Goal: Communication & Community: Answer question/provide support

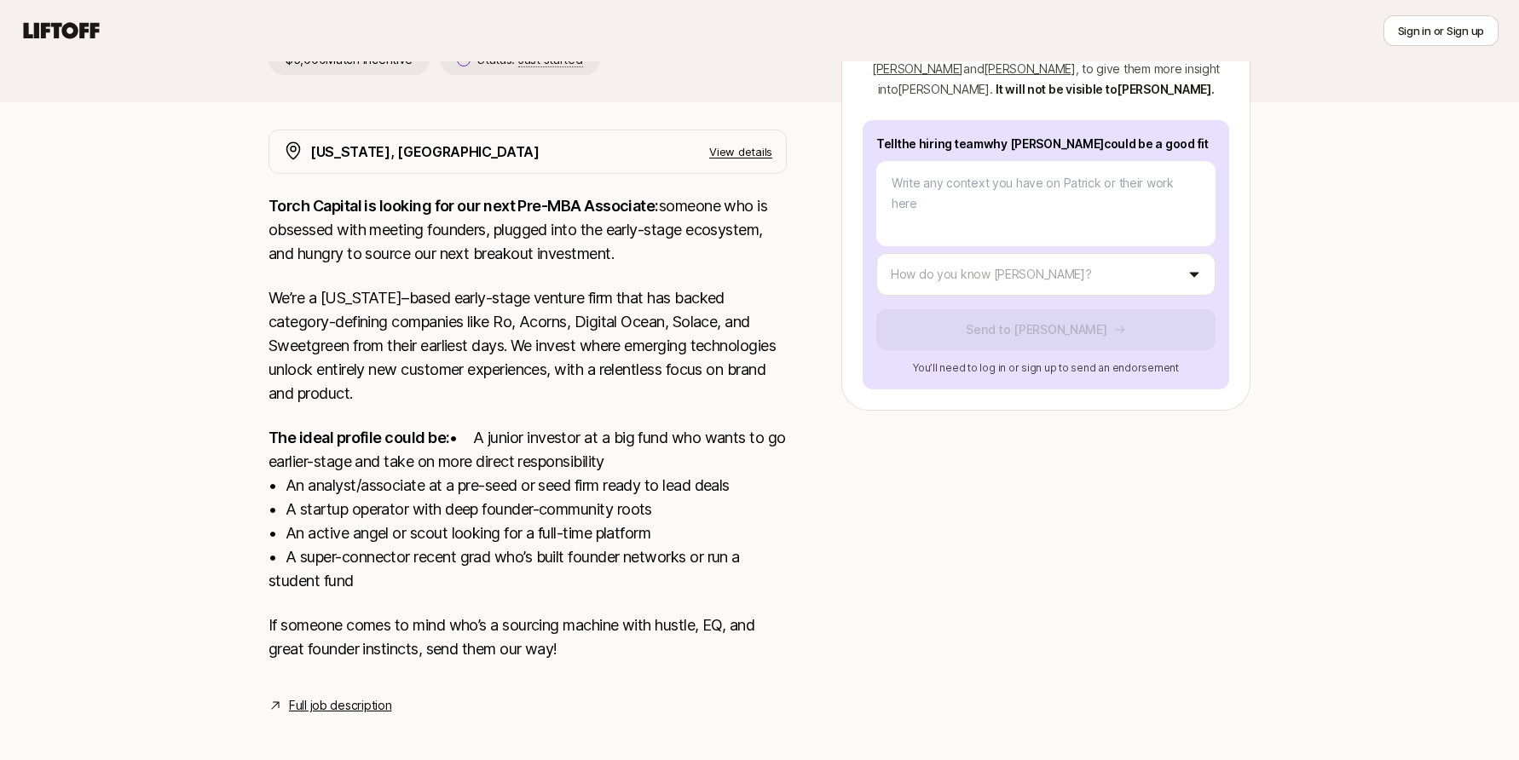
scroll to position [297, 0]
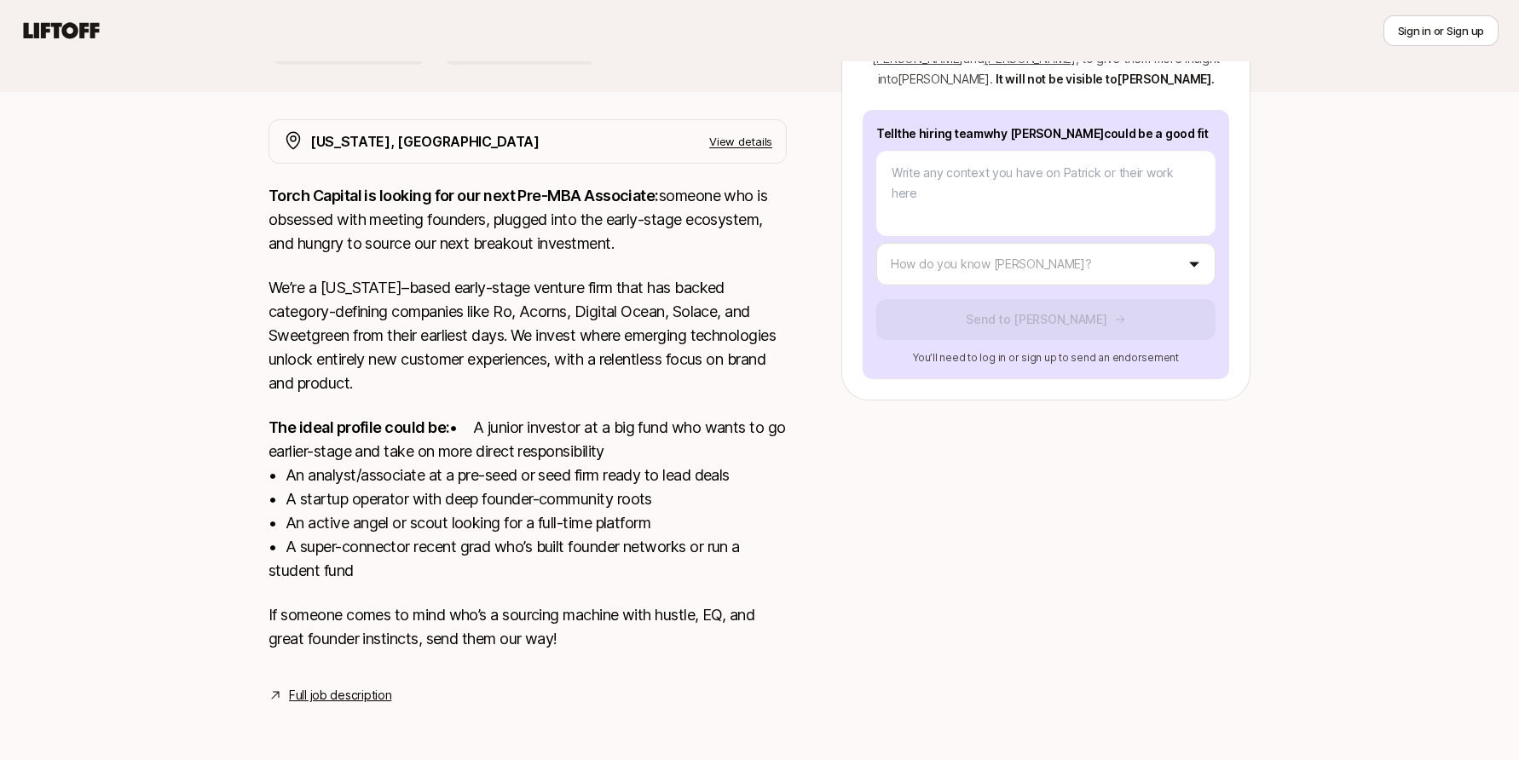
click at [1239, 457] on div at bounding box center [1045, 402] width 409 height 566
type textarea "x"
click at [1006, 227] on body "New to Liftoff? See how it works Sign in or Sign up Sign in or Sign up [PERSON_…" at bounding box center [759, 107] width 1519 height 760
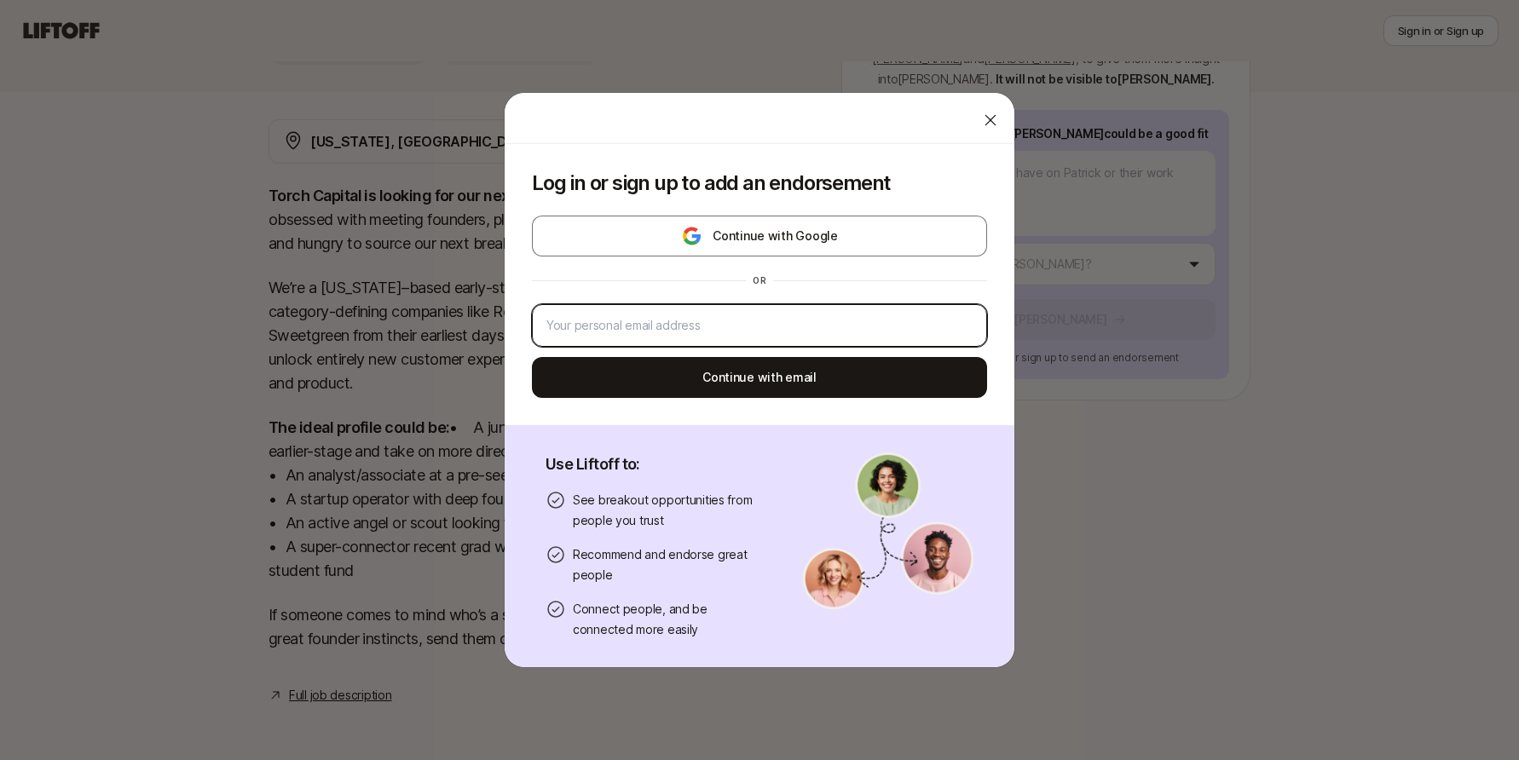
click at [642, 326] on input "email" at bounding box center [759, 325] width 426 height 20
type input "[PERSON_NAME]@new"
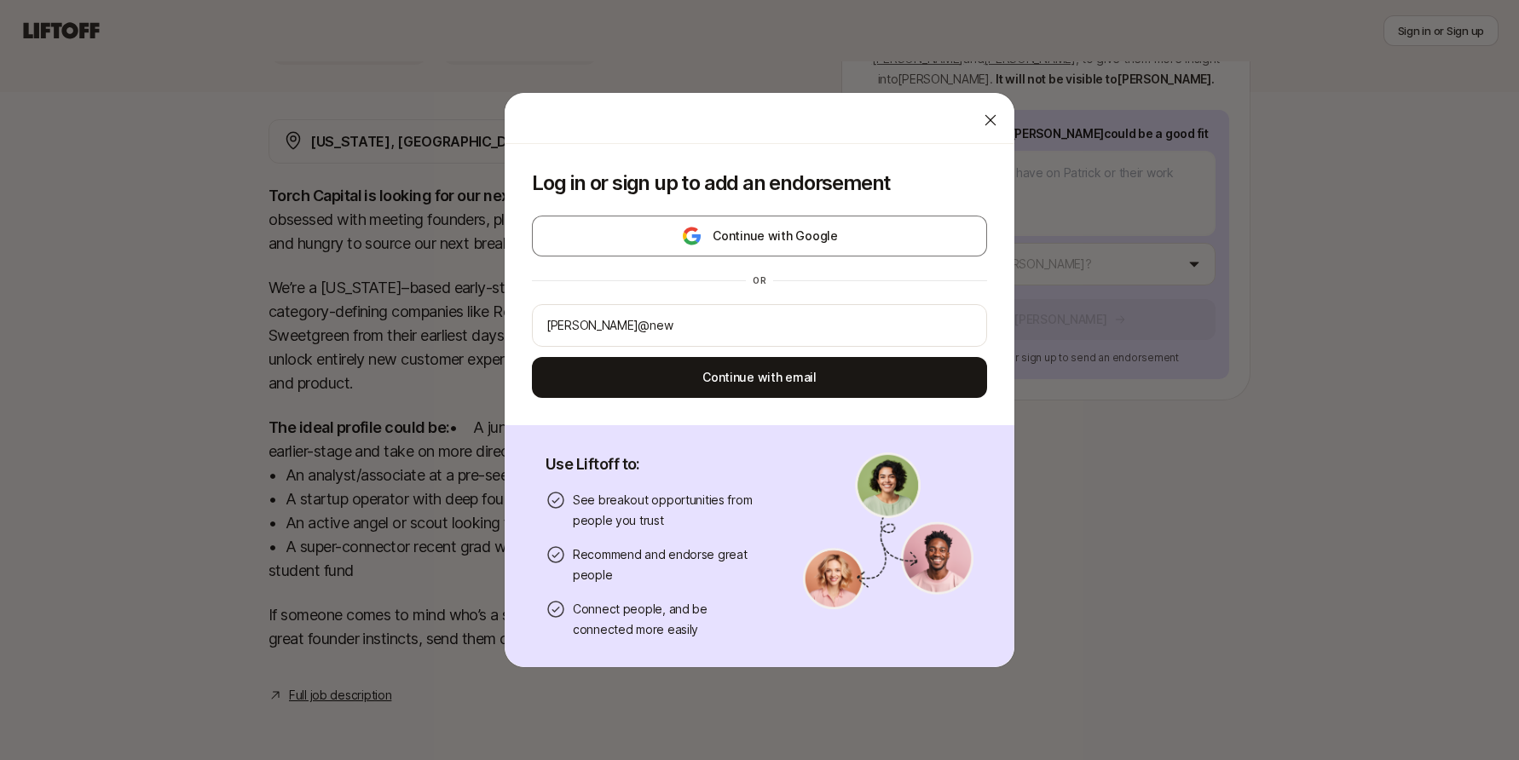
click at [932, 264] on div "Continue with Google or [PERSON_NAME]@new Continue with email" at bounding box center [759, 307] width 455 height 182
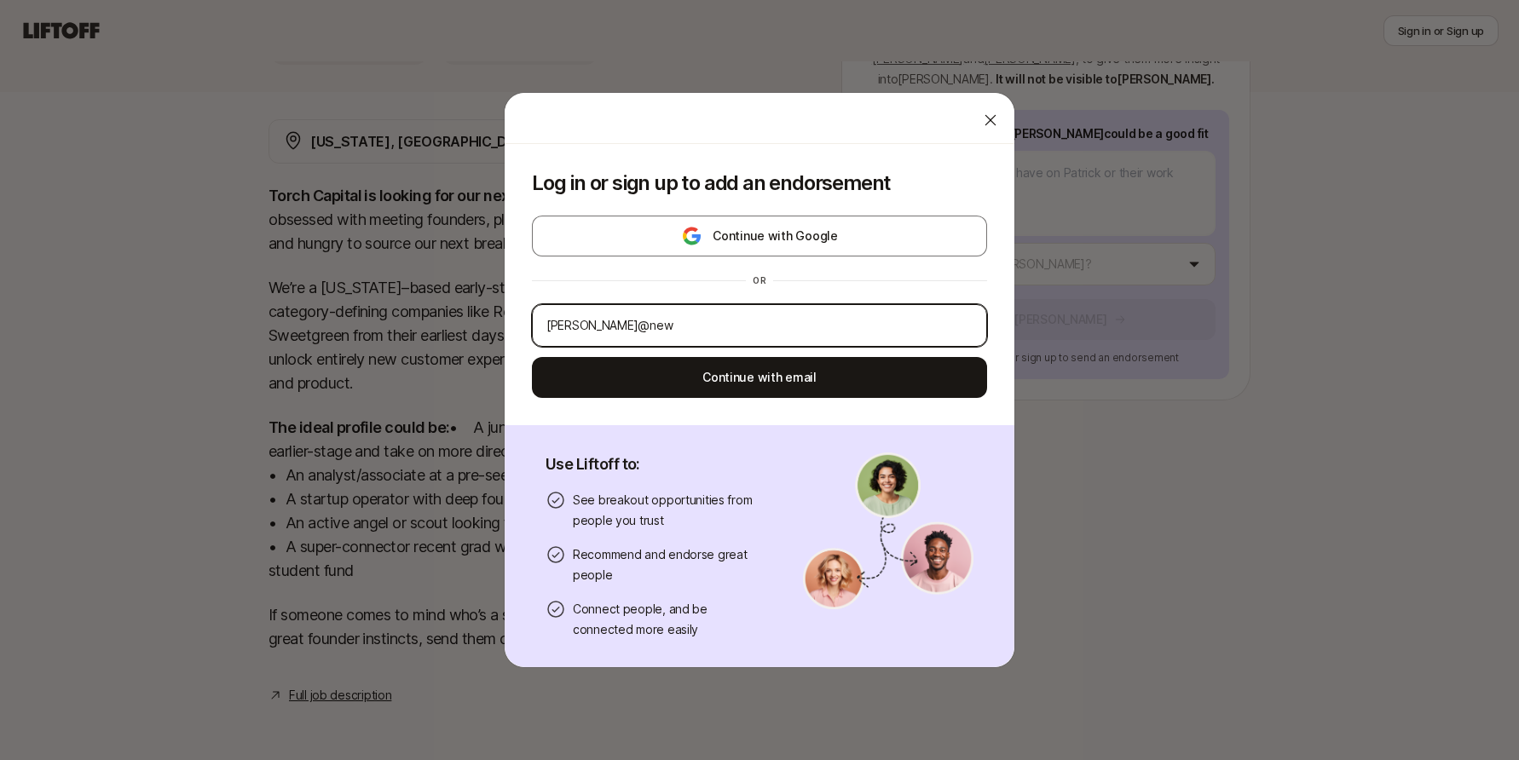
drag, startPoint x: 737, startPoint y: 321, endPoint x: 320, endPoint y: 288, distance: 418.9
click at [320, 288] on div "Log in or sign up to add an endorsement Continue with Google or [PERSON_NAME]@n…" at bounding box center [759, 380] width 1519 height 576
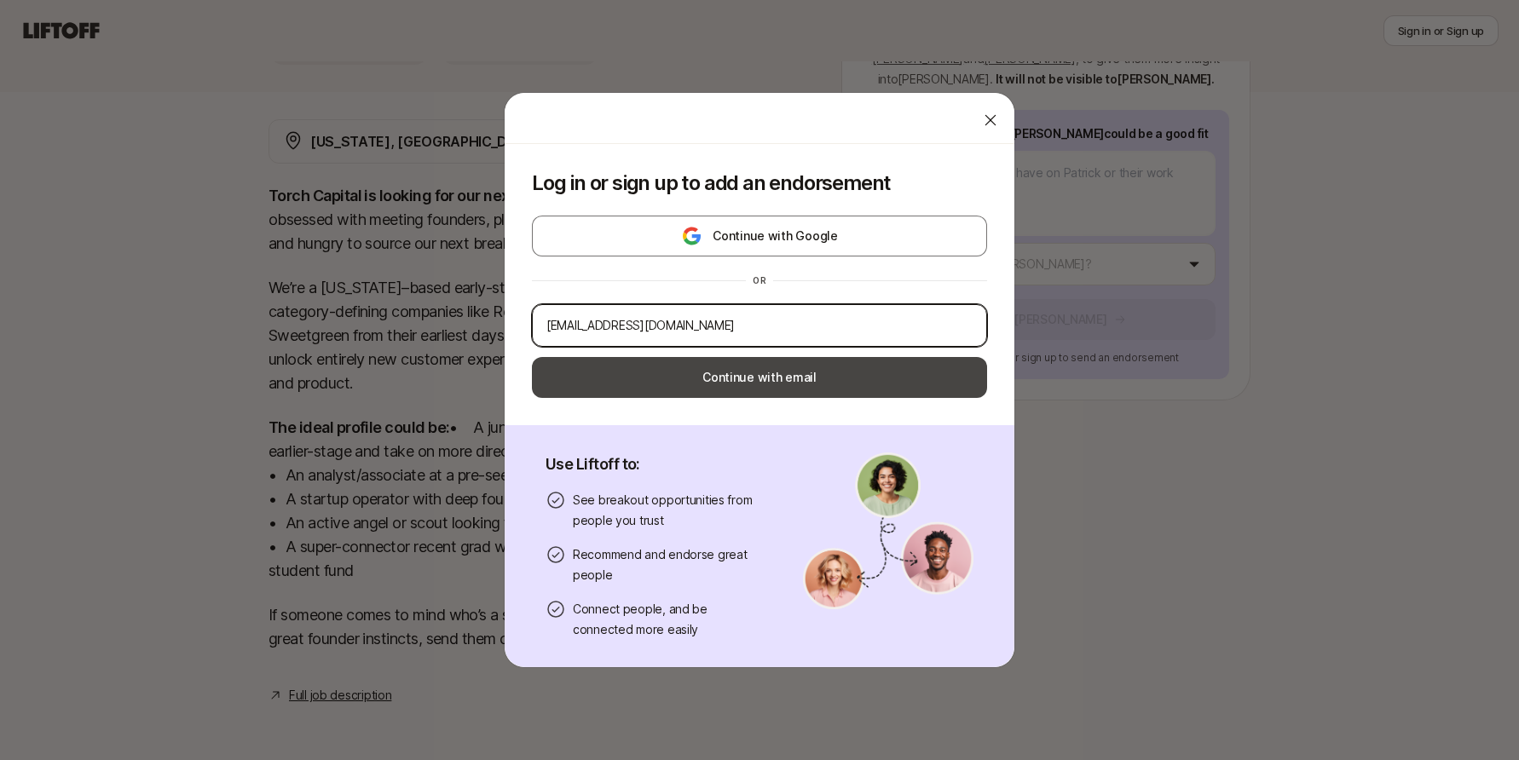
type input "[EMAIL_ADDRESS][DOMAIN_NAME]"
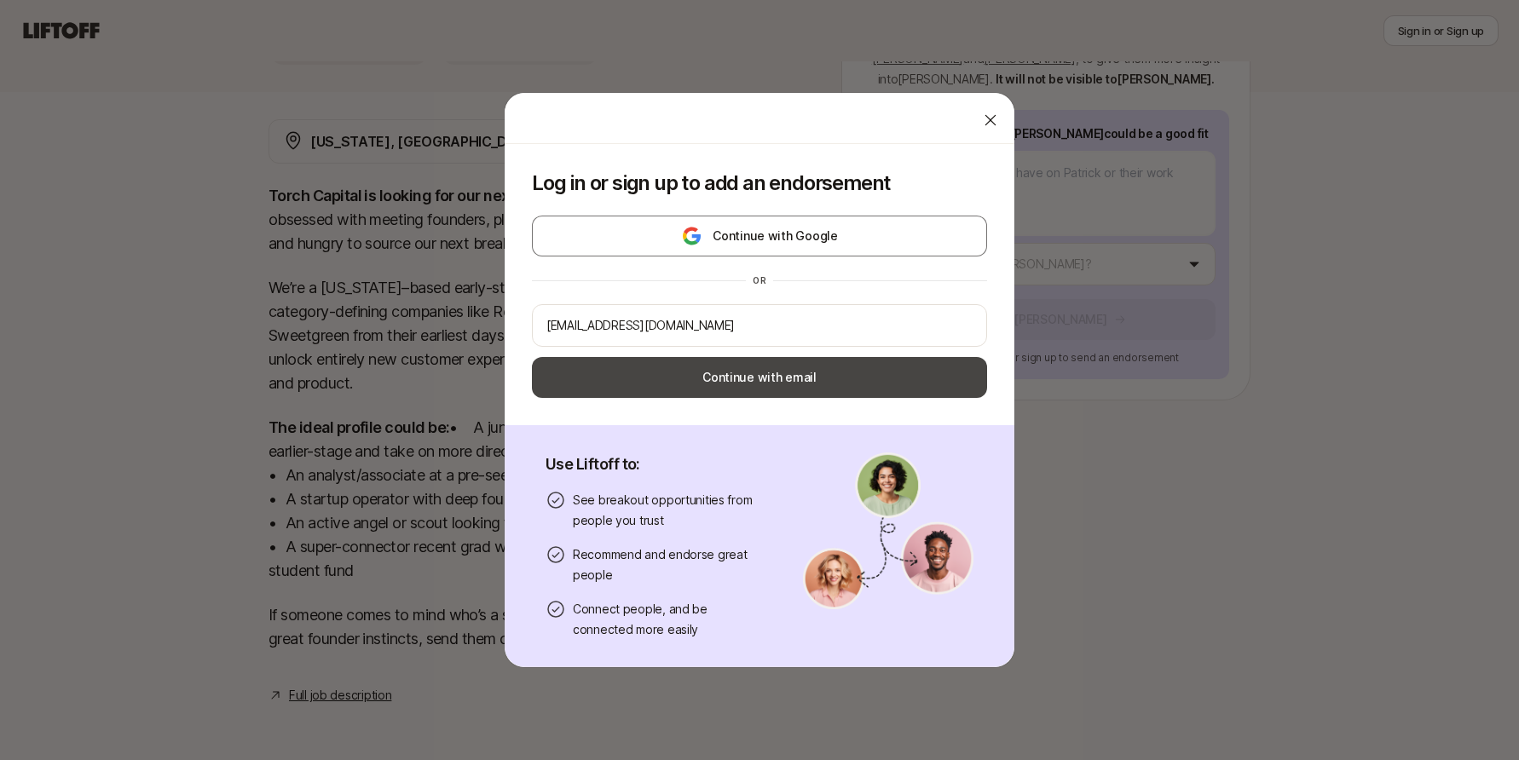
click at [935, 373] on button "Continue with email" at bounding box center [759, 377] width 455 height 41
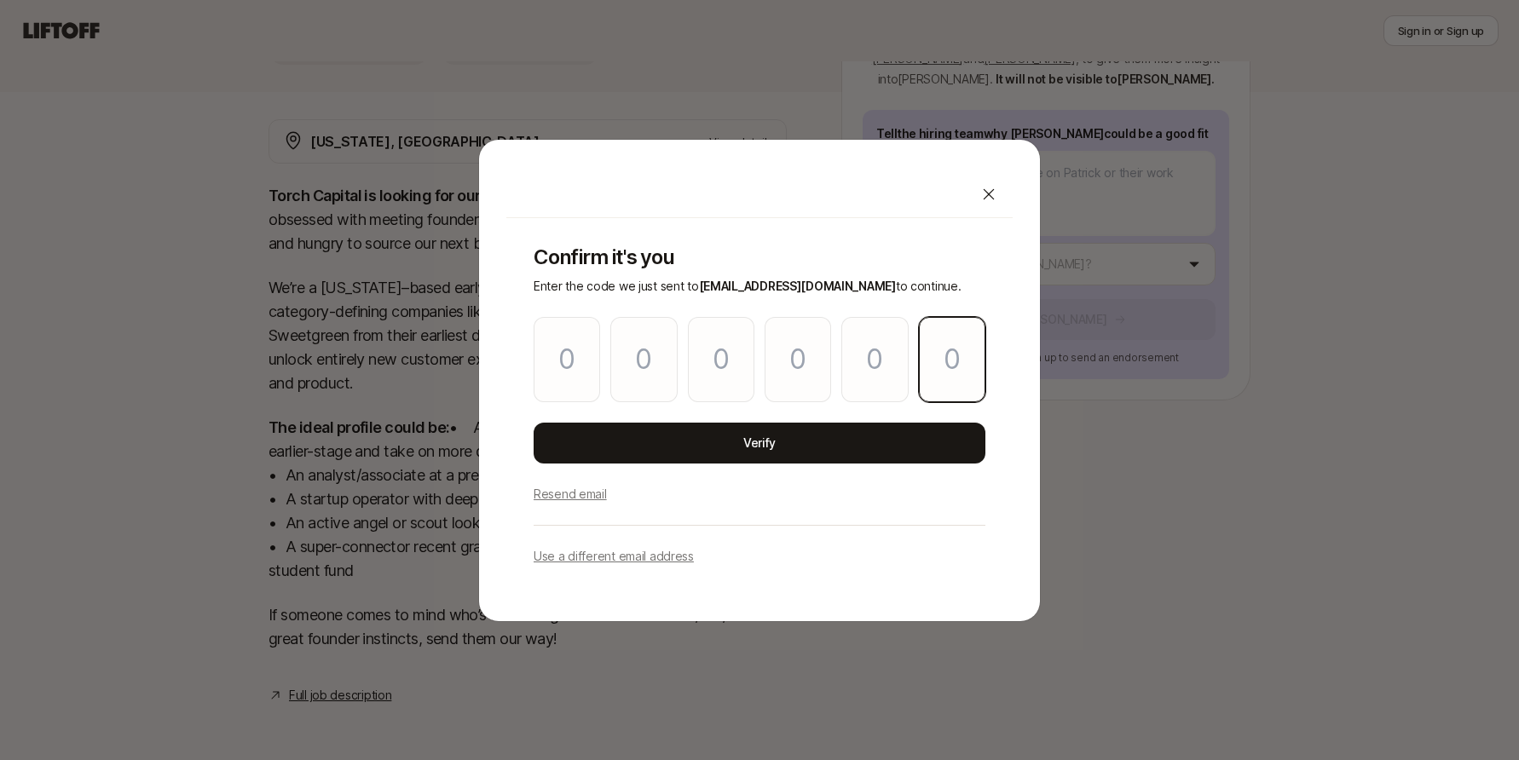
paste input "5"
type input "6"
type input "5"
type input "6"
type input "8"
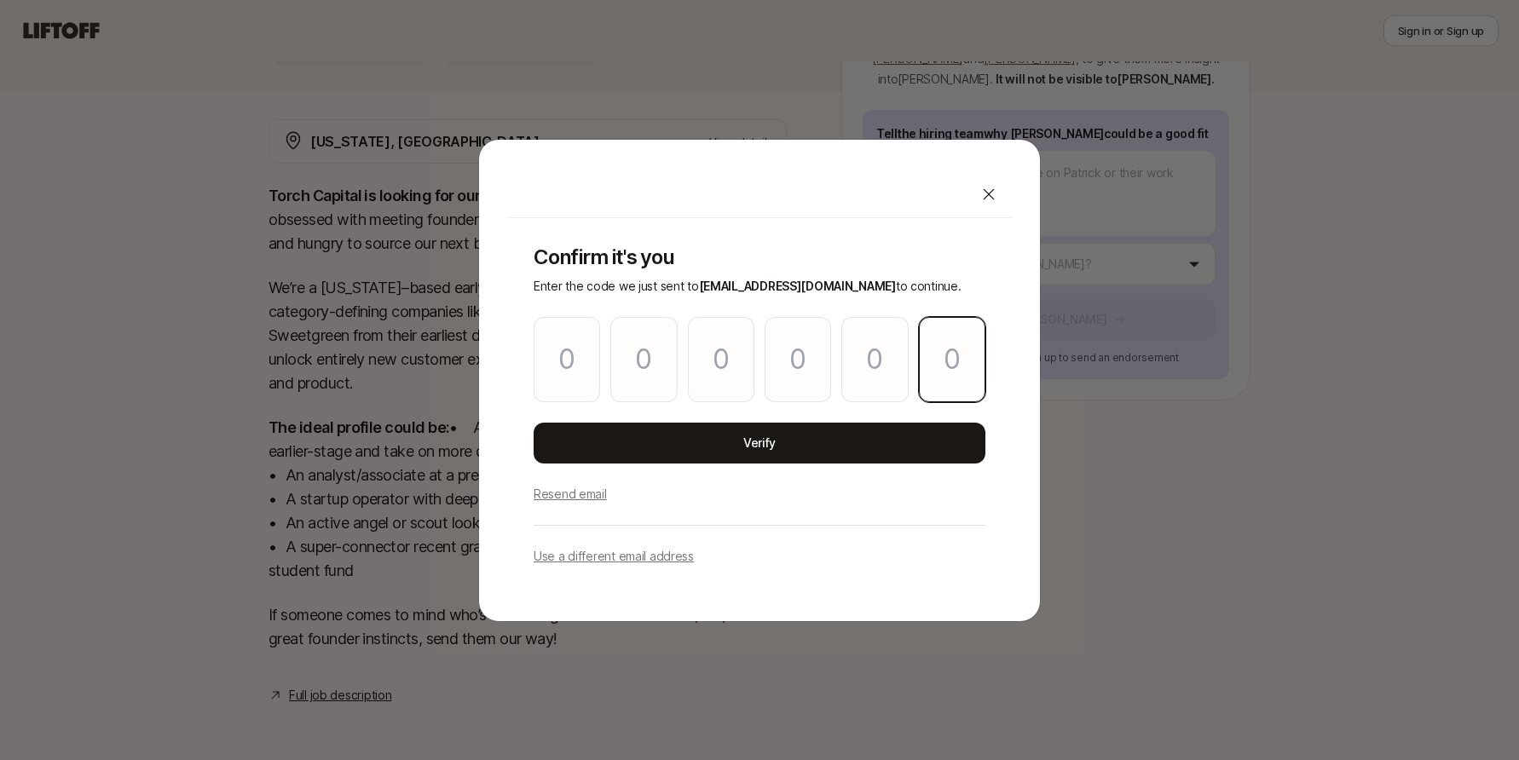
type input "8"
type input "5"
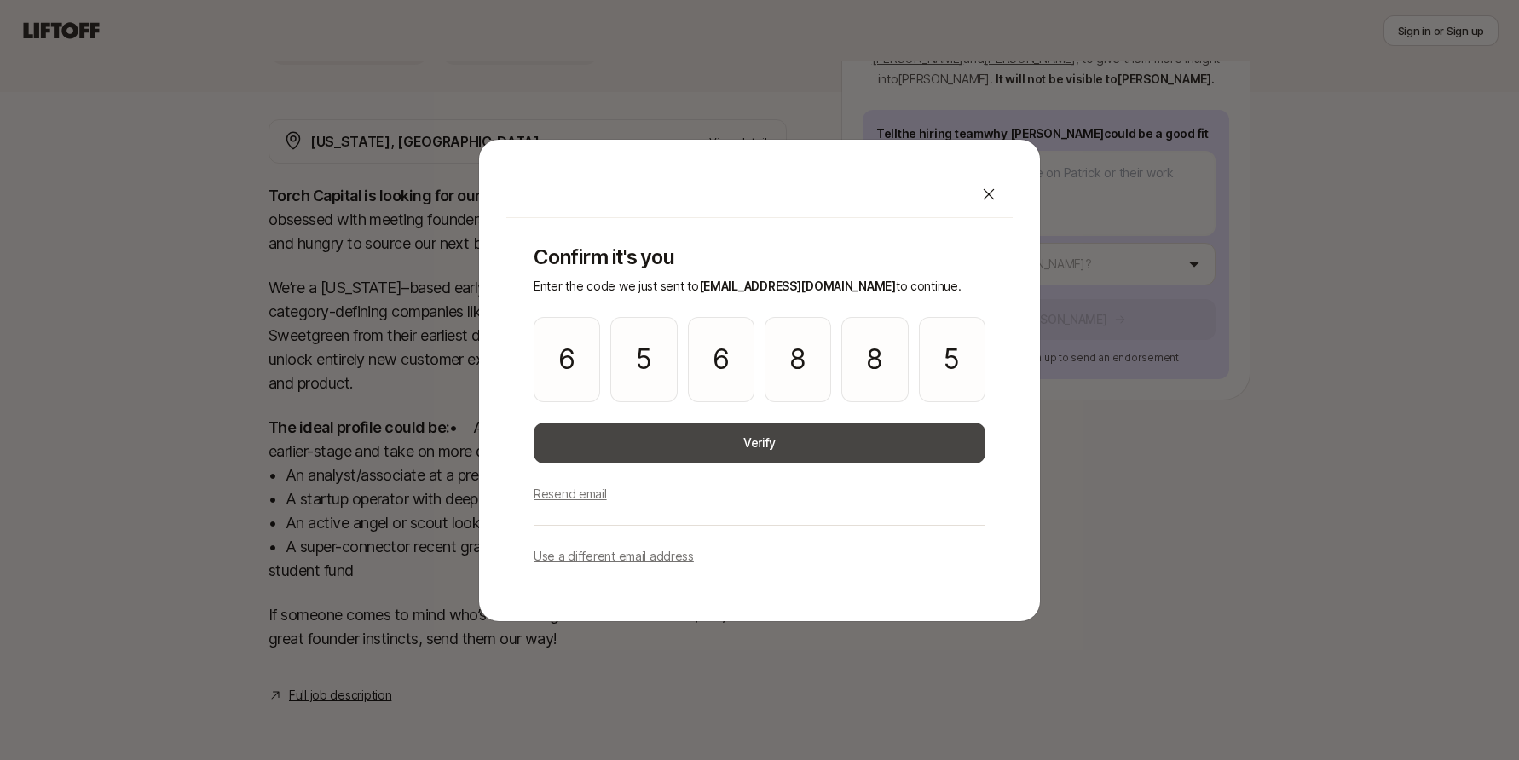
click at [739, 438] on button "Verify" at bounding box center [759, 443] width 452 height 41
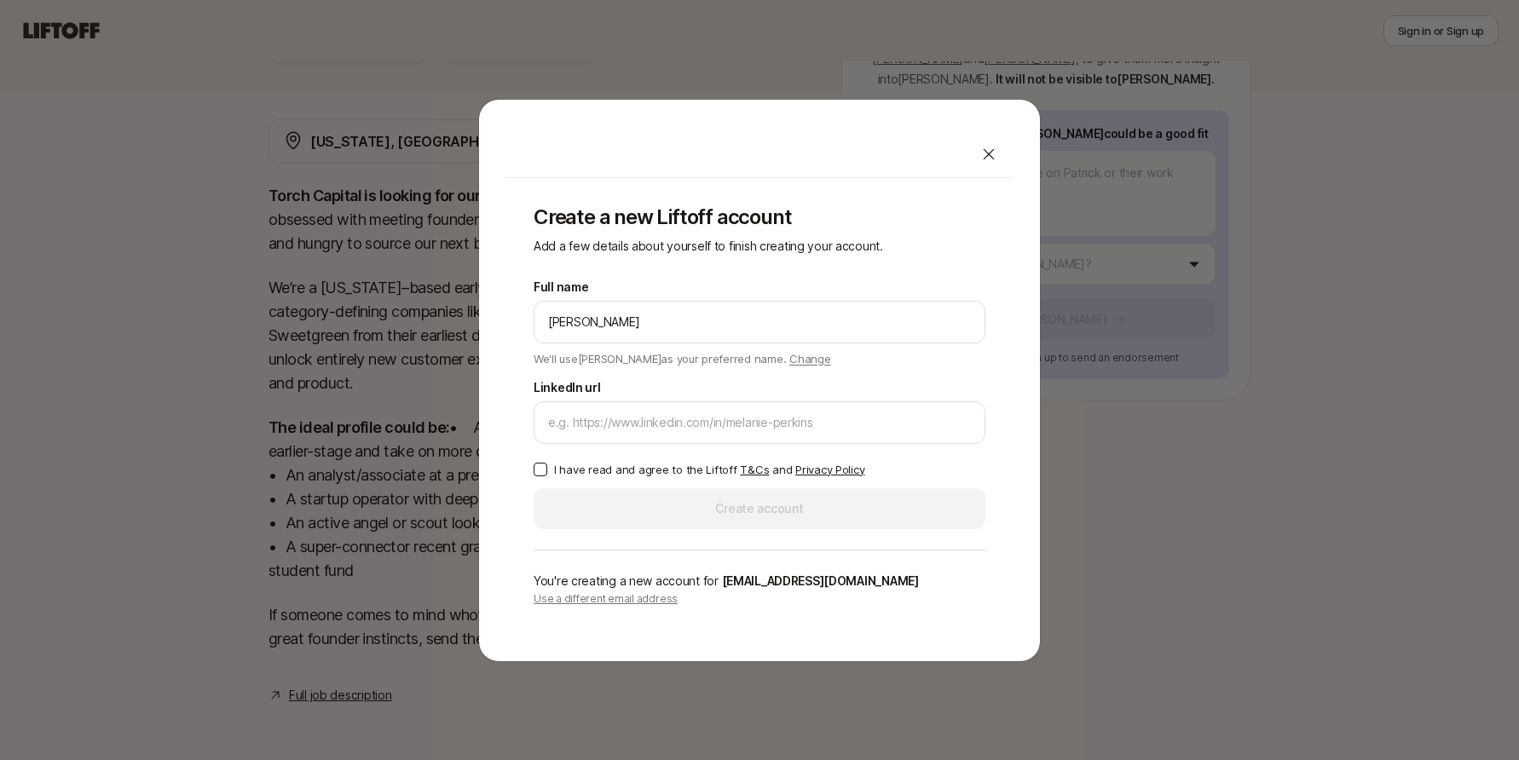
type input "[PERSON_NAME]"
click at [1076, 481] on div "Create a new Liftoff account Add a few details about yourself to finish creatin…" at bounding box center [759, 380] width 1519 height 563
click at [541, 464] on button "I have read and agree to the Liftoff T&Cs and Privacy Policy" at bounding box center [540, 470] width 14 height 14
click at [654, 420] on input "LinkedIn url" at bounding box center [759, 422] width 423 height 20
paste input "[URL][DOMAIN_NAME]"
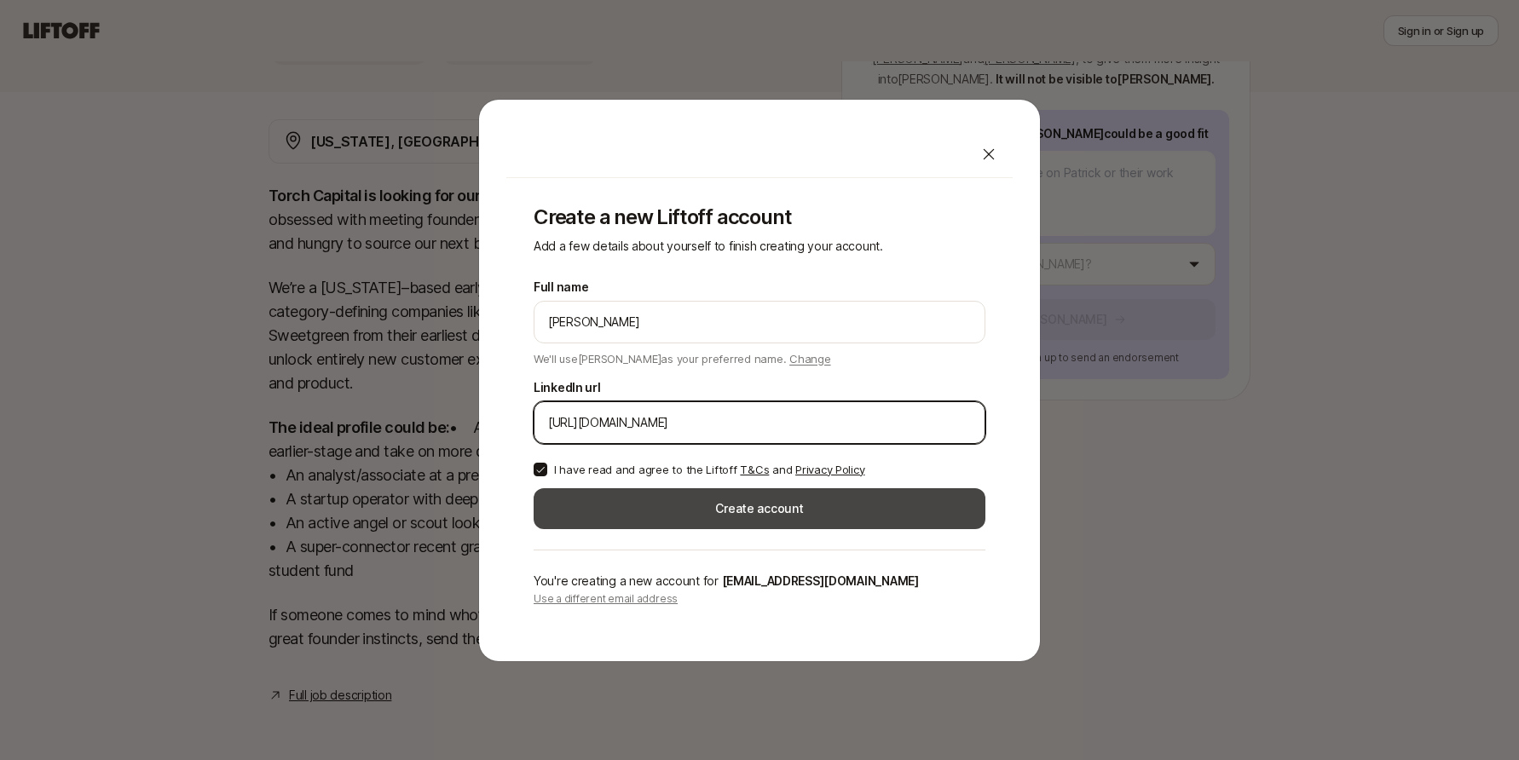
type input "[URL][DOMAIN_NAME]"
click at [643, 499] on button "Create account" at bounding box center [759, 508] width 452 height 41
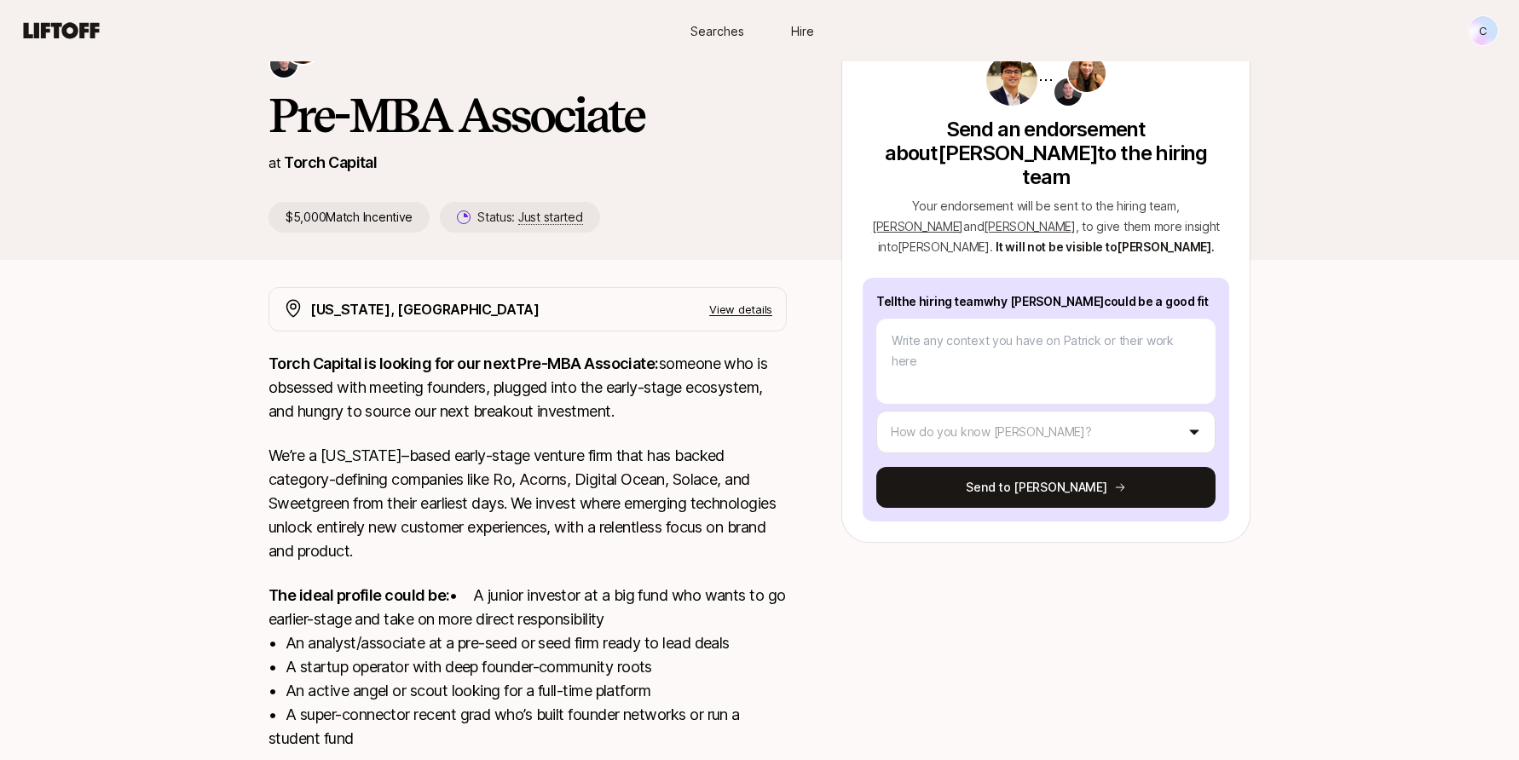
scroll to position [96, 0]
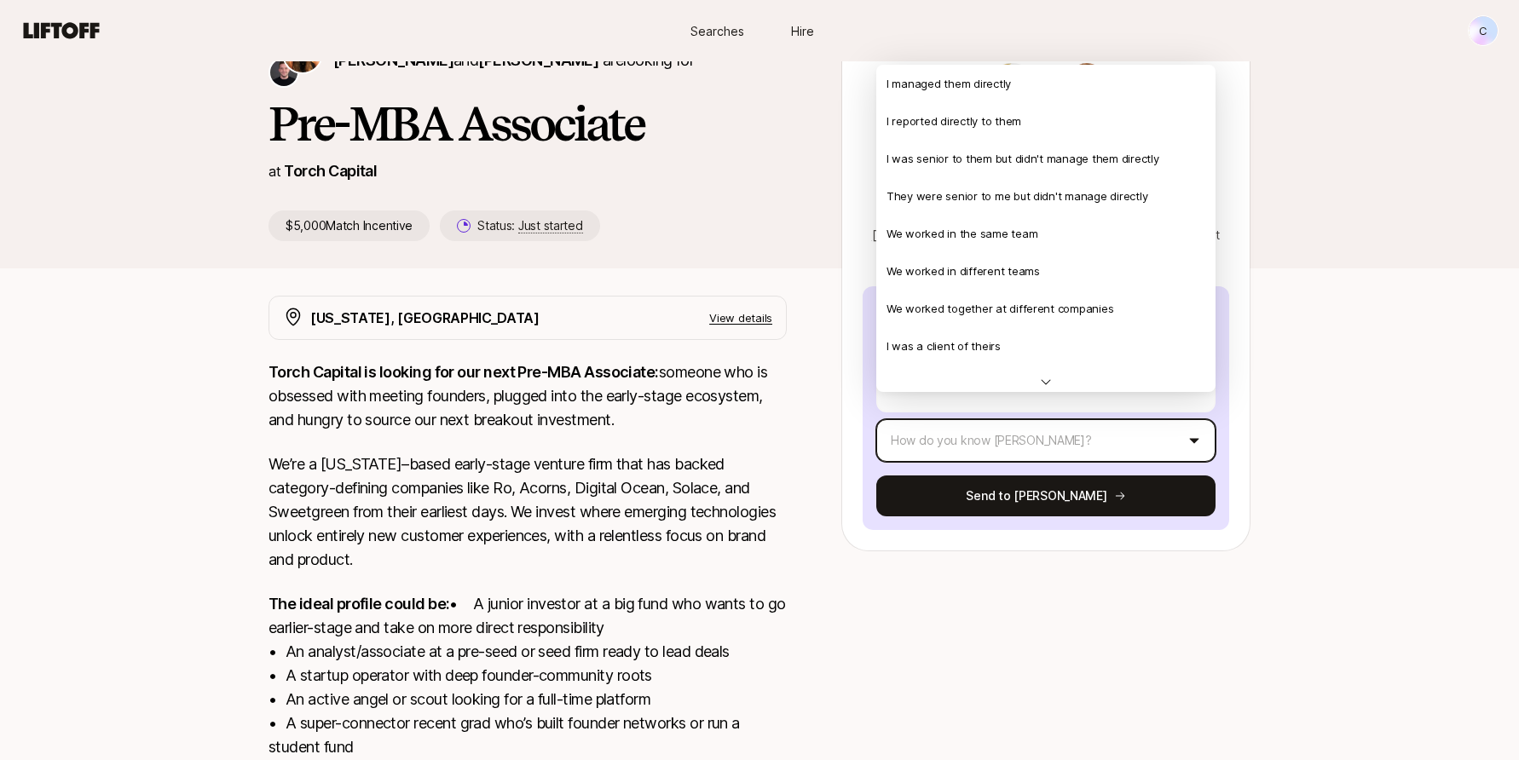
click at [1034, 429] on html "New to Liftoff? See how it works C Searches Hire Searches Hire C [PERSON_NAME] …" at bounding box center [759, 284] width 1519 height 760
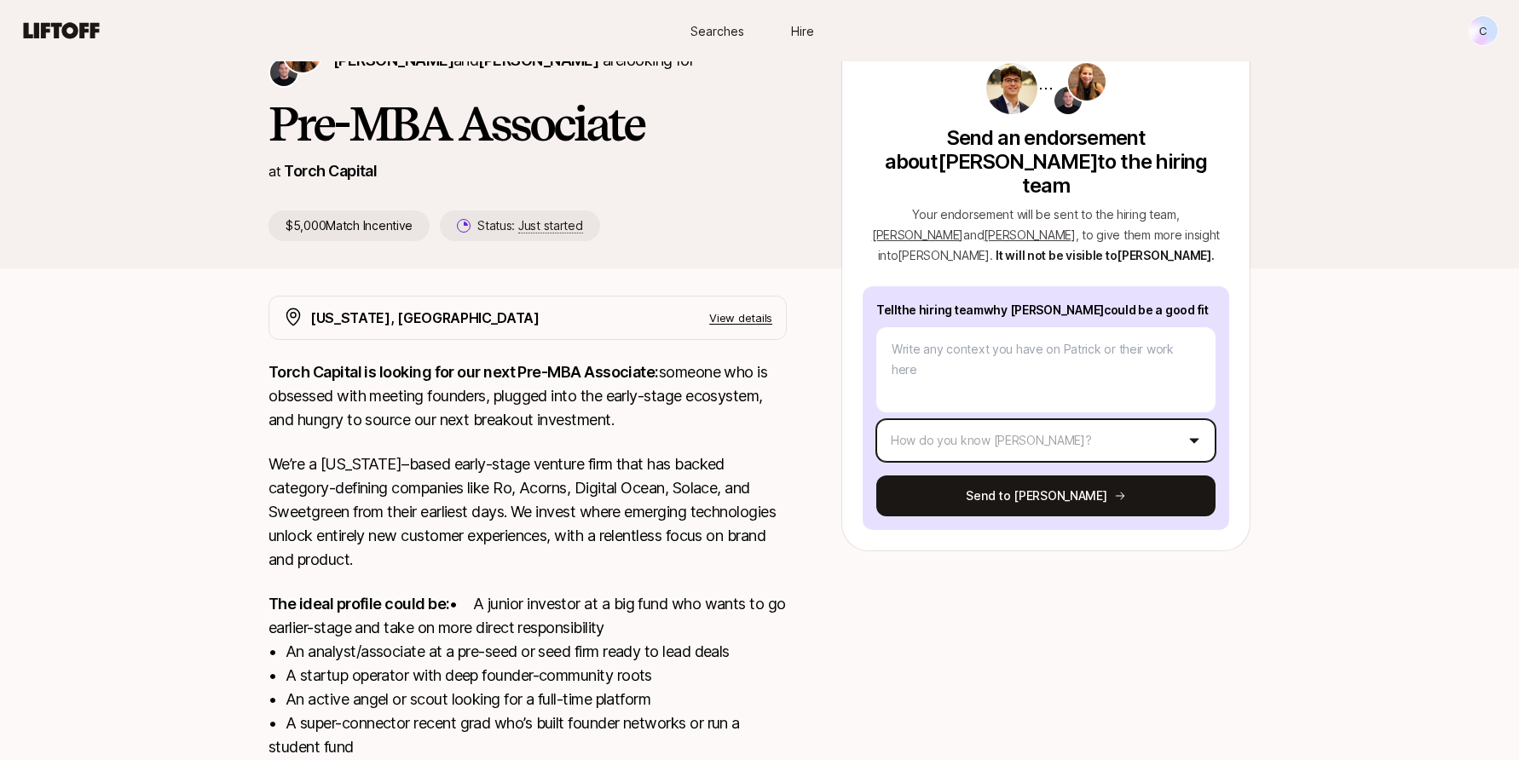
click at [1022, 414] on html "New to Liftoff? See how it works C Searches Hire Searches Hire C [PERSON_NAME] …" at bounding box center [759, 284] width 1519 height 760
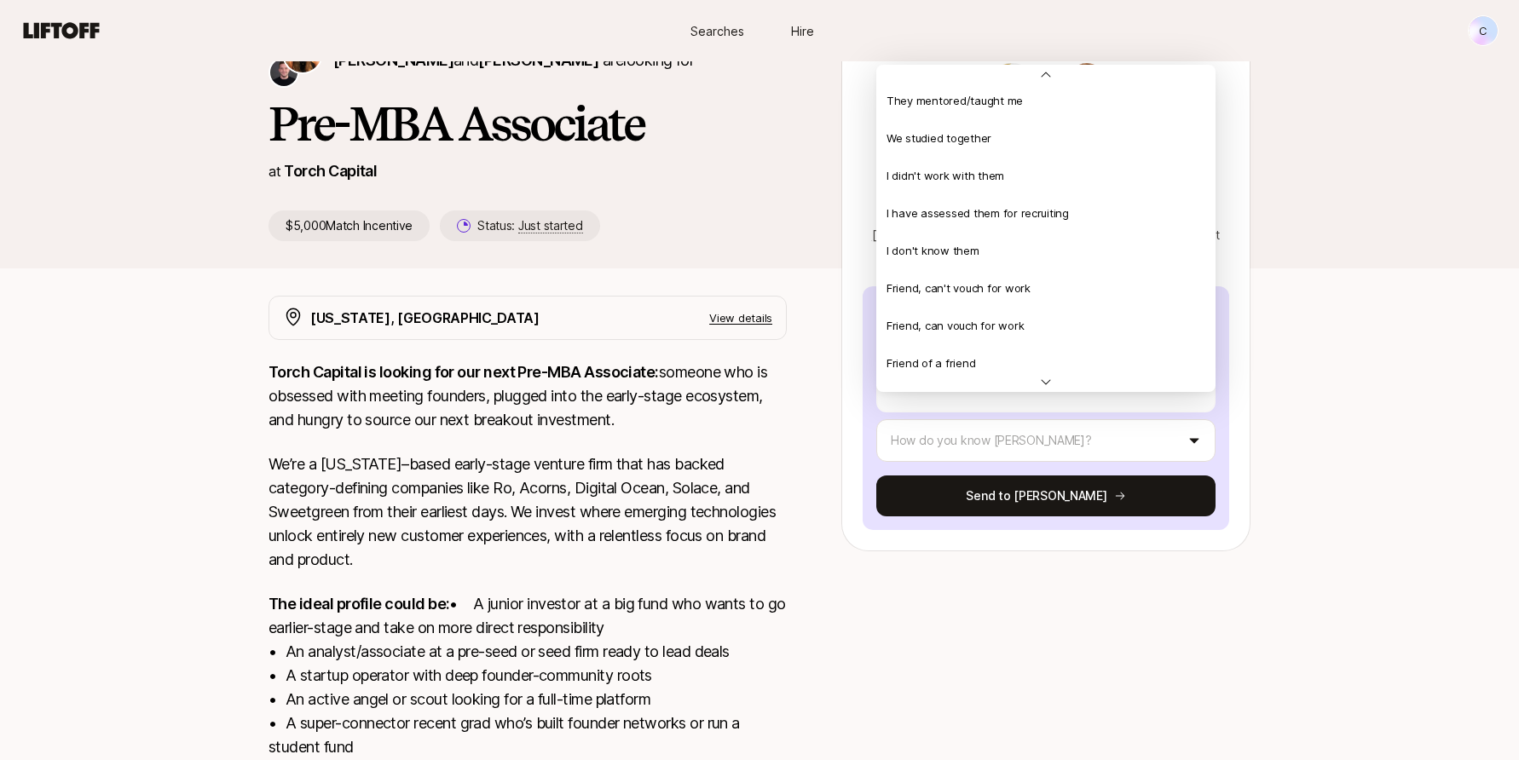
scroll to position [386, 0]
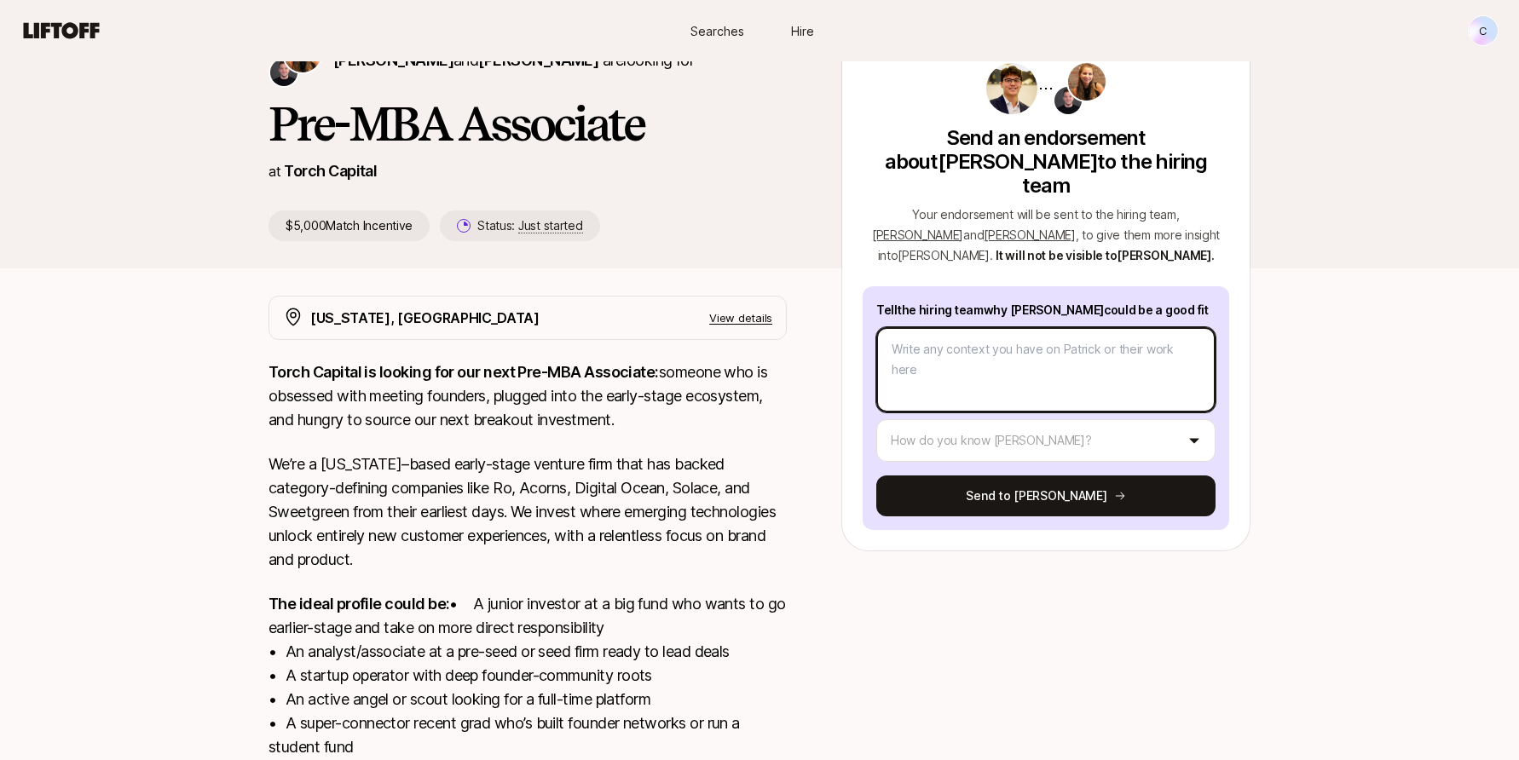
click at [949, 327] on textarea at bounding box center [1045, 369] width 339 height 85
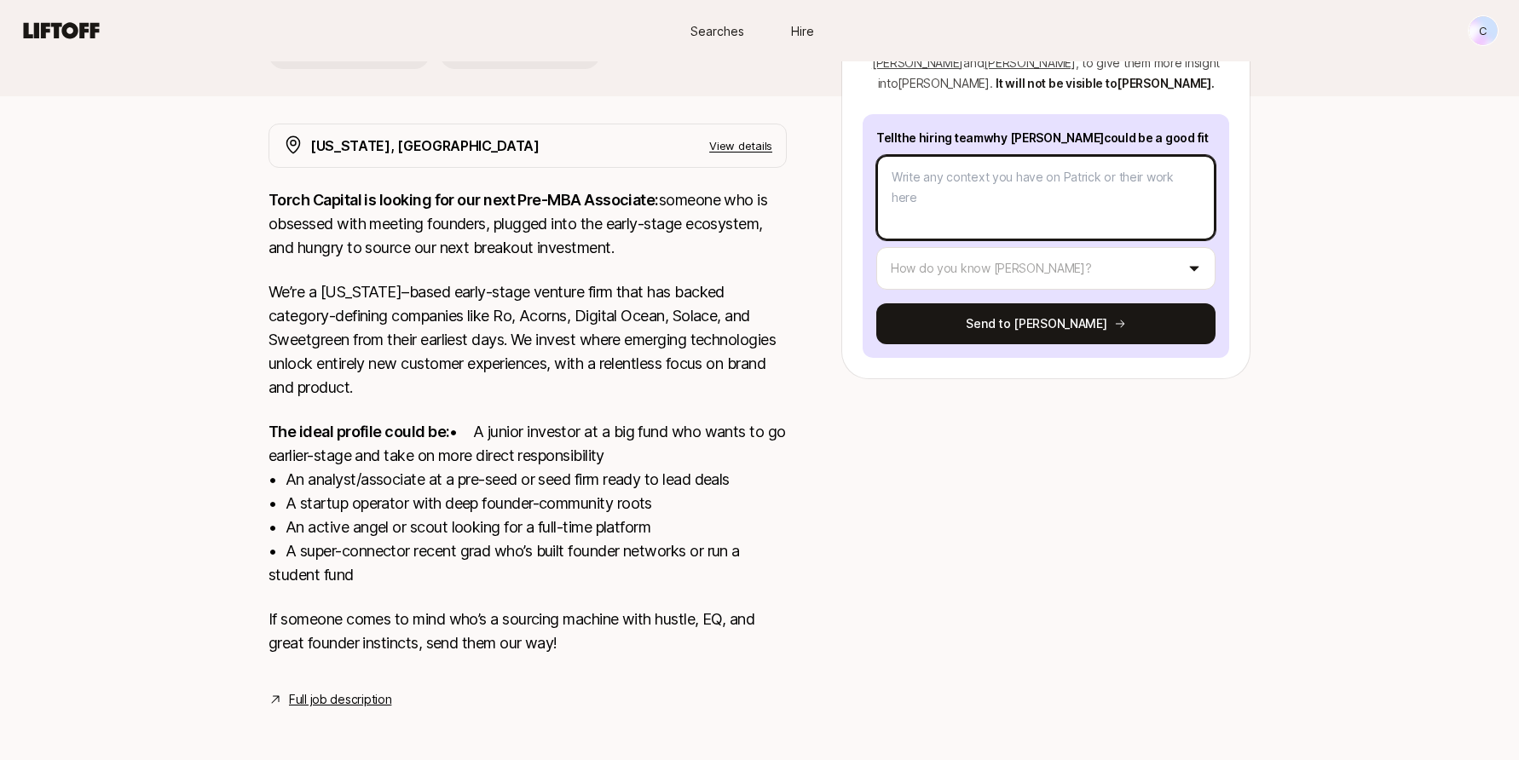
scroll to position [267, 0]
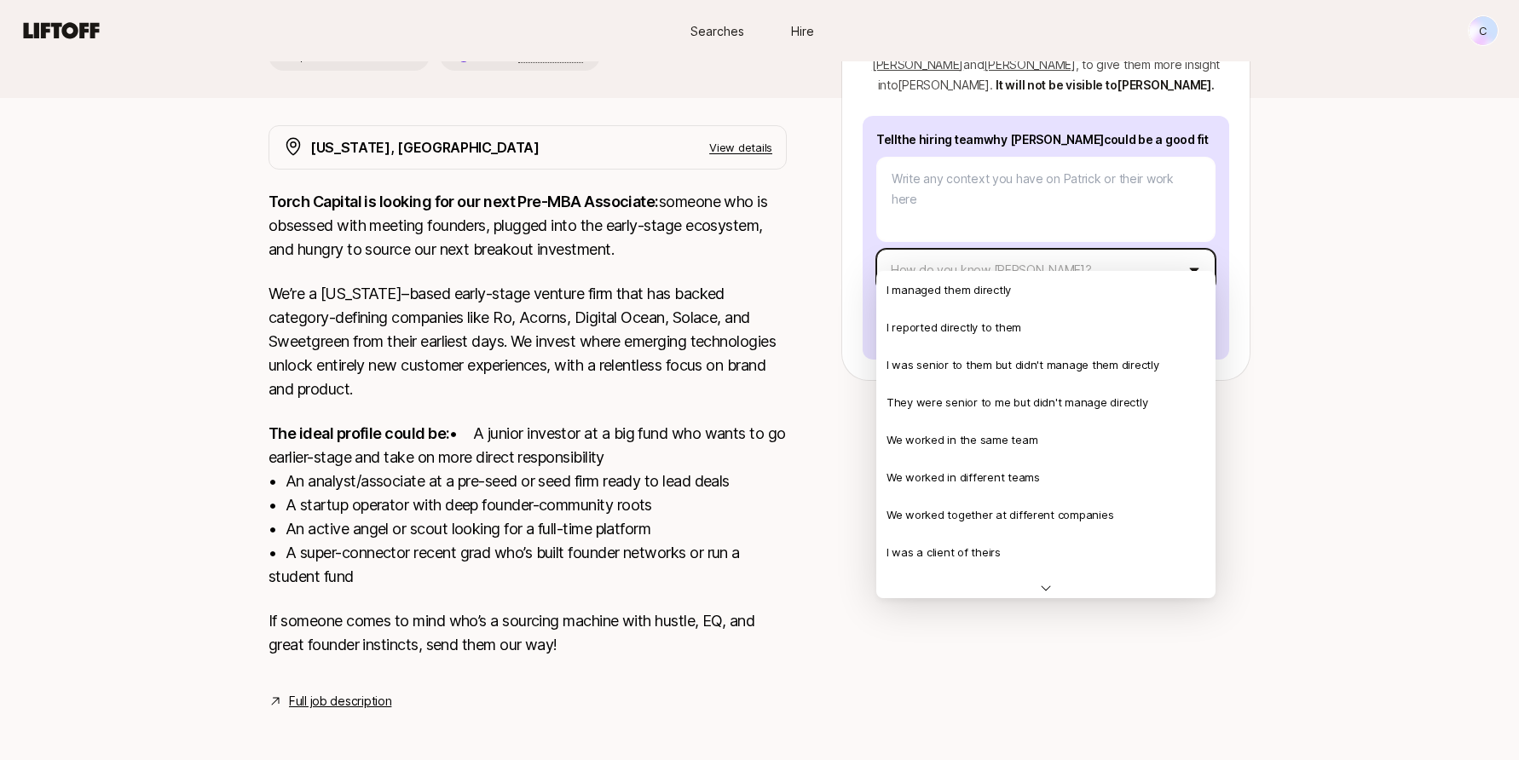
click at [928, 239] on html "New to Liftoff? See how it works C Searches Hire Searches Hire C [PERSON_NAME] …" at bounding box center [759, 113] width 1519 height 760
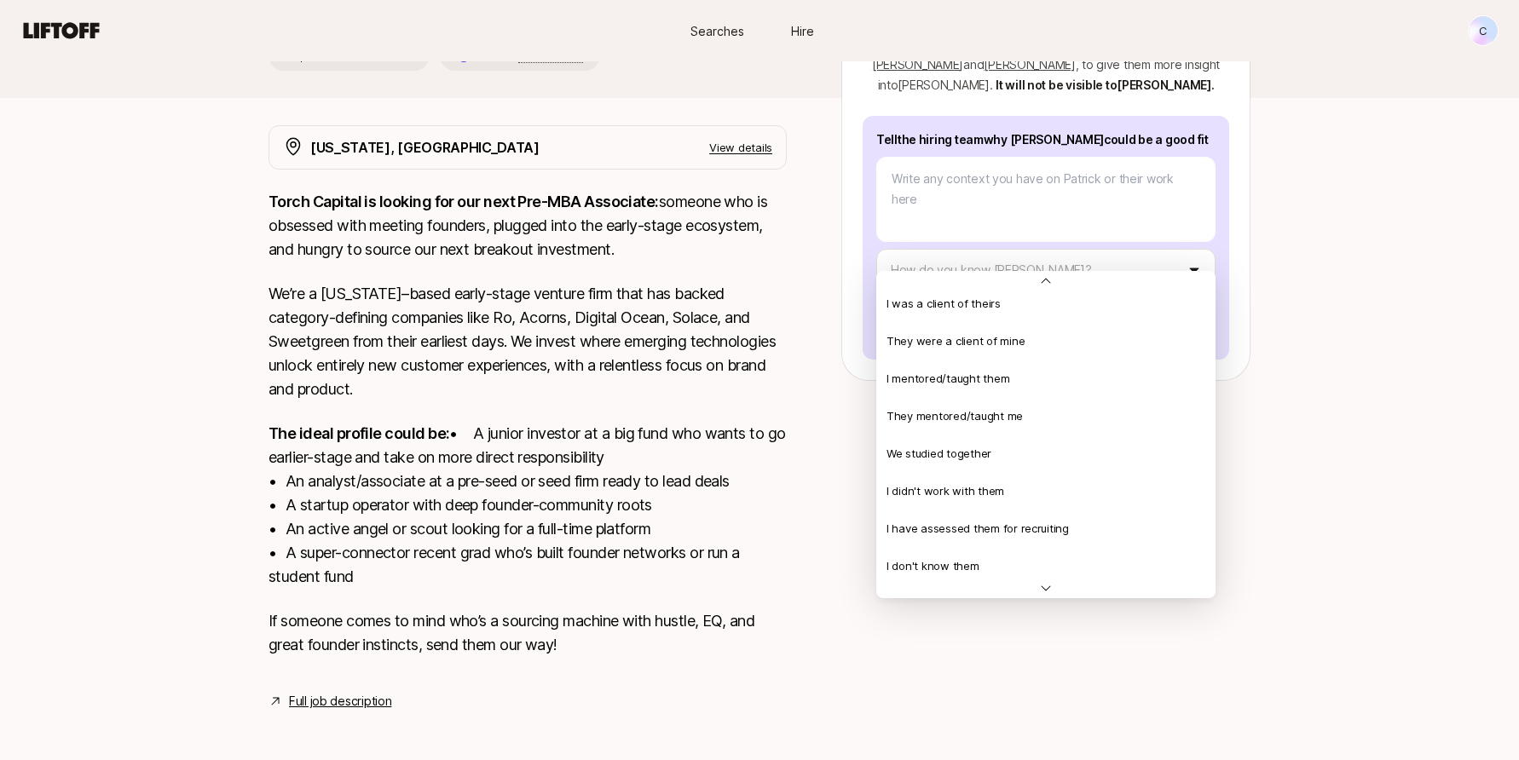
scroll to position [271, 0]
type textarea "x"
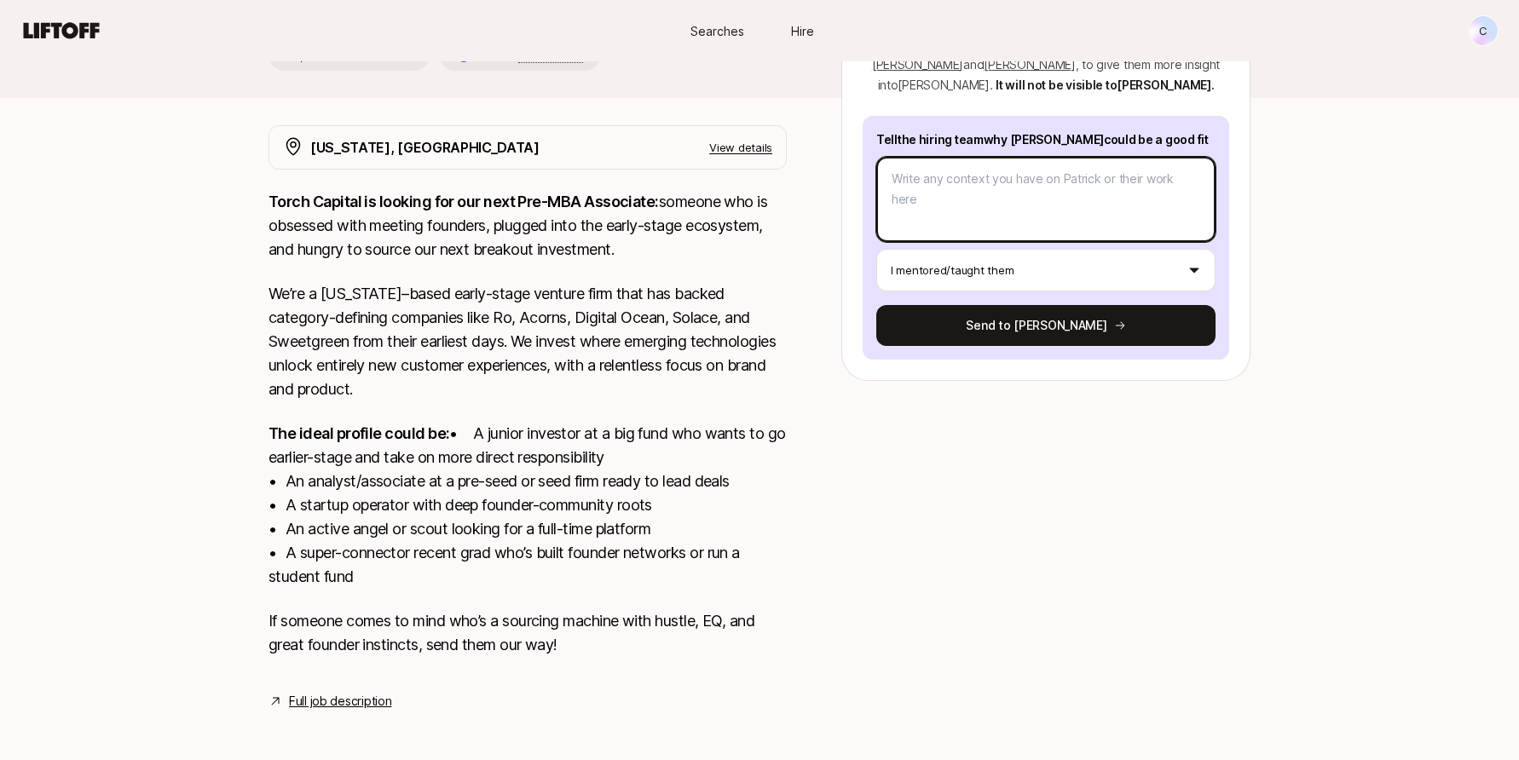
click at [924, 157] on textarea at bounding box center [1045, 199] width 339 height 85
click at [940, 157] on textarea at bounding box center [1045, 199] width 339 height 85
type textarea "I"
type textarea "x"
type textarea "I"
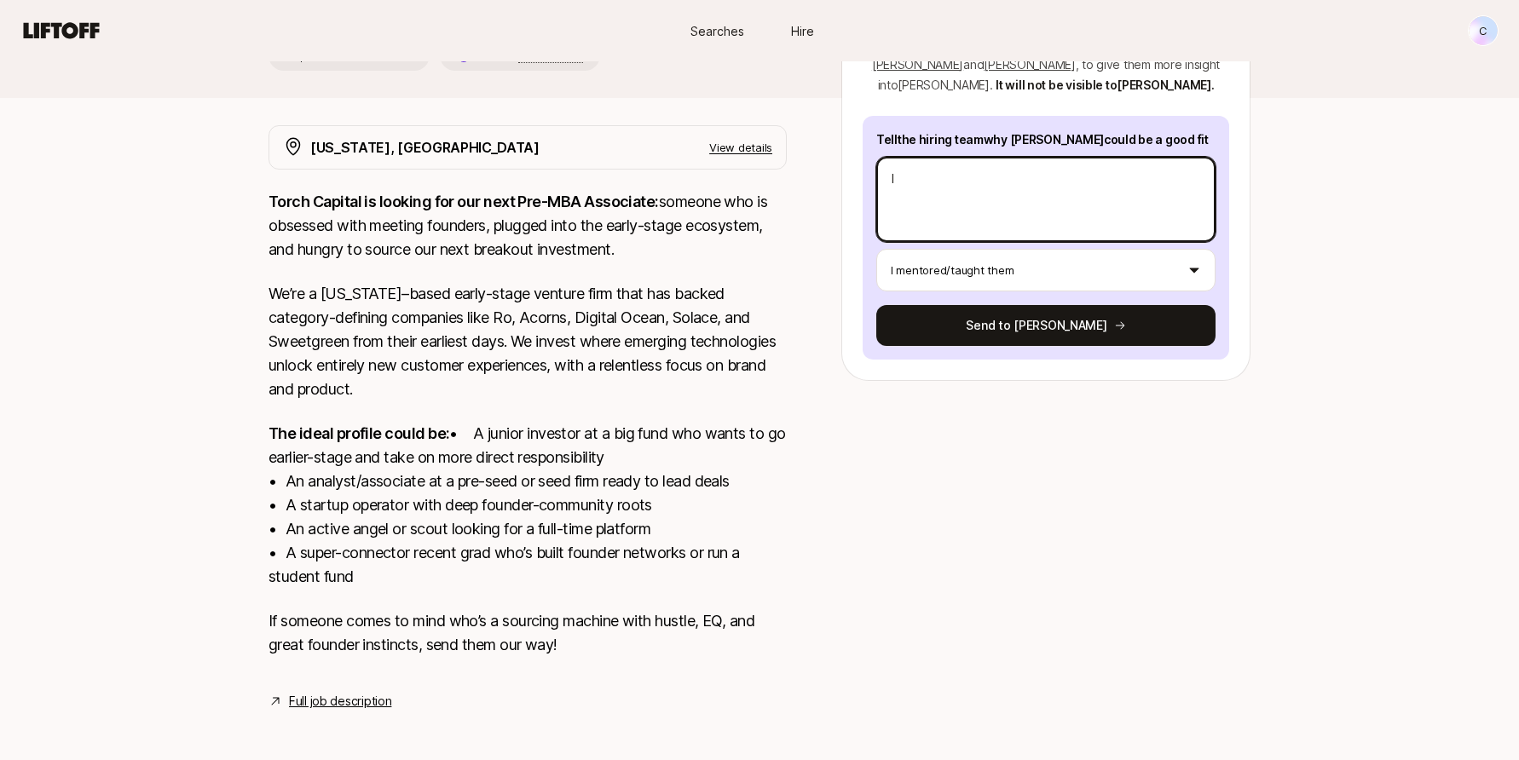
type textarea "x"
type textarea "I w"
type textarea "x"
type textarea "I wa"
type textarea "x"
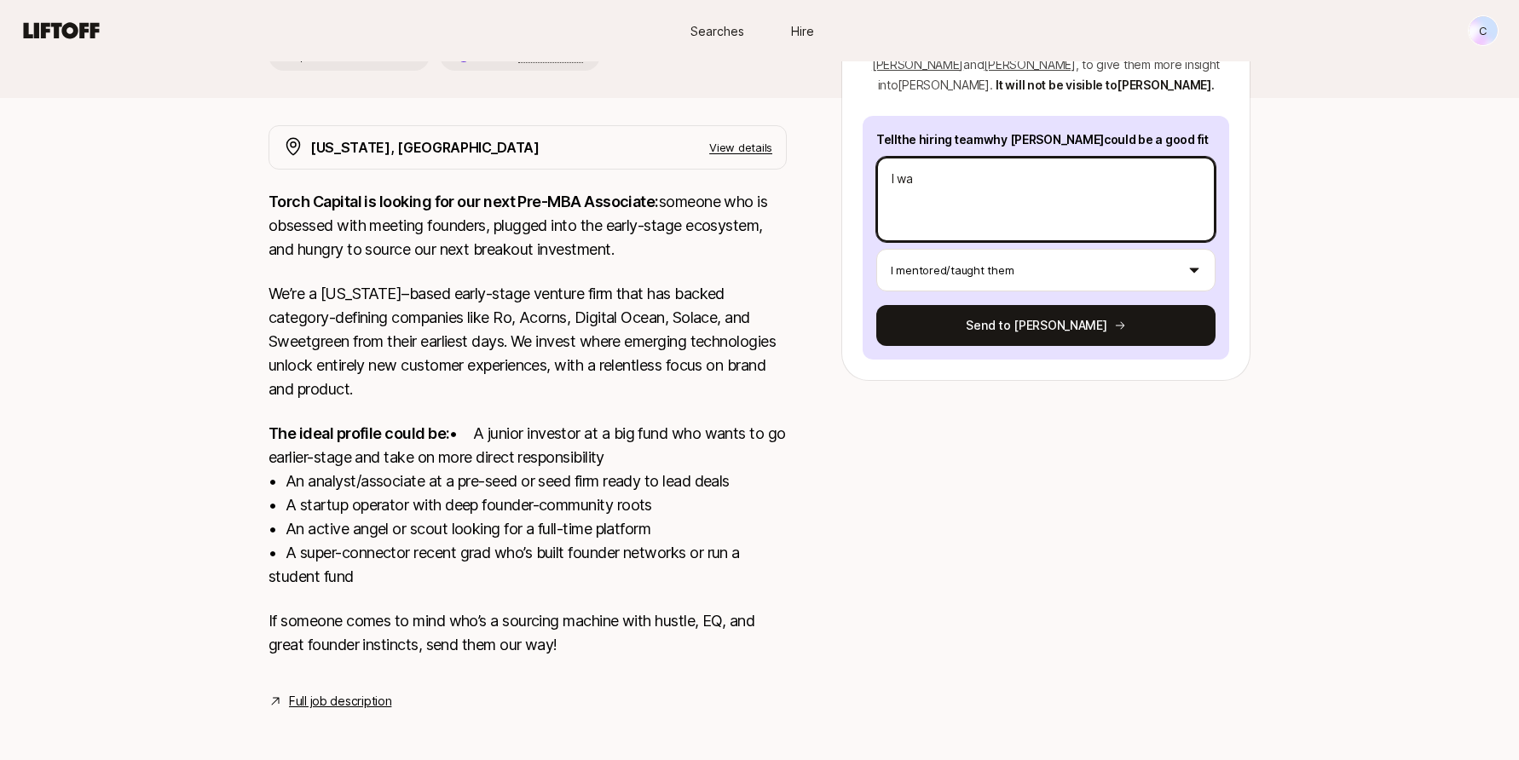
type textarea "I was"
type textarea "x"
type textarea "I was"
type textarea "x"
type textarea "I was a"
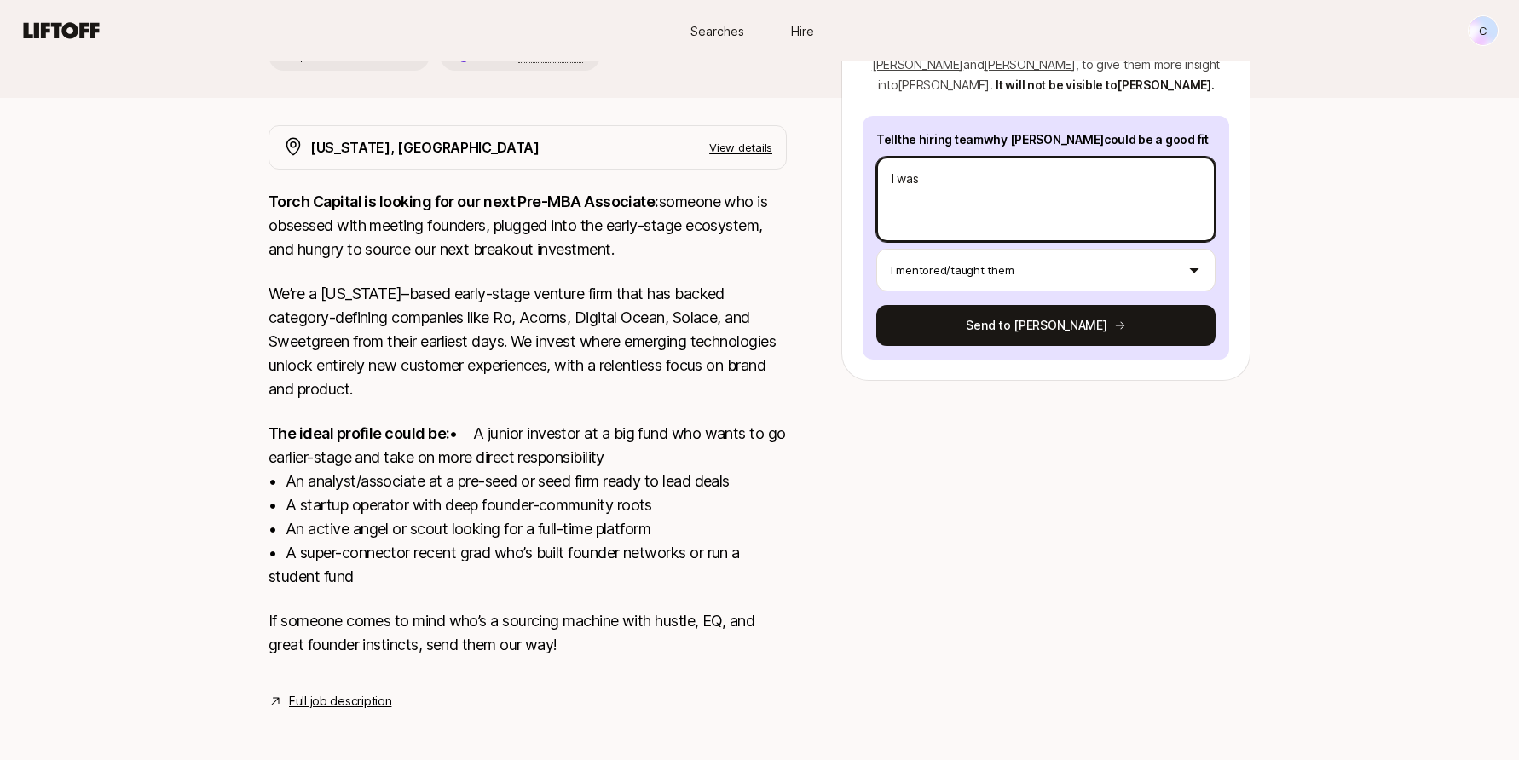
type textarea "x"
type textarea "I was a"
type textarea "x"
type textarea "I was a b"
type textarea "x"
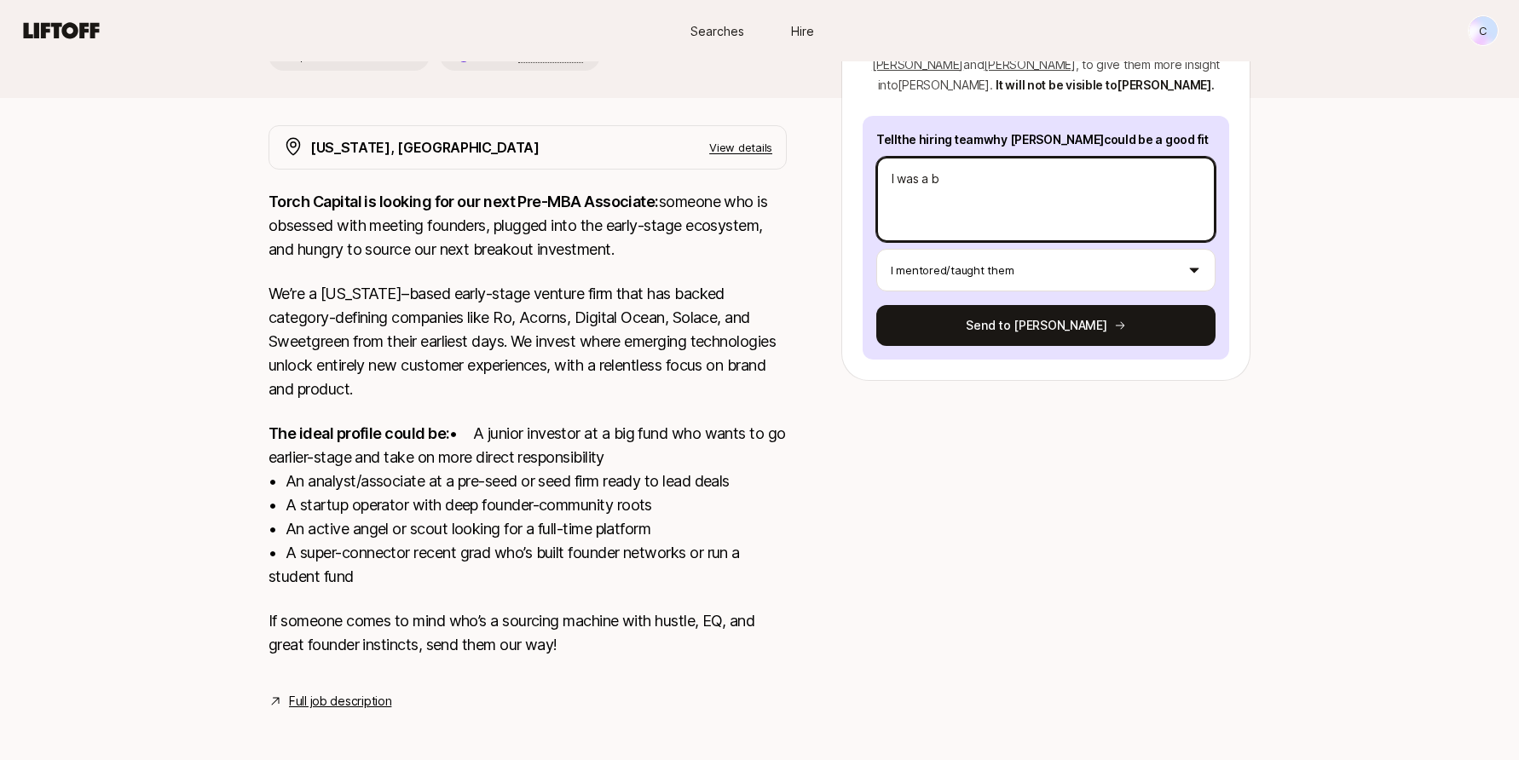
type textarea "I was a bo"
type textarea "x"
type textarea "I was a boa"
type textarea "x"
type textarea "I was a boar"
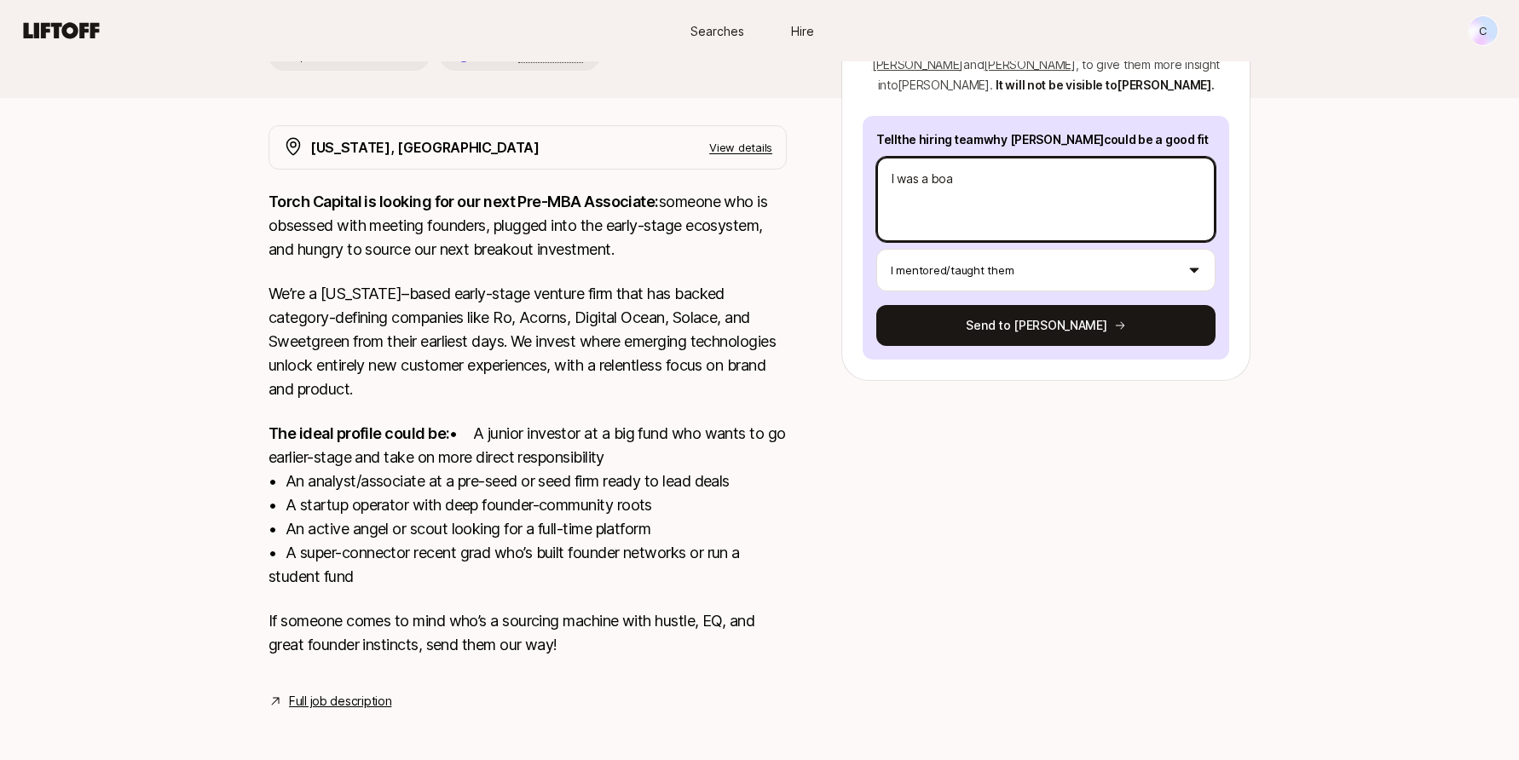
type textarea "x"
type textarea "I was a board"
type textarea "x"
type textarea "I was a board"
type textarea "x"
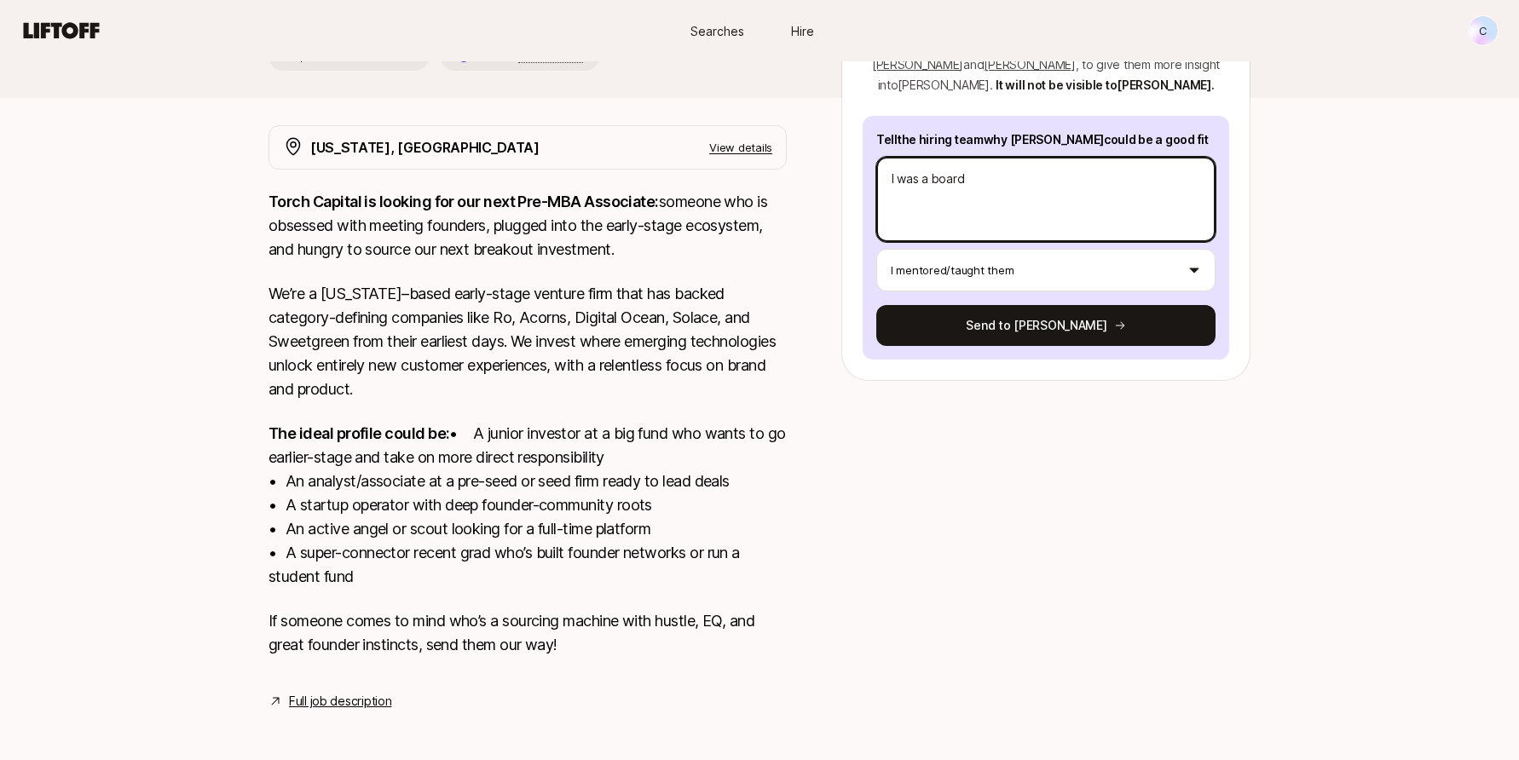
type textarea "I was a board m"
type textarea "x"
type textarea "I was a board me"
type textarea "x"
type textarea "I was a board mem"
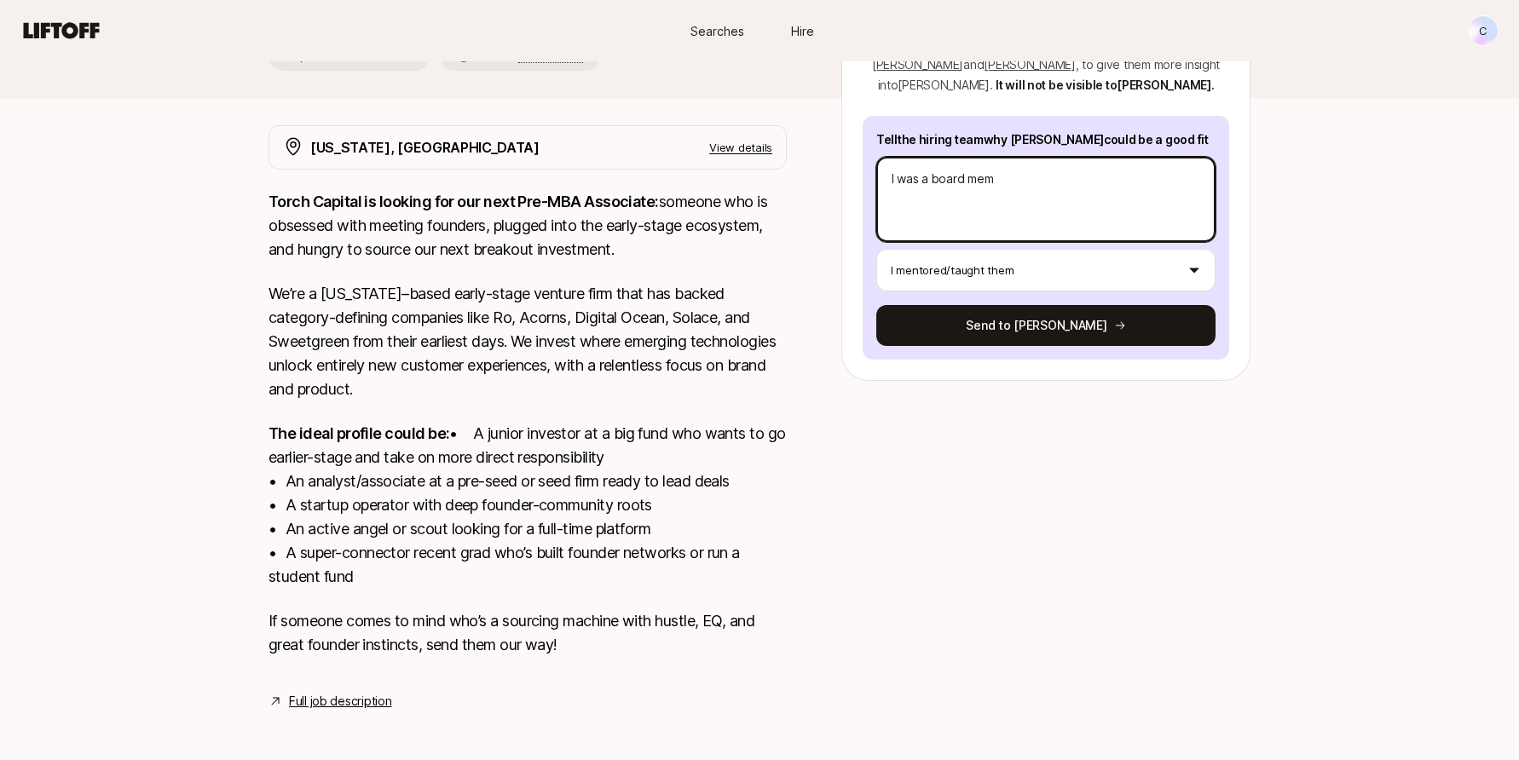
type textarea "x"
type textarea "I was a board memb"
type textarea "x"
type textarea "I was a board membe"
type textarea "x"
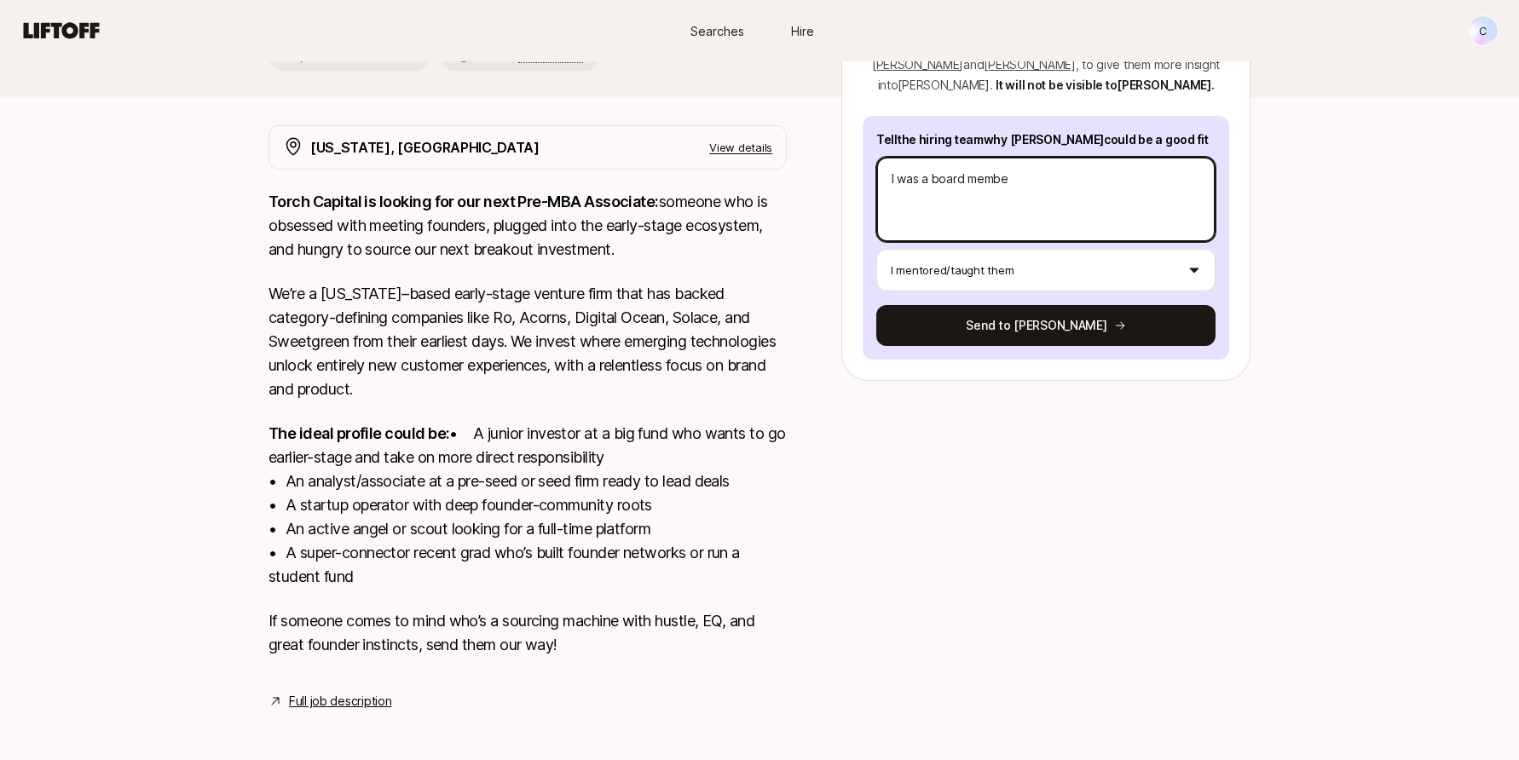
type textarea "I was a board member"
type textarea "x"
type textarea "I was a board member"
type textarea "x"
type textarea "I was a board member o"
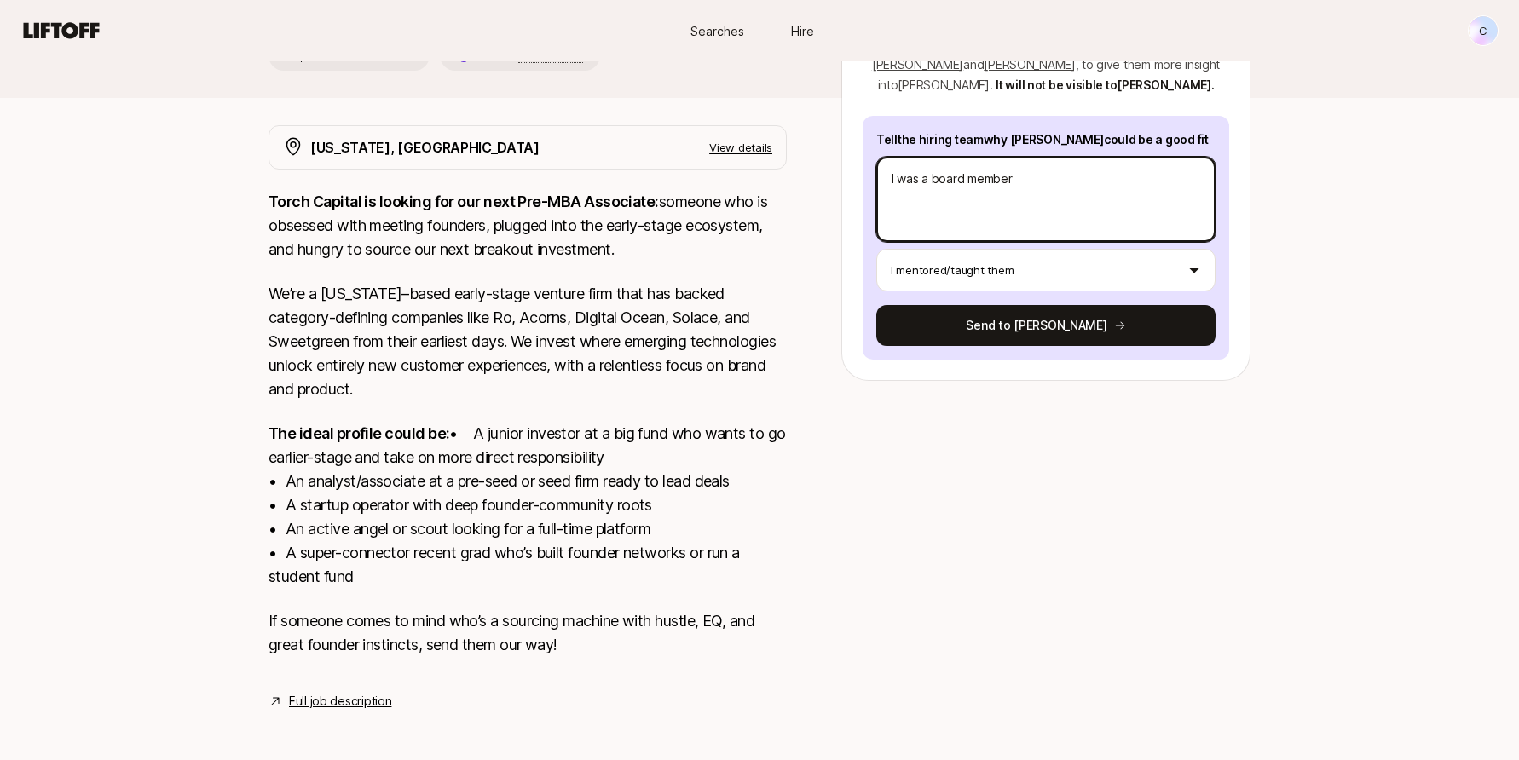
type textarea "x"
type textarea "I was a board member of"
type textarea "x"
type textarea "I was a board member of"
type textarea "x"
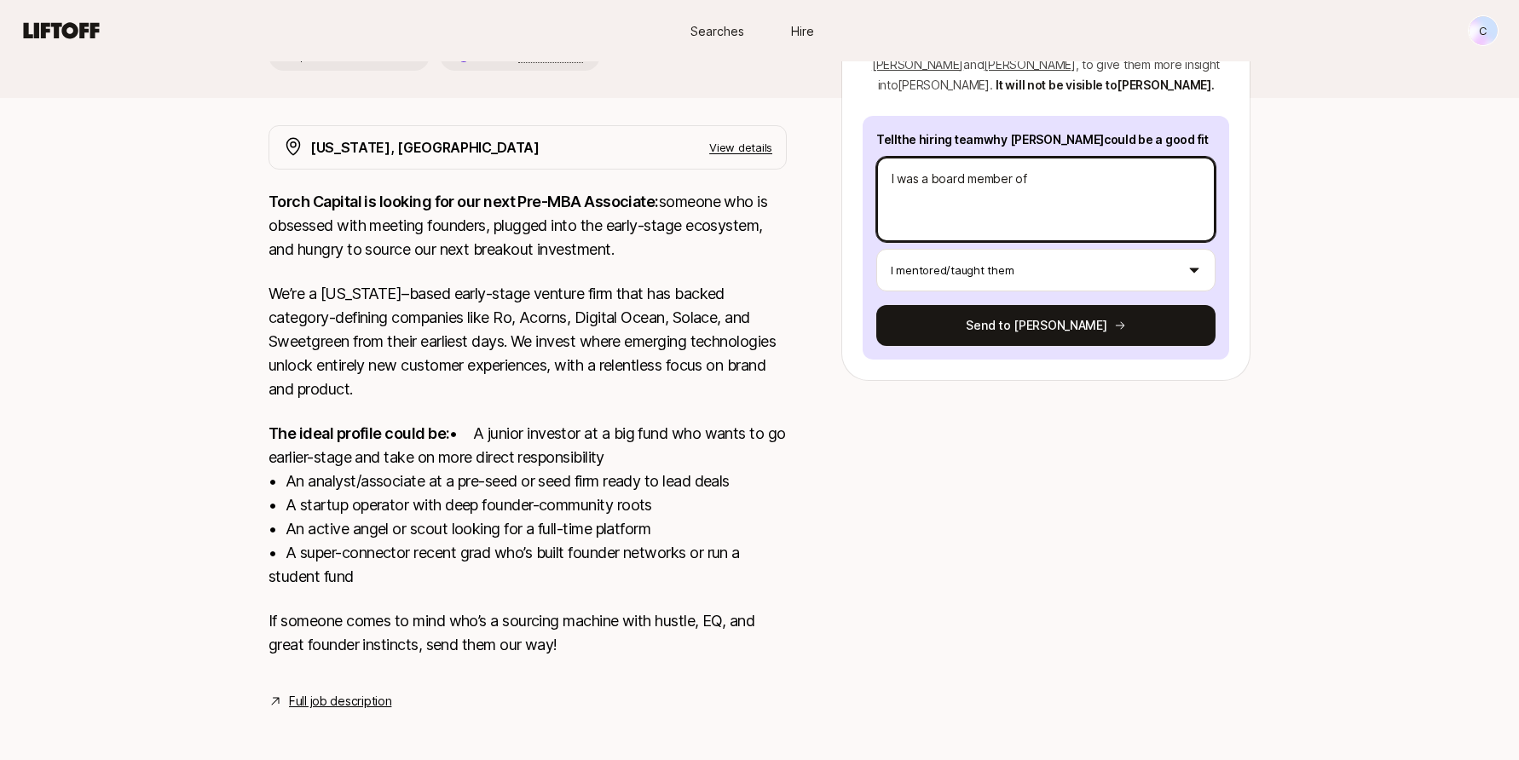
type textarea "I was a board member of t"
type textarea "x"
type textarea "I was a board member of th"
type textarea "x"
type textarea "I was a board member of the"
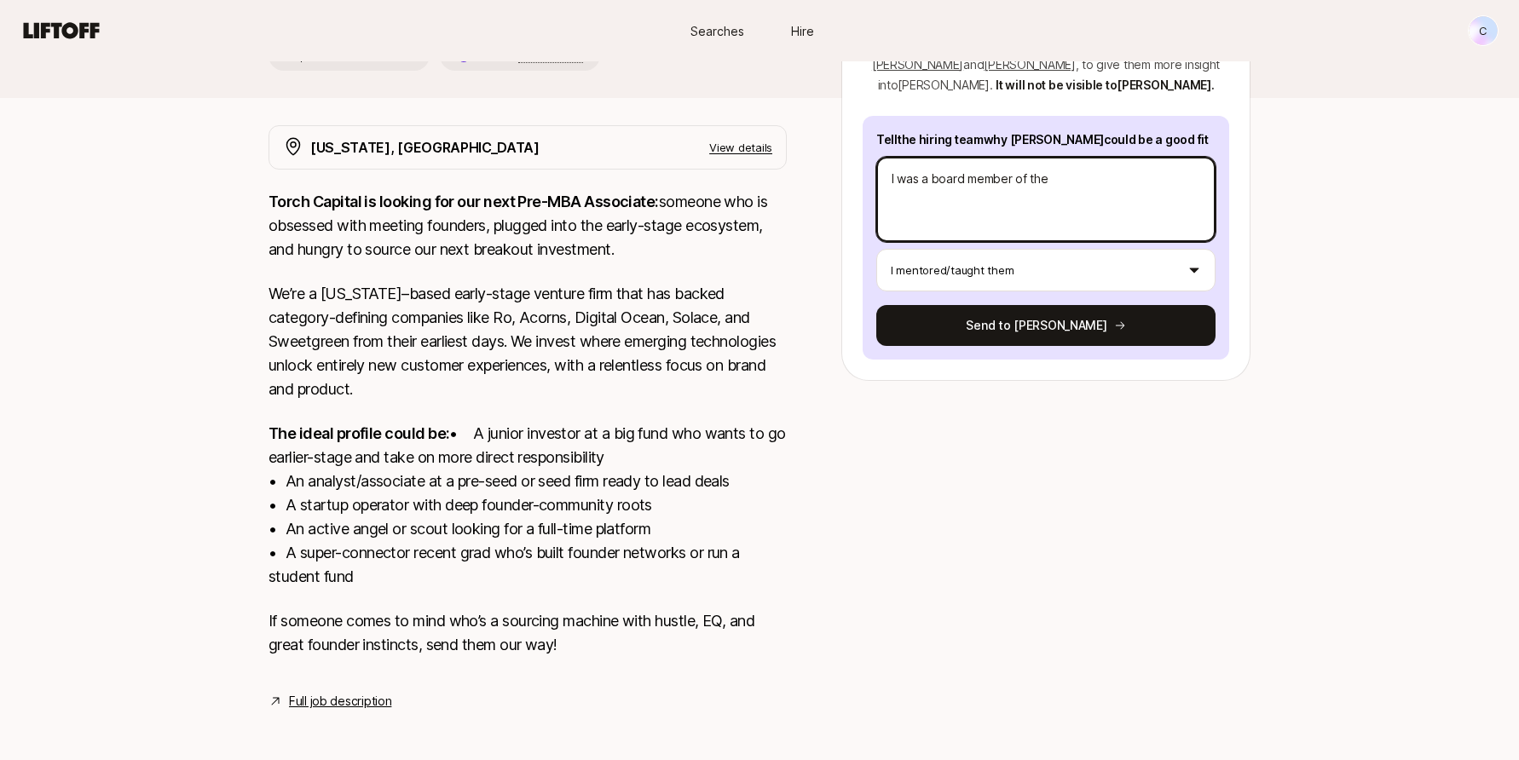
type textarea "x"
type textarea "I was a board member of the"
type textarea "x"
type textarea "I was a board member of the s"
type textarea "x"
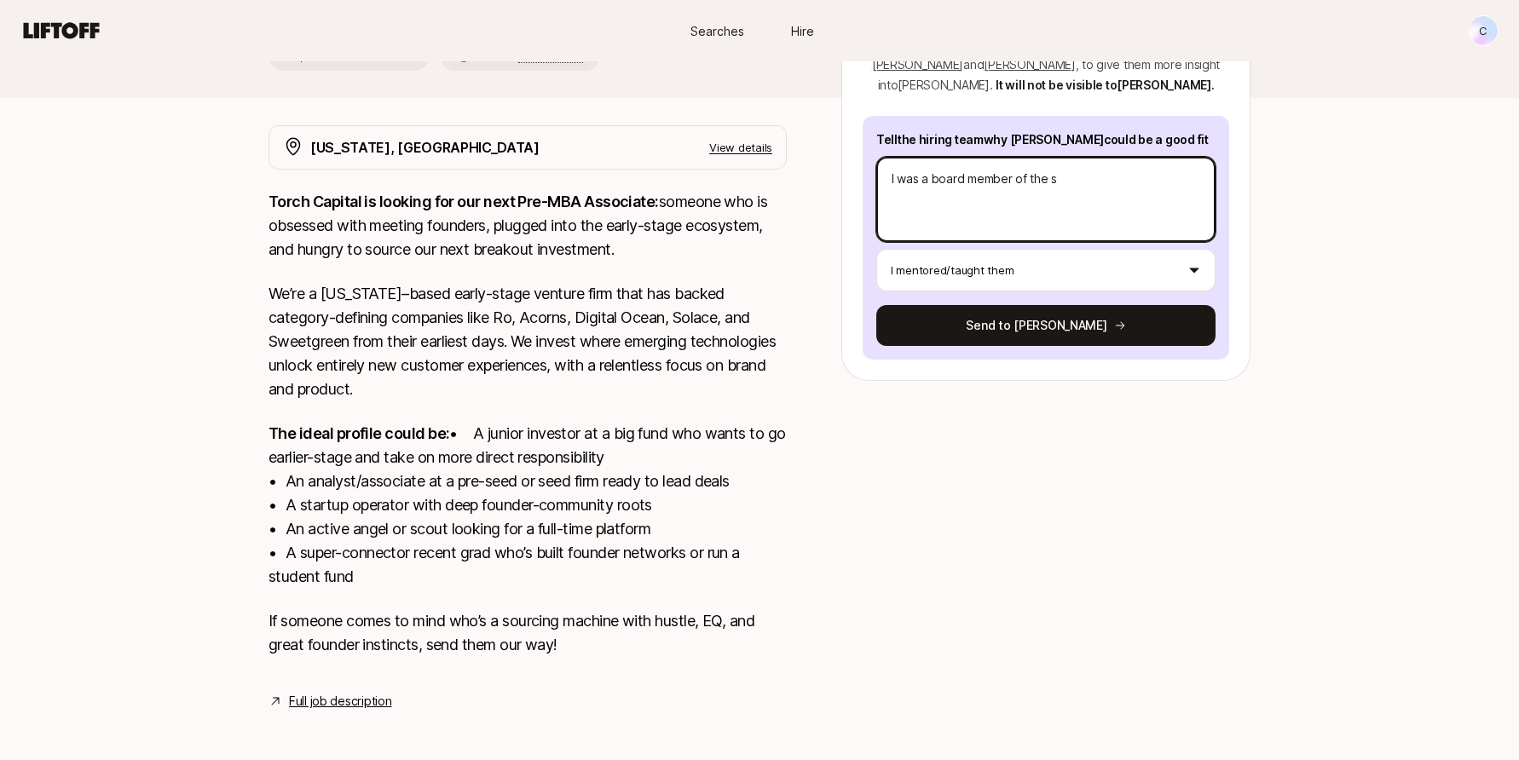
type textarea "I was a board member of the st"
type textarea "x"
type textarea "I was a board member of the stu"
type textarea "x"
type textarea "I was a board member of the stud"
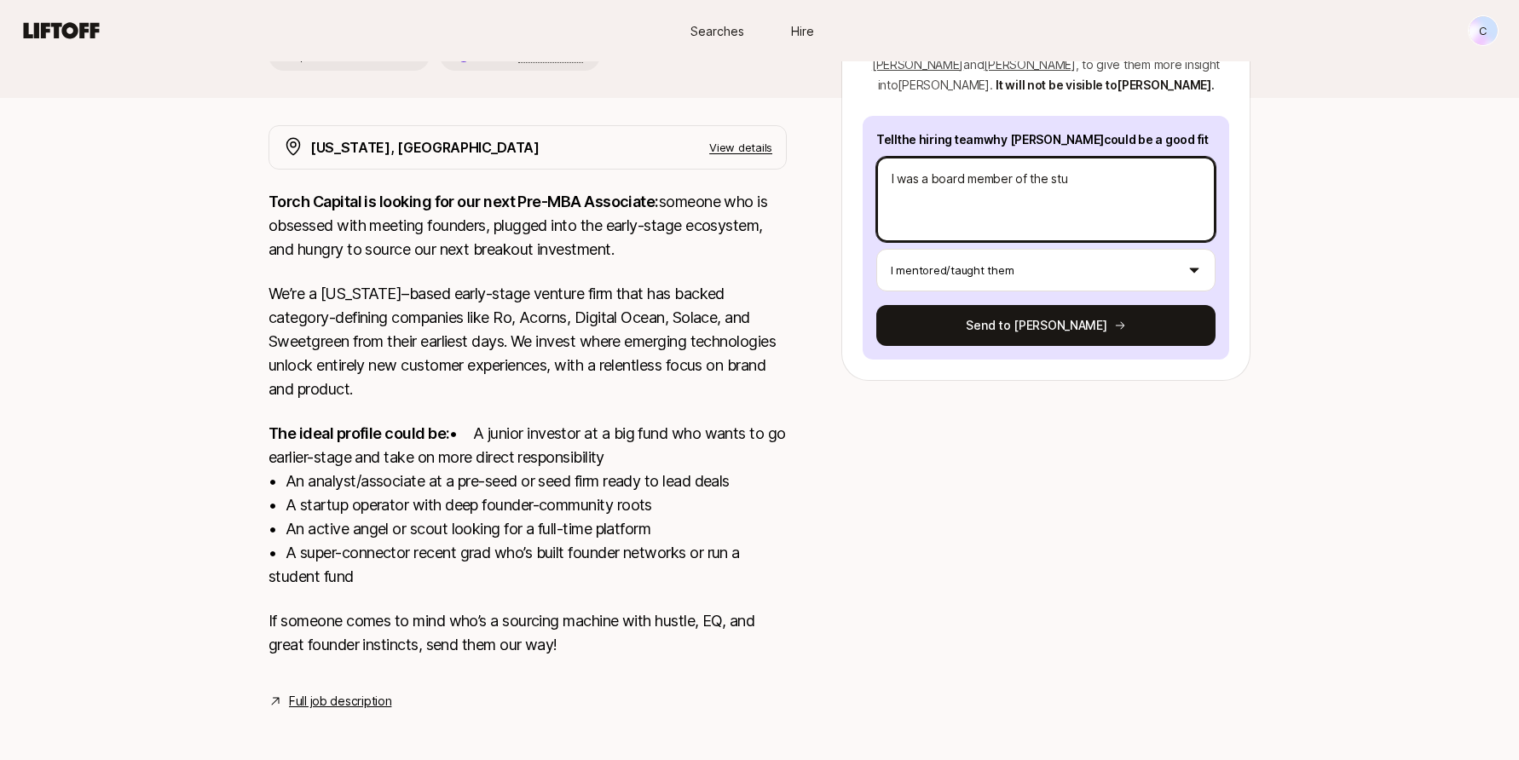
type textarea "x"
type textarea "I was a board member of the stude"
type textarea "x"
type textarea "I was a board member of the studen"
type textarea "x"
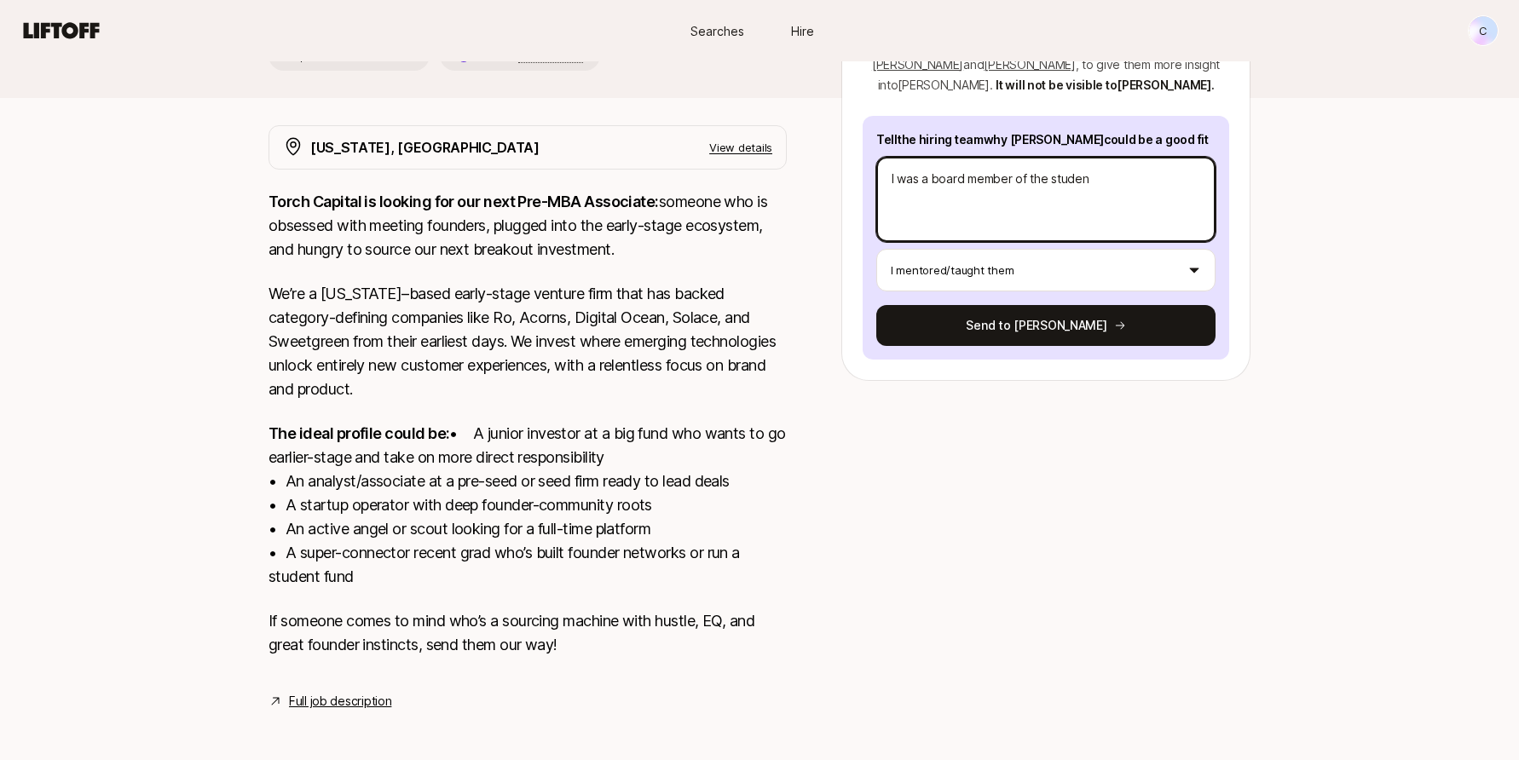
type textarea "I was a board member of the student"
type textarea "x"
type textarea "I was a board member of the student"
type textarea "x"
type textarea "I was a board member of the student v"
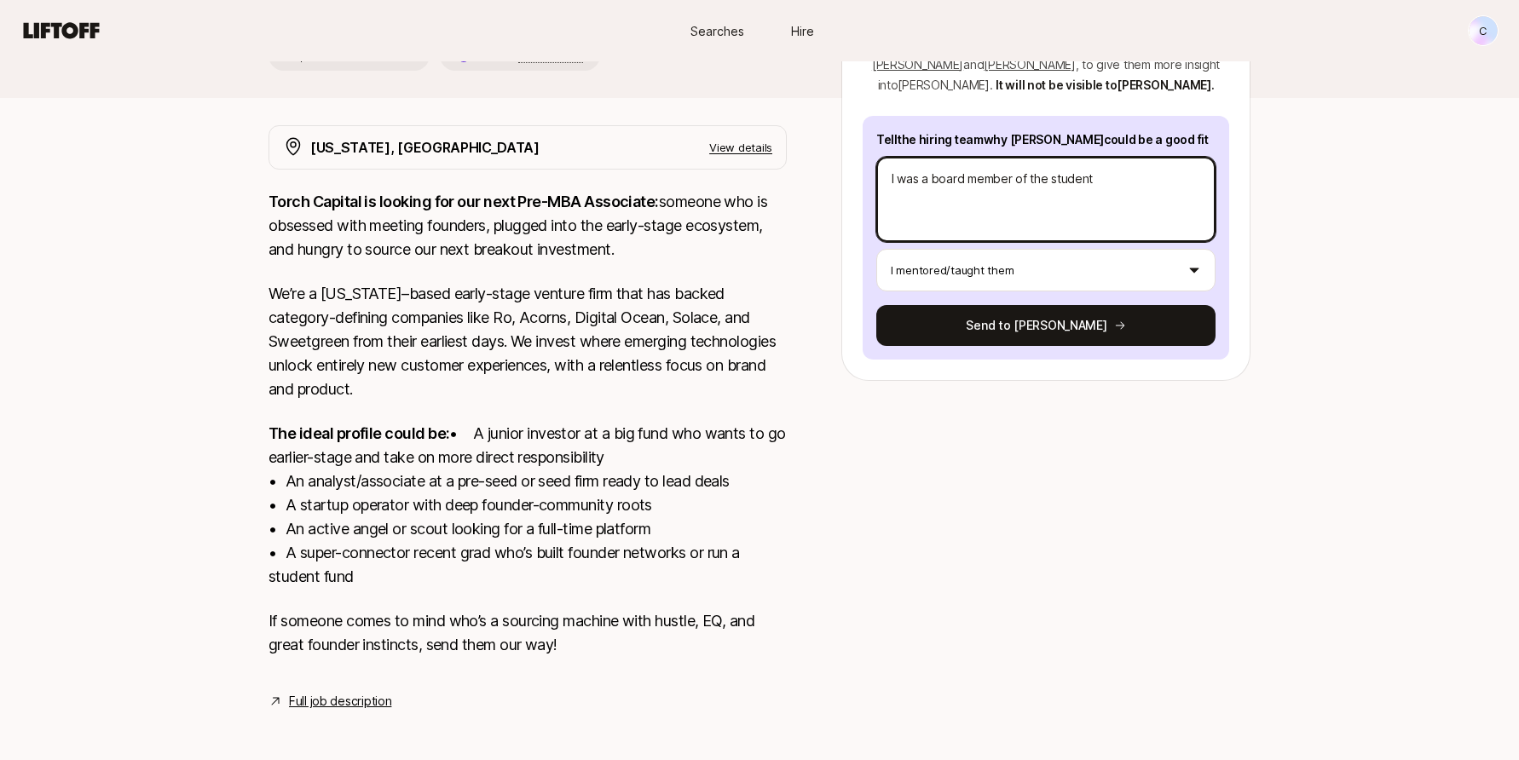
type textarea "x"
type textarea "I was a board member of the student ve"
type textarea "x"
type textarea "I was a board member of the student ven"
type textarea "x"
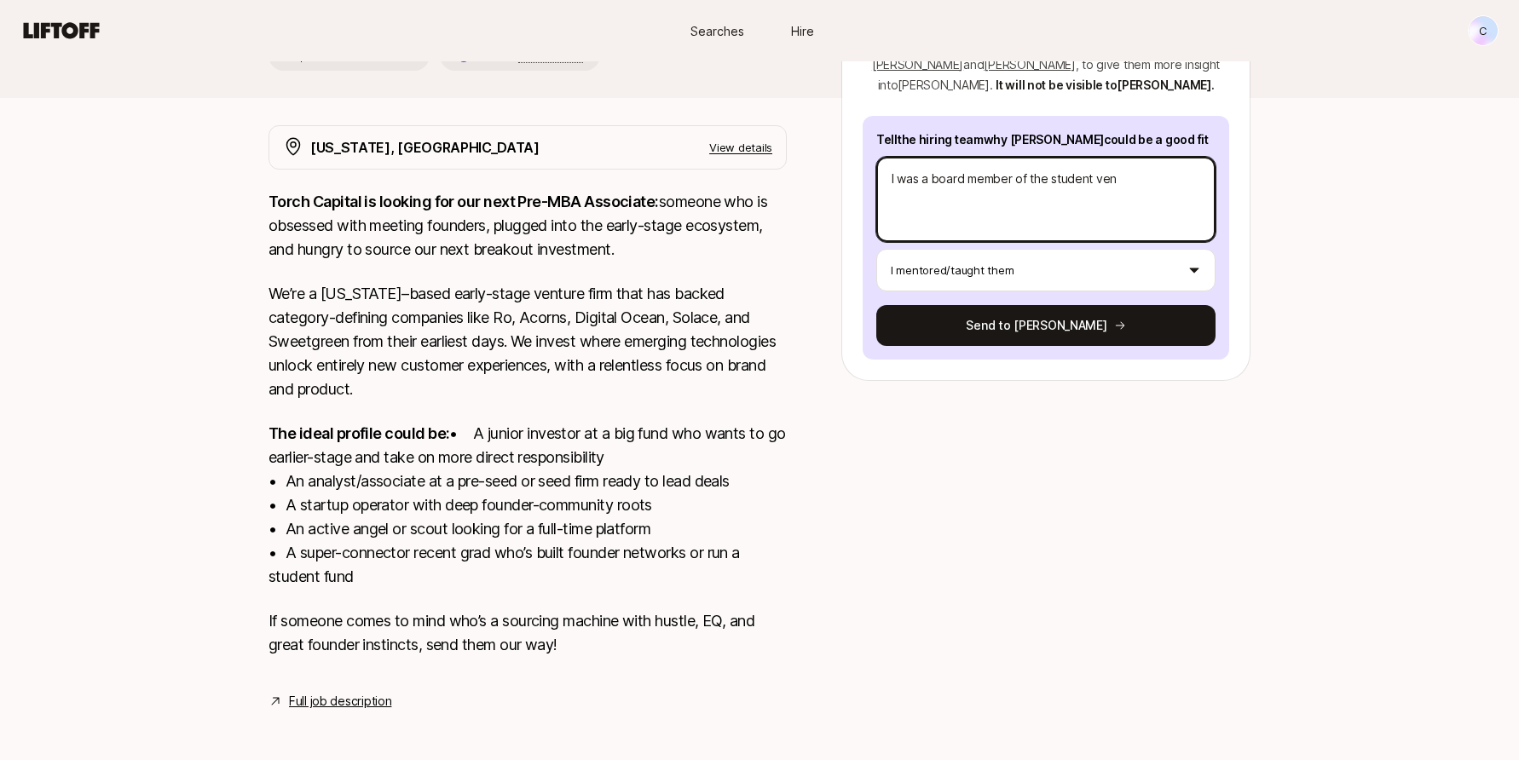
type textarea "I was a board member of the student vent"
type textarea "x"
type textarea "I was a board member of the student ventu"
type textarea "x"
type textarea "I was a board member of the student ventur"
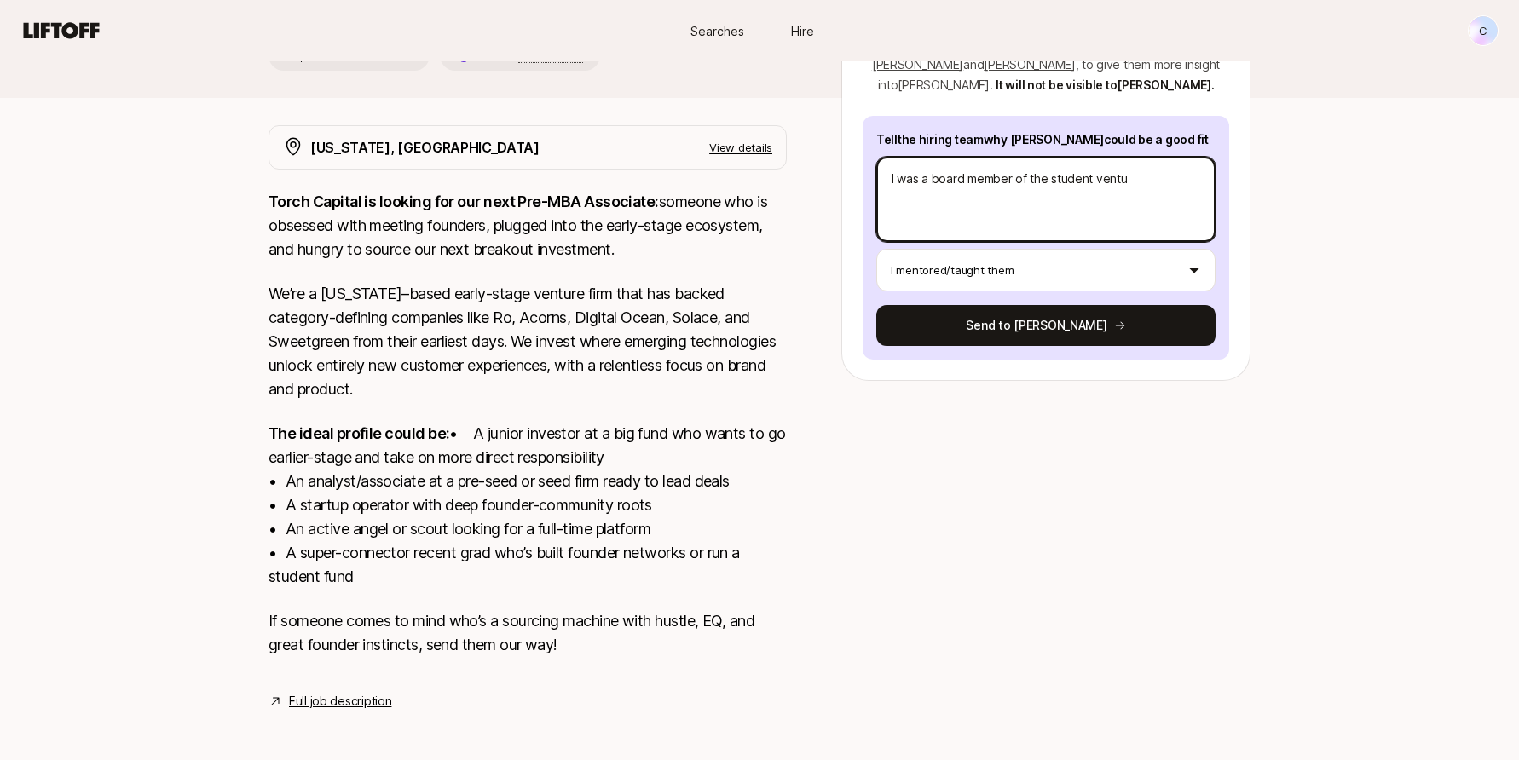
type textarea "x"
type textarea "I was a board member of the student venture"
type textarea "x"
type textarea "I was a board member of the student ventures"
type textarea "x"
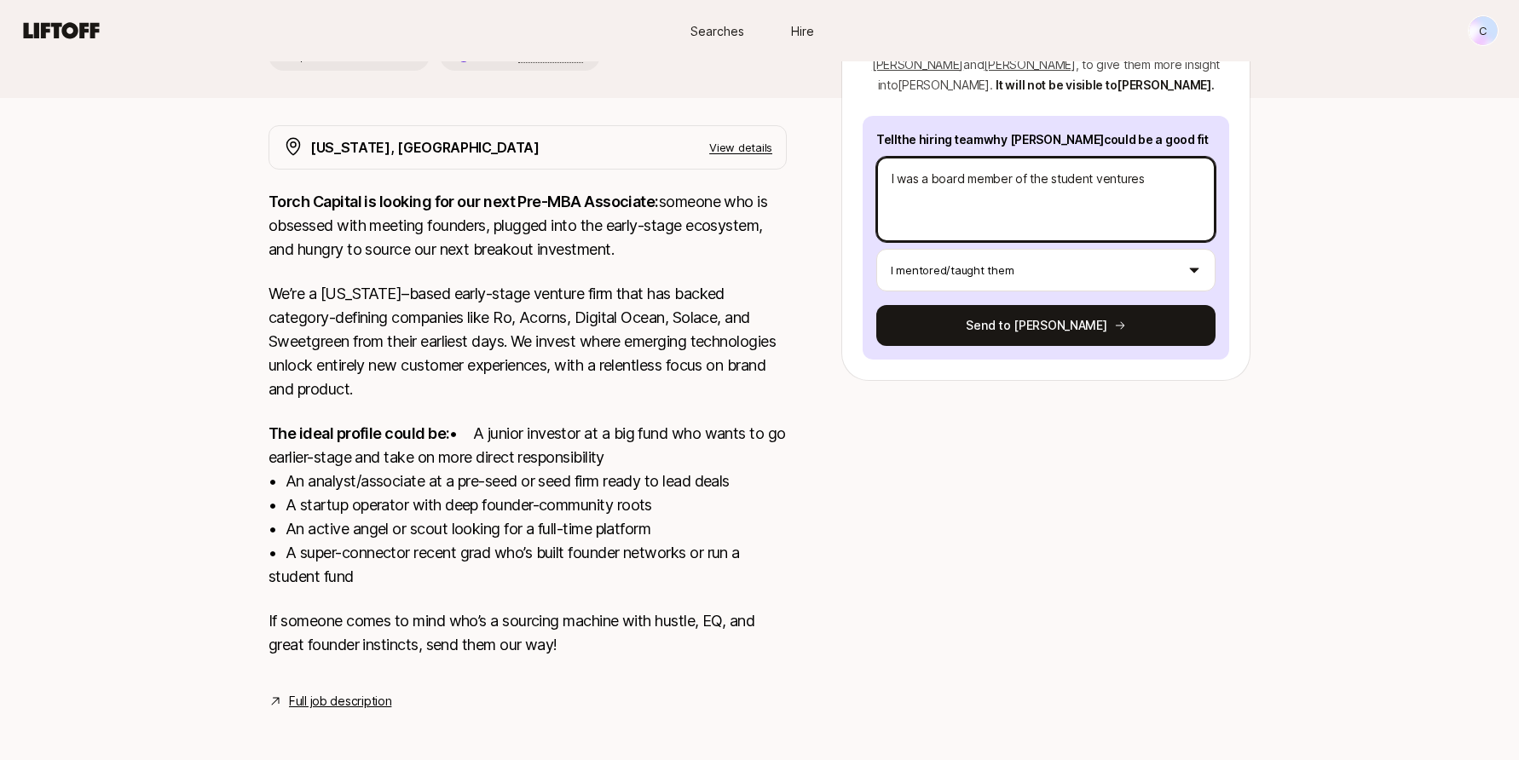
type textarea "I was a board member of the student ventures"
type textarea "x"
type textarea "I was a board member of the student ventures"
type textarea "x"
type textarea "I was a board member of the student venture"
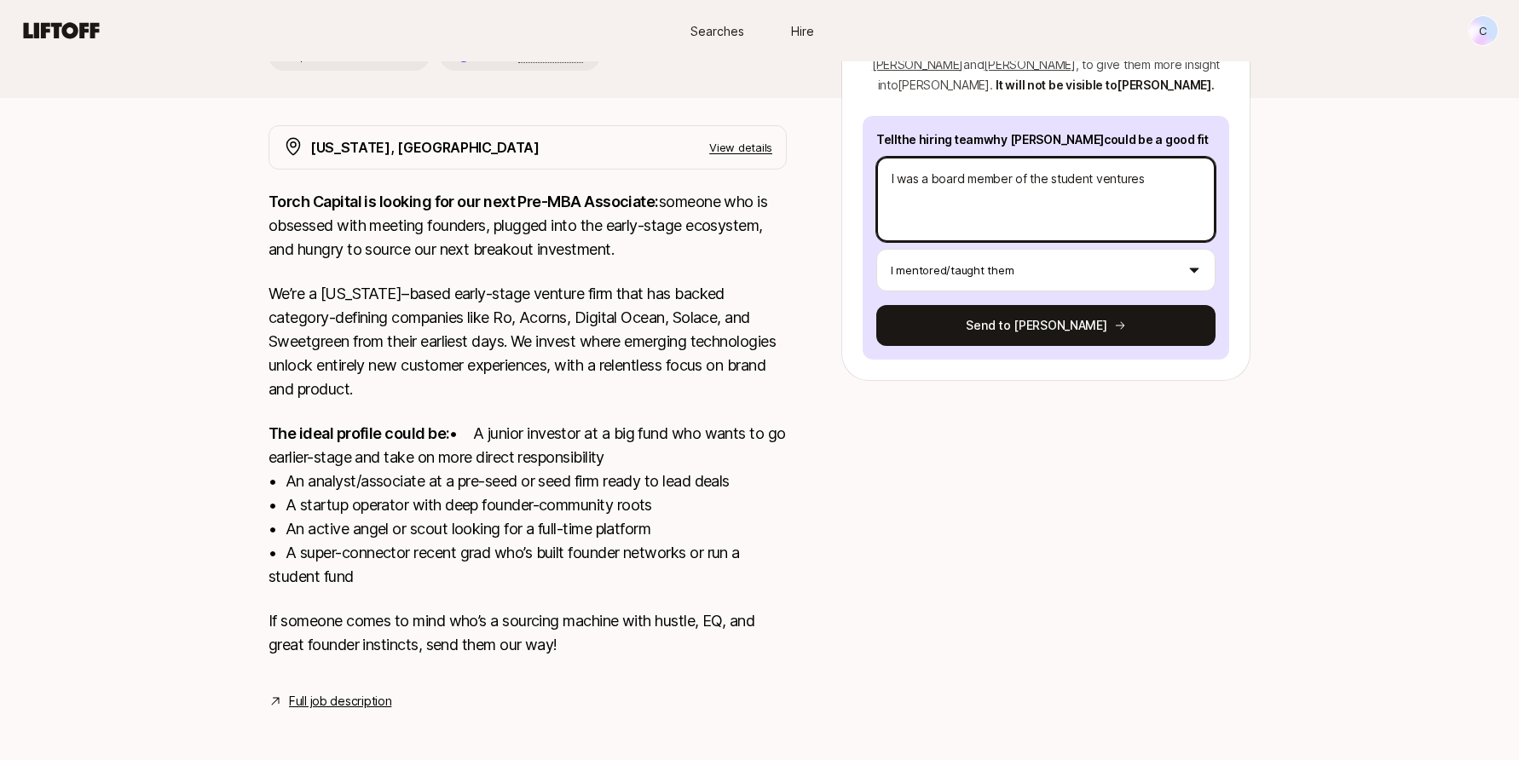
type textarea "x"
type textarea "I was a board member of the student venture"
type textarea "x"
type textarea "I was a board member of the student venture f"
type textarea "x"
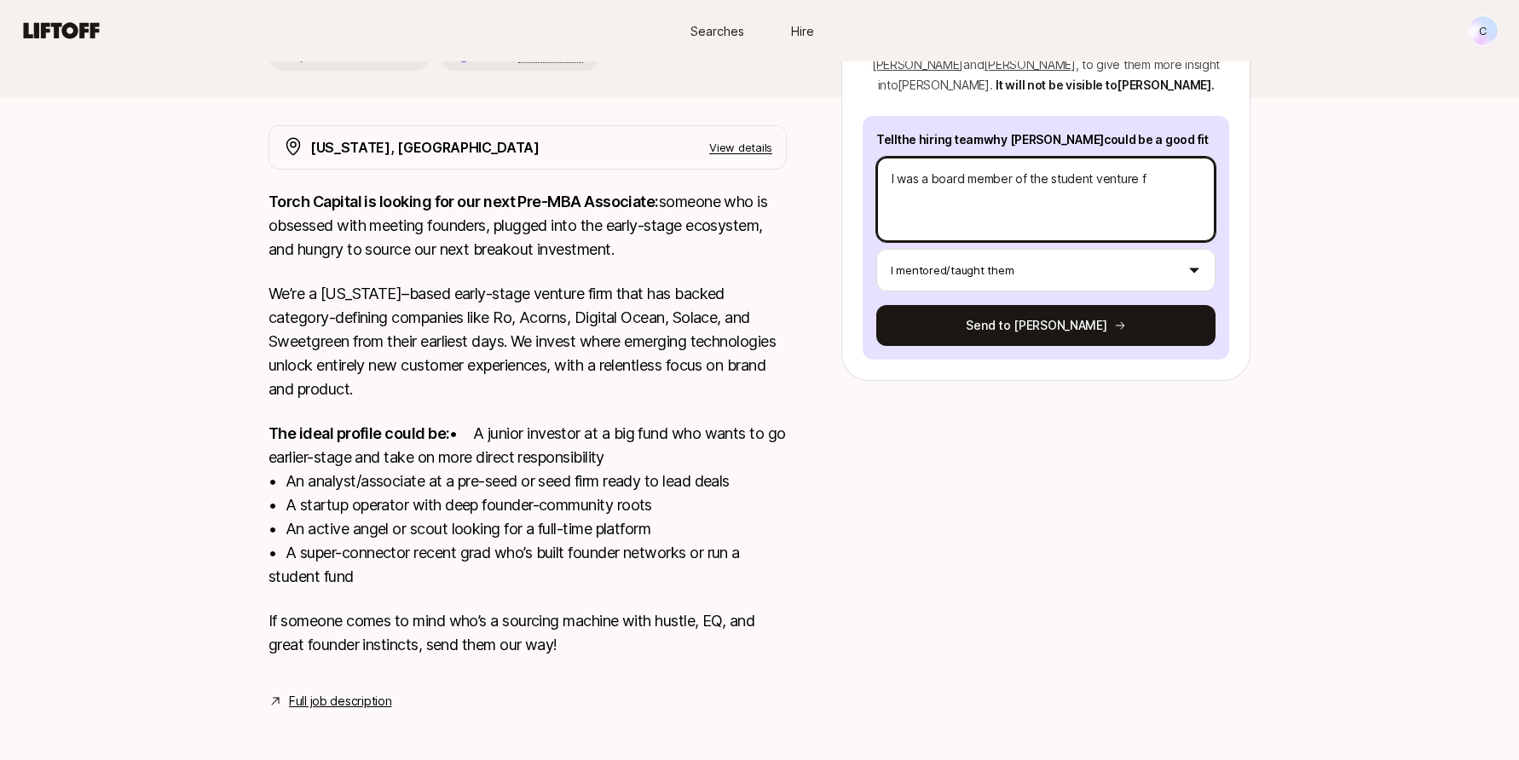
type textarea "I was a board member of the student venture fu"
type textarea "x"
type textarea "I was a board member of the student venture fun"
type textarea "x"
type textarea "I was a board member of the student venture fund"
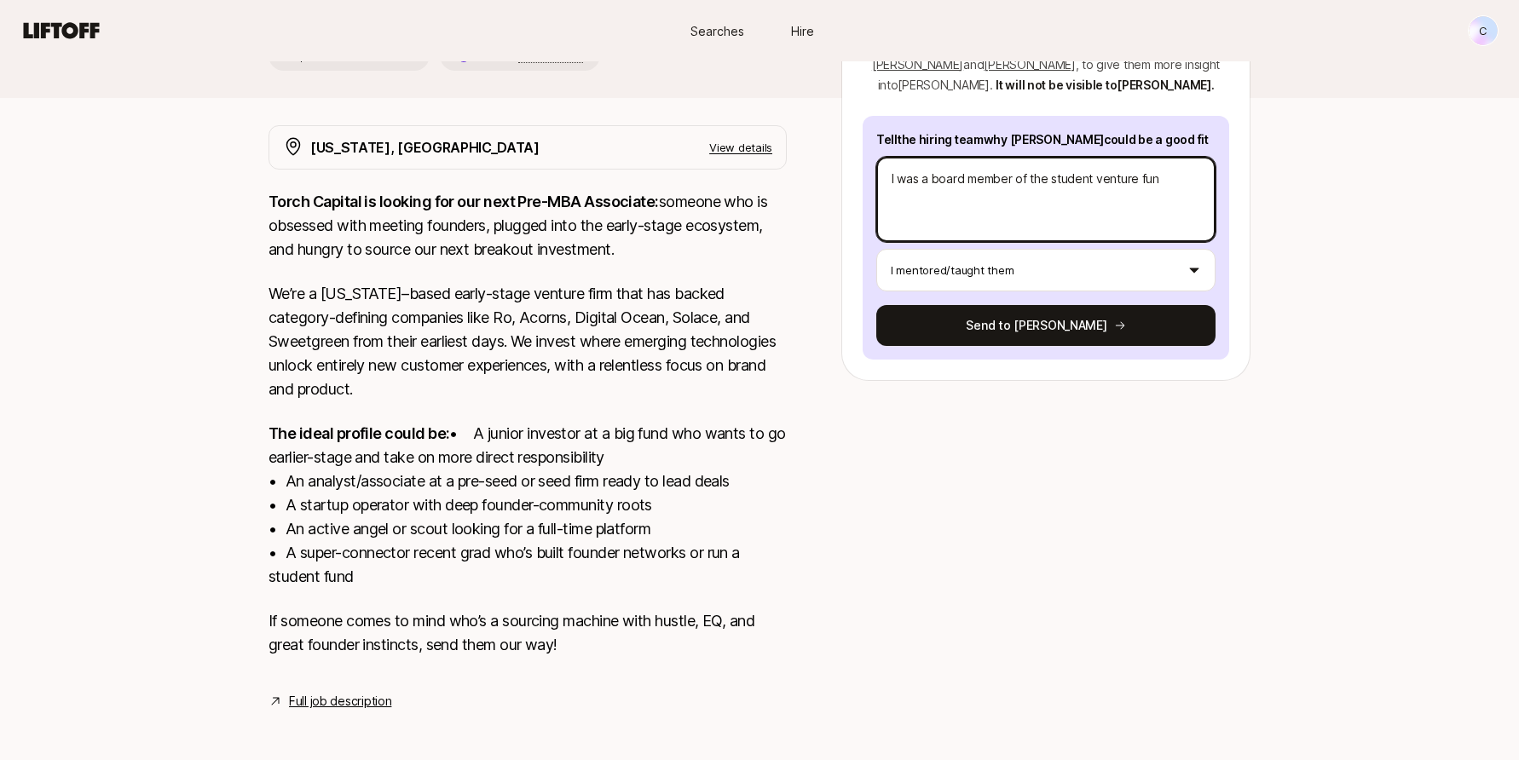
type textarea "x"
type textarea "I was a board member of the student venture fund"
type textarea "x"
type textarea "I was a board member of the student venture fund t"
type textarea "x"
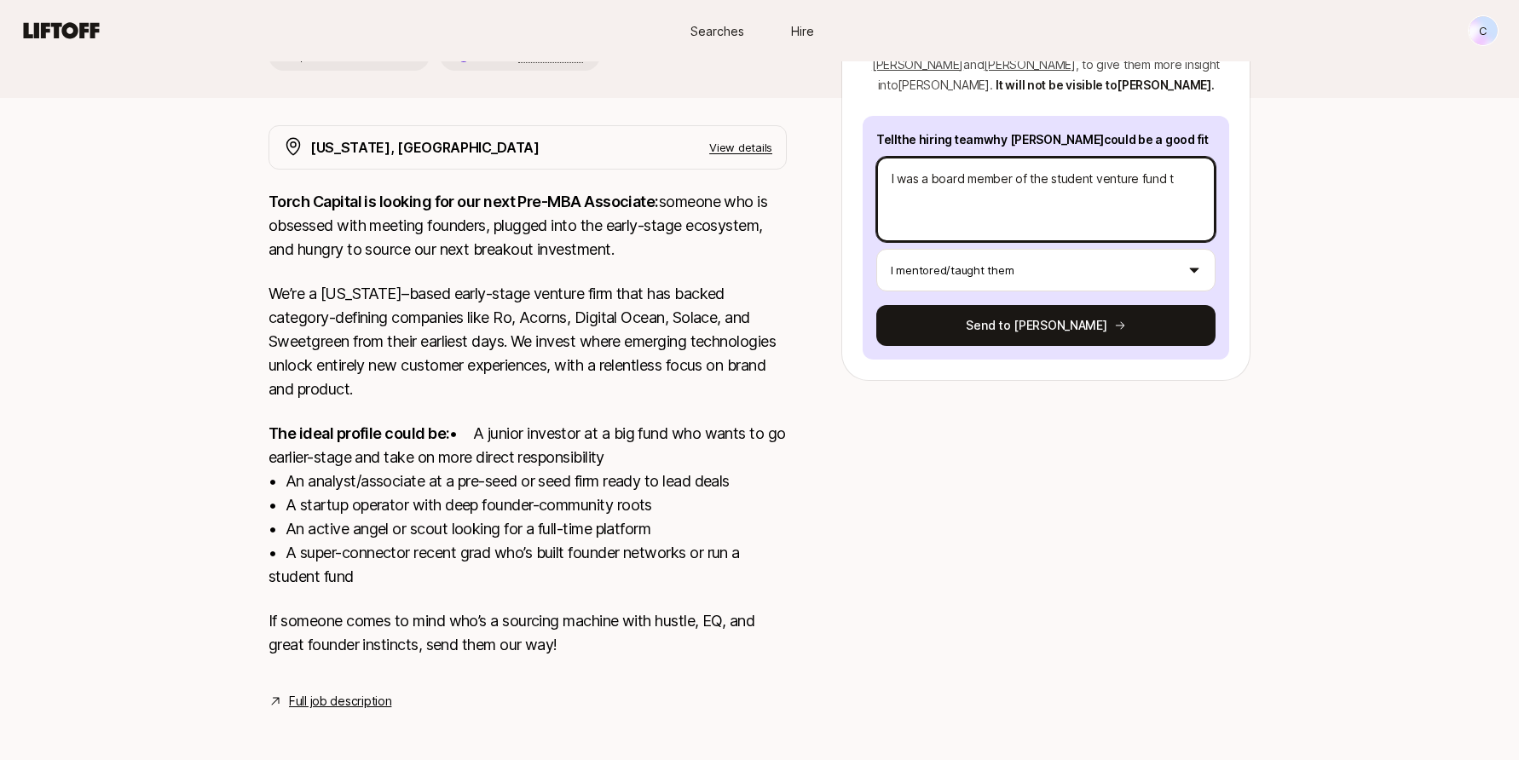
type textarea "I was a board member of the student venture fund th"
type textarea "x"
type textarea "I was a board member of the student venture fund tha"
type textarea "x"
type textarea "I was a board member of the student venture fund that"
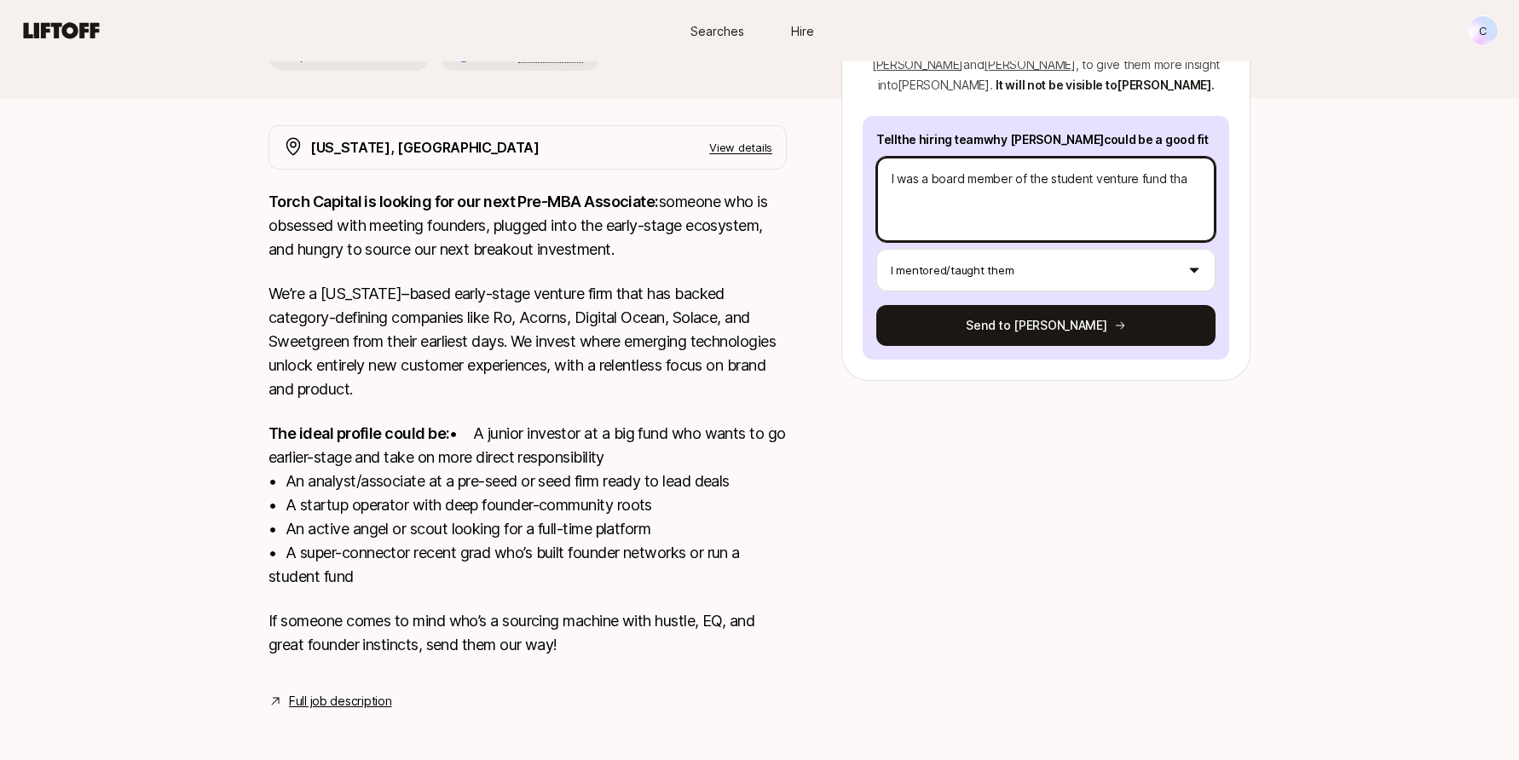
type textarea "x"
type textarea "I was a board member of the student venture fund that"
type textarea "x"
type textarea "I was a board member of the student venture fund that P"
type textarea "x"
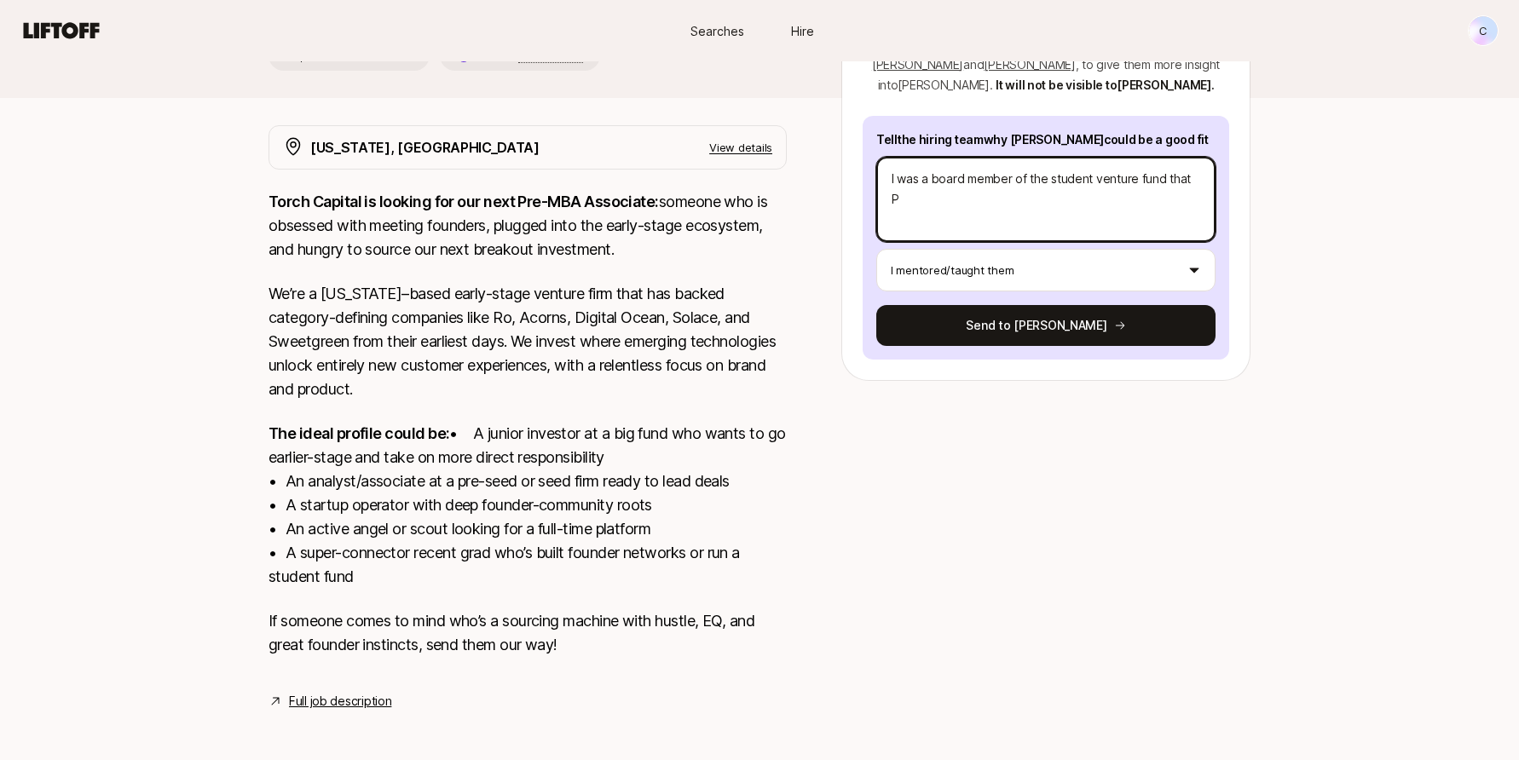
type textarea "I was a board member of the student venture fund that Pa"
type textarea "x"
type textarea "I was a board member of the student venture fund that [PERSON_NAME]"
type textarea "x"
type textarea "I was a board member of the student venture fund that Patr"
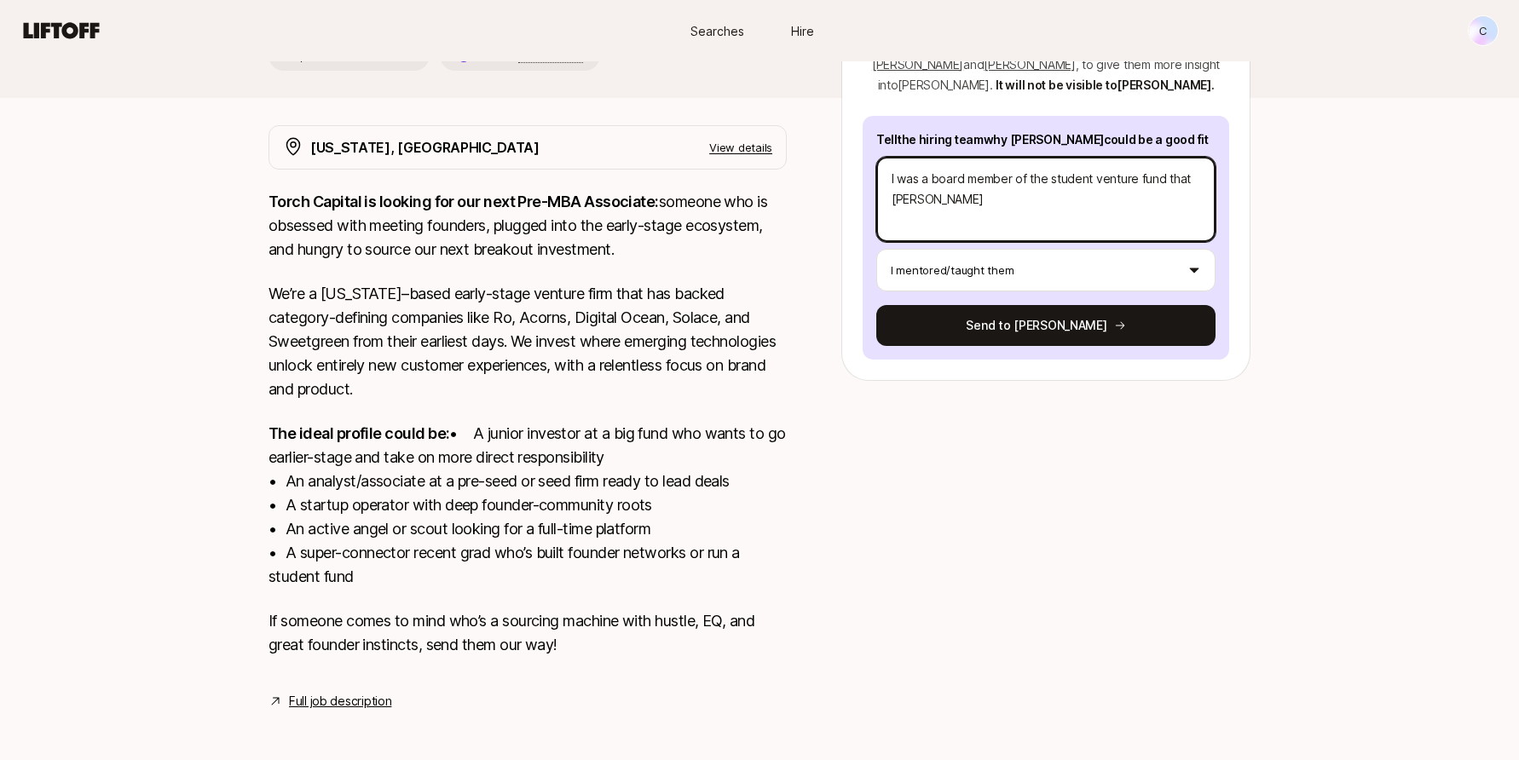
type textarea "x"
type textarea "I was a board member of the student venture fund that Patri"
type textarea "x"
type textarea "I was a board member of the student venture fund that Patric"
type textarea "x"
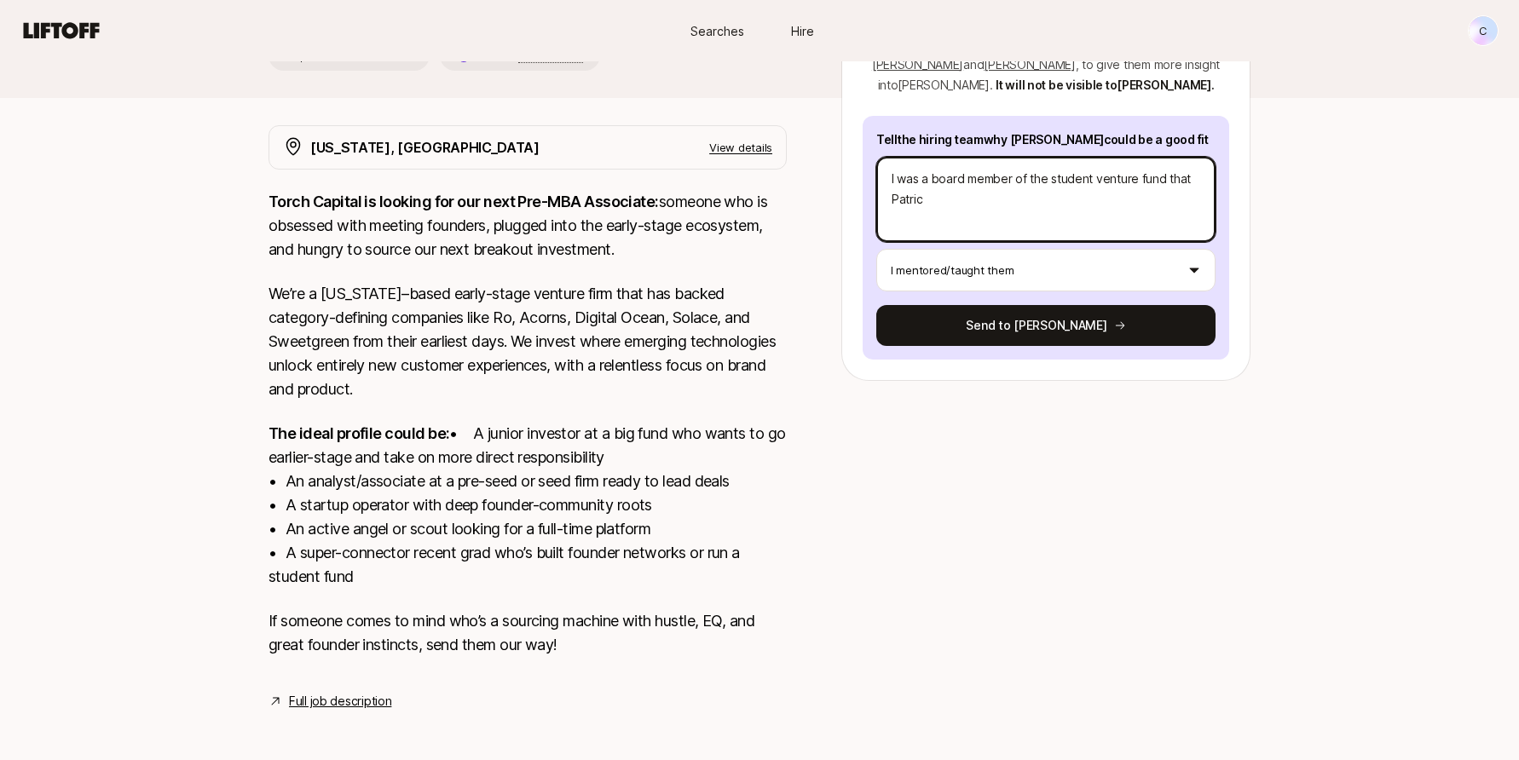
type textarea "I was a board member of the student venture fund that [PERSON_NAME]"
type textarea "x"
type textarea "I was a board member of the student venture fund that [PERSON_NAME]"
type textarea "x"
type textarea "I was a board member of the student venture fund that [PERSON_NAME]"
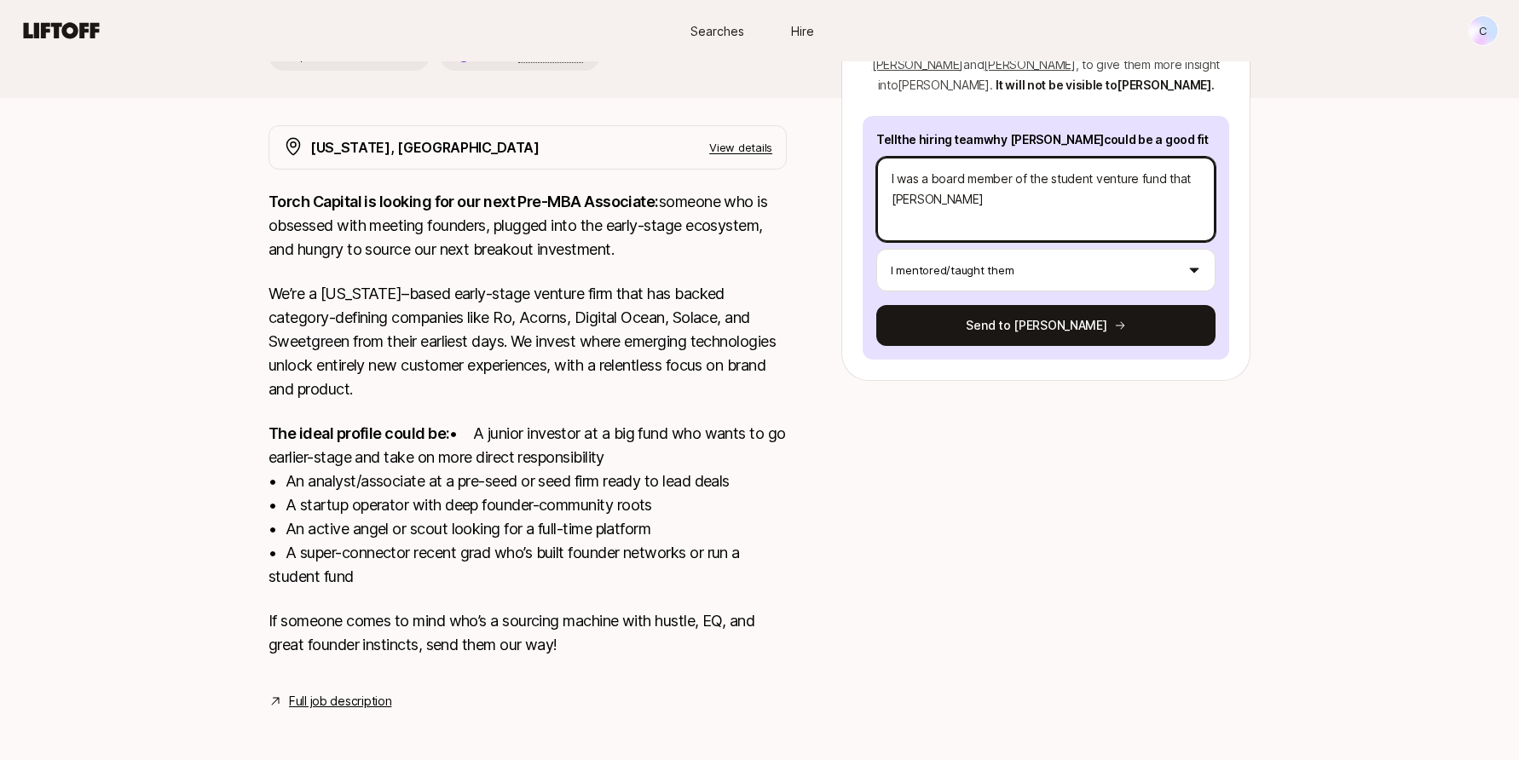
type textarea "x"
type textarea "I was a board member of the student venture fund that [PERSON_NAME]"
type textarea "x"
type textarea "I was a board member of the student venture fund that [PERSON_NAME]"
type textarea "x"
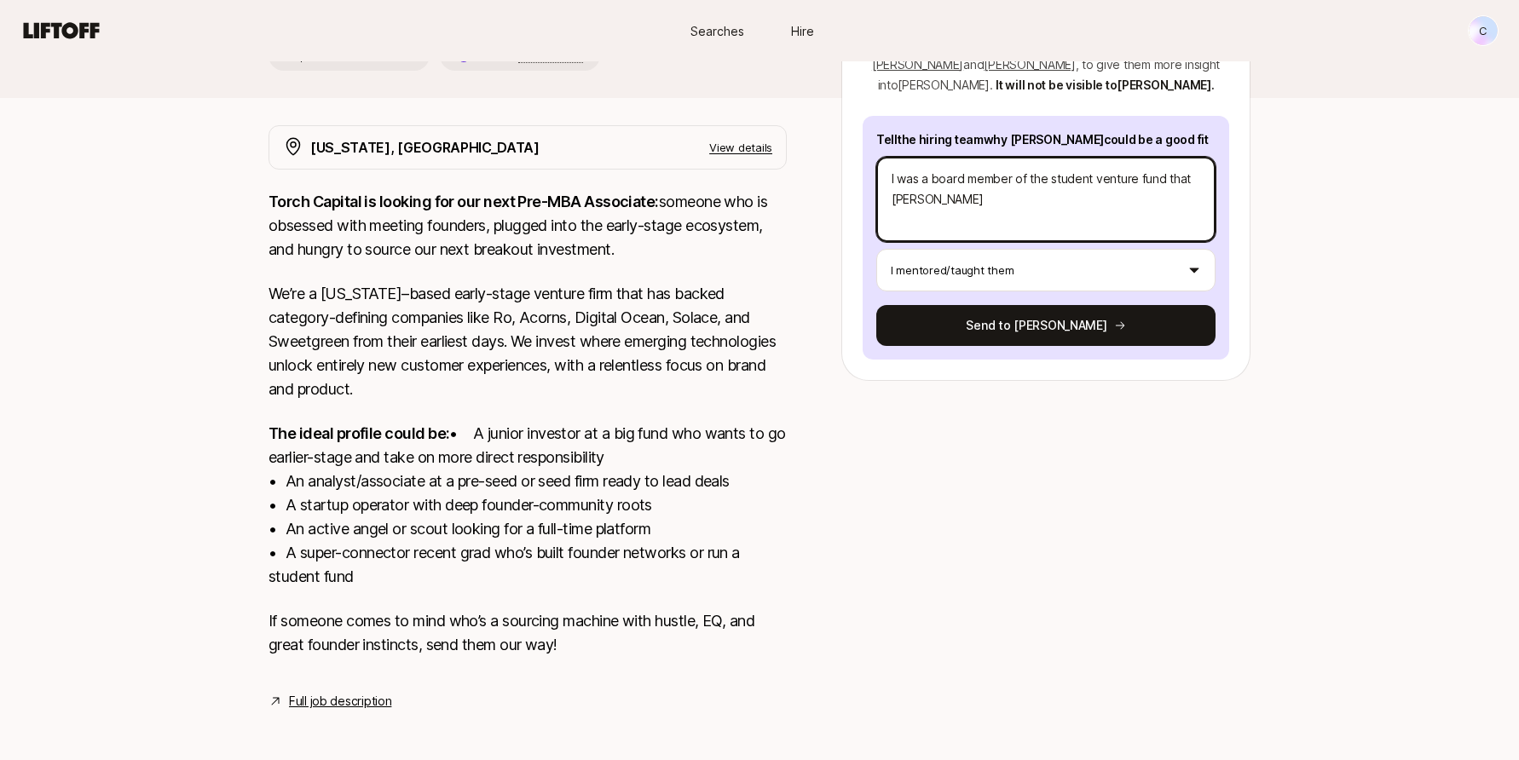
type textarea "I was a board member of the student venture fund that [PERSON_NAME]"
type textarea "x"
type textarea "I was a board member of the student venture fund that [PERSON_NAME]"
type textarea "x"
type textarea "I was a board member of the student venture fund that [PERSON_NAME]"
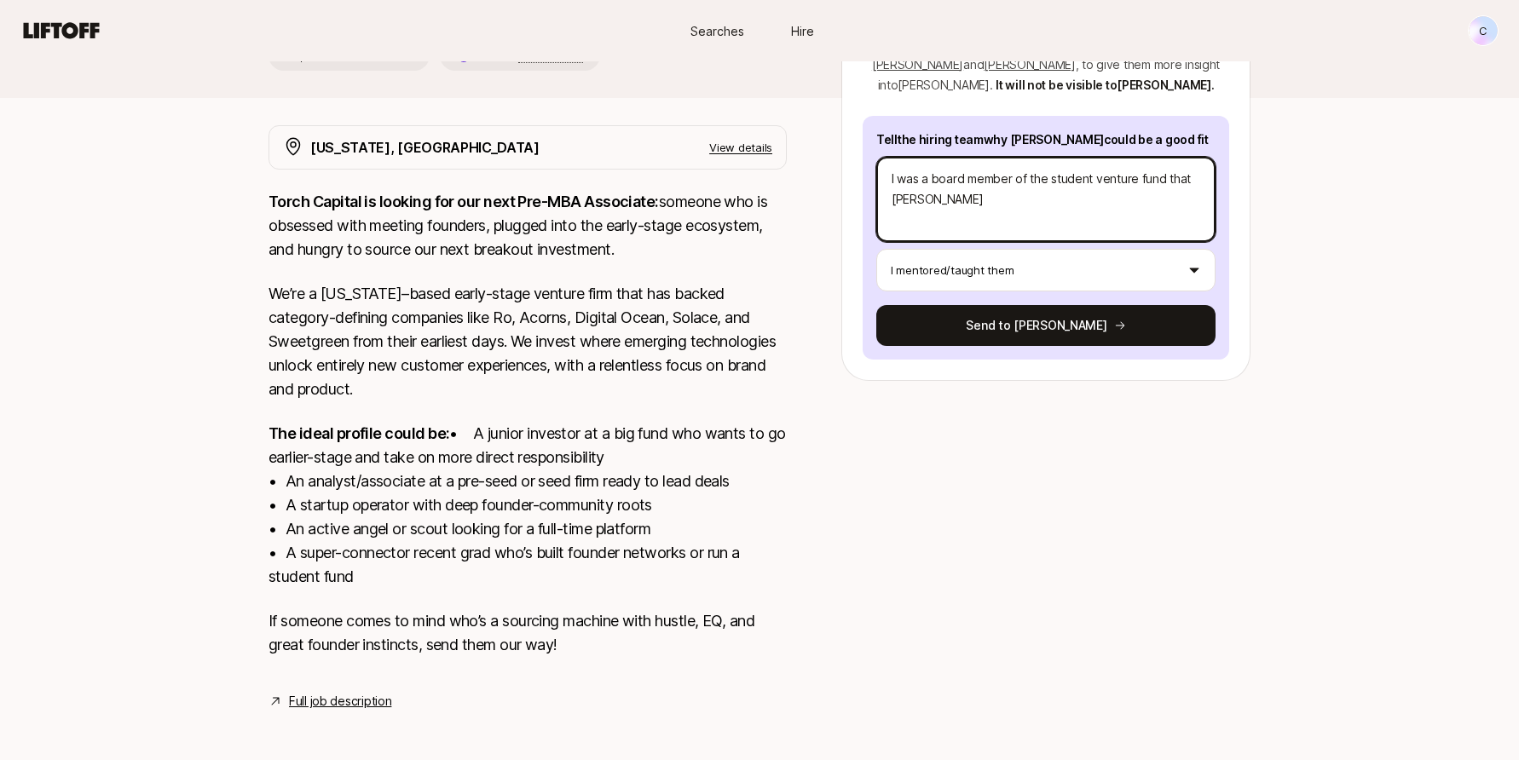
type textarea "x"
type textarea "I was a board member of the student venture fund that [PERSON_NAME]"
type textarea "x"
type textarea "I was a board member of the student venture fund that [PERSON_NAME]"
type textarea "x"
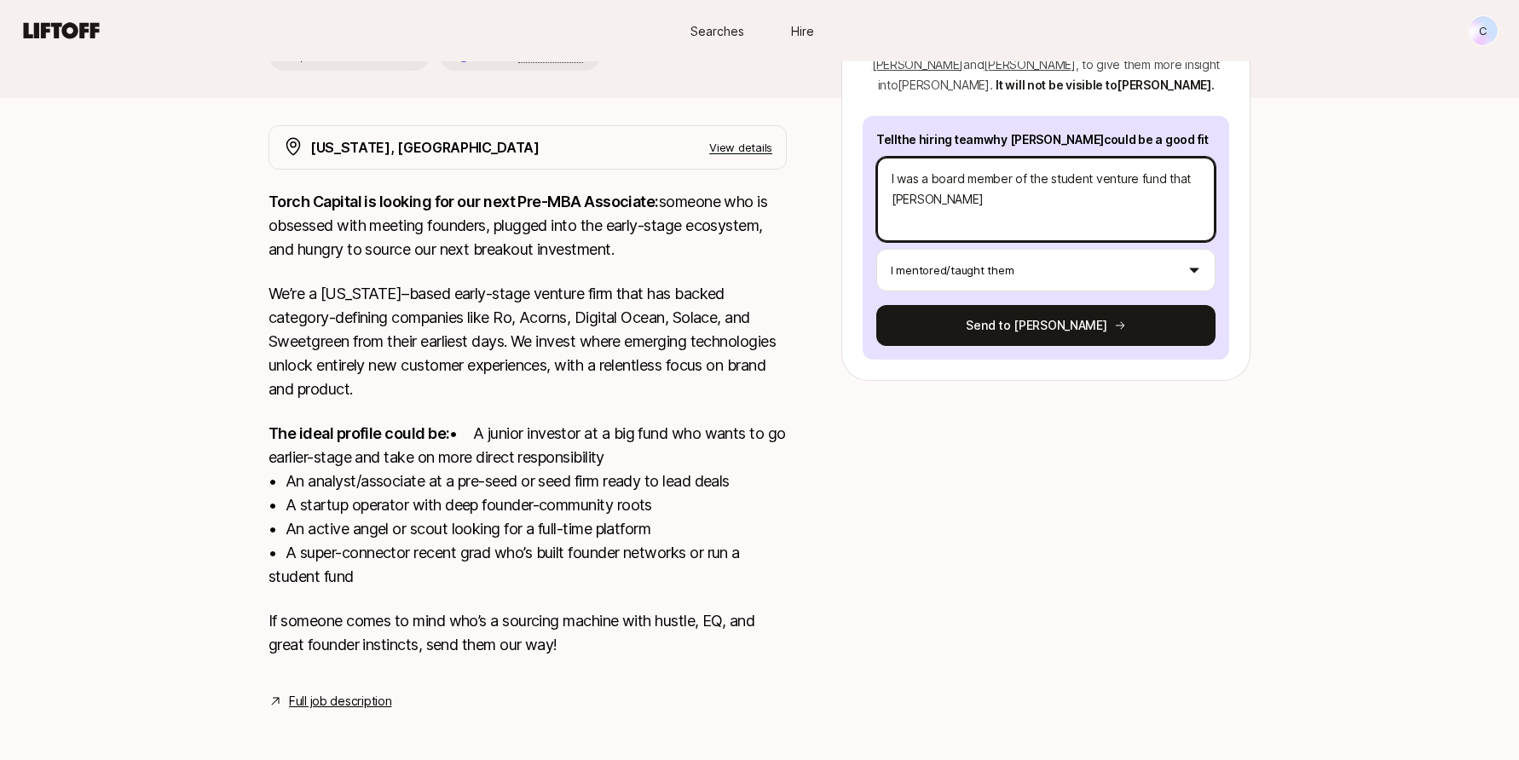
type textarea "I was a board member of the student venture fund that [PERSON_NAME]"
type textarea "x"
type textarea "I was a board member of the student venture fund that [PERSON_NAME] led,"
type textarea "x"
type textarea "I was a board member of the student venture fund that [PERSON_NAME] led,"
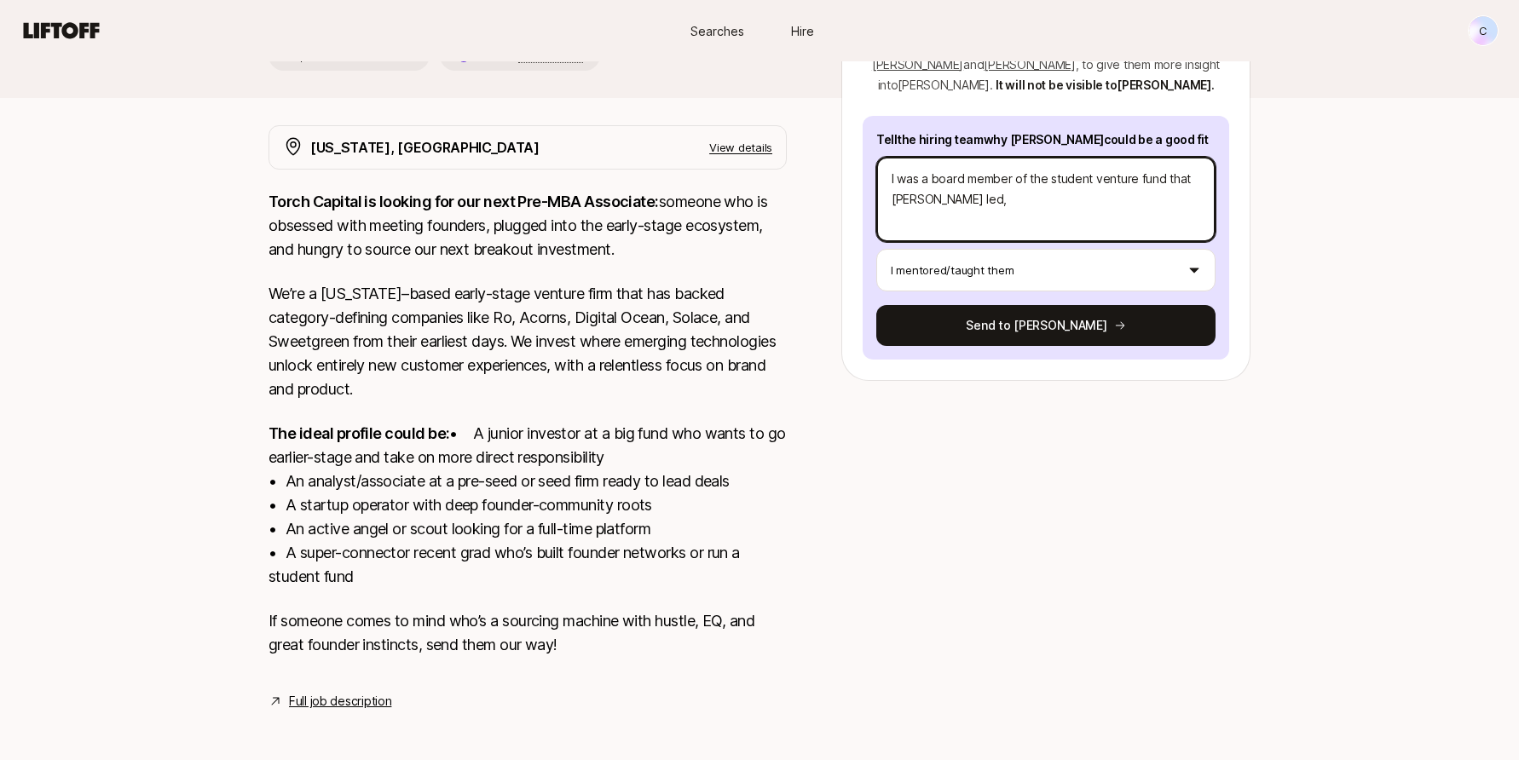
type textarea "x"
type textarea "I was a board member of the student venture fund that [PERSON_NAME] led, a"
type textarea "x"
type textarea "I was a board member of the student venture fund that [PERSON_NAME], an"
type textarea "x"
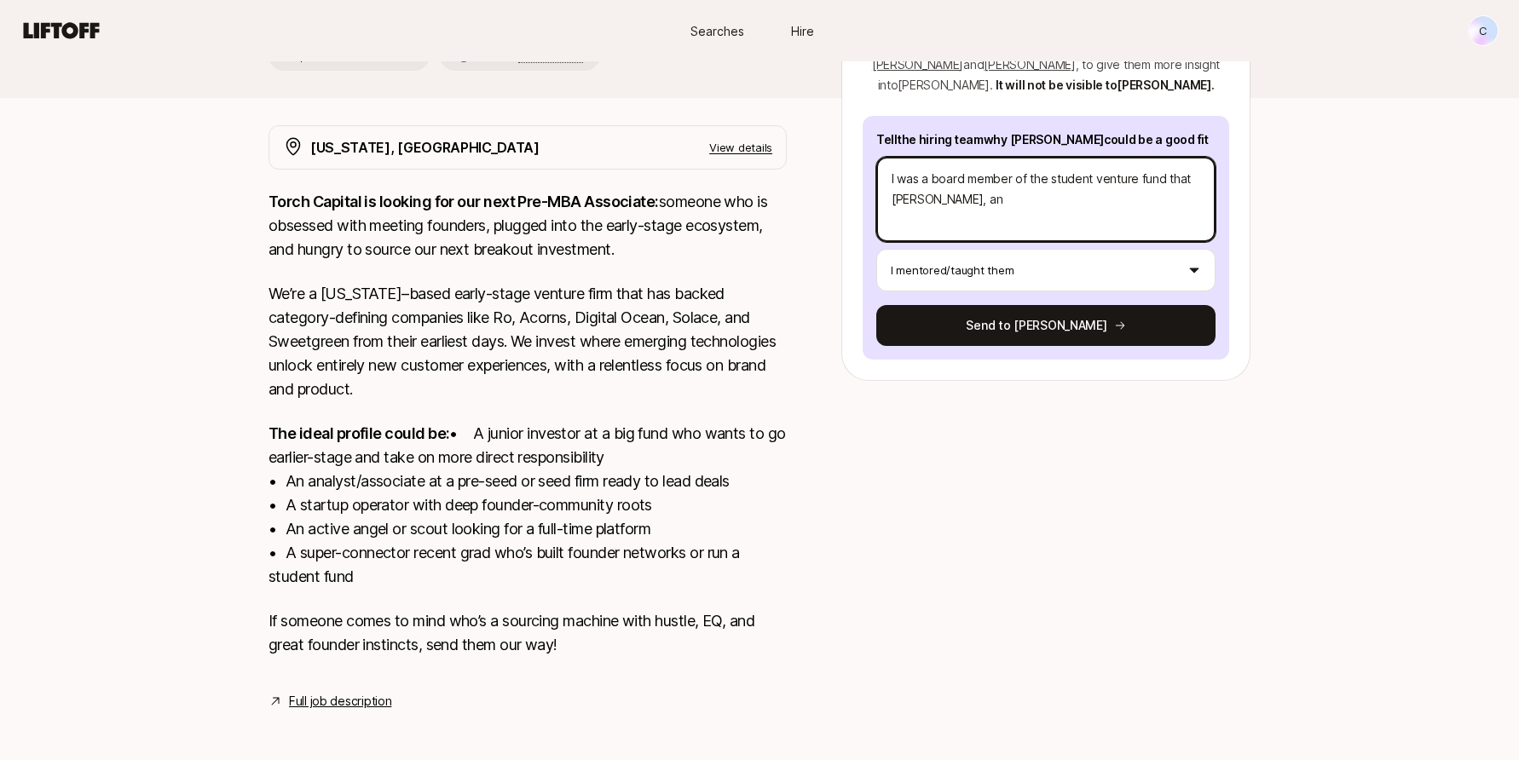
type textarea "I was a board member of the student venture fund that [PERSON_NAME] led, and"
type textarea "x"
type textarea "I was a board member of the student venture fund that [PERSON_NAME] led, and"
type textarea "x"
drag, startPoint x: 991, startPoint y: 176, endPoint x: 861, endPoint y: 150, distance: 133.0
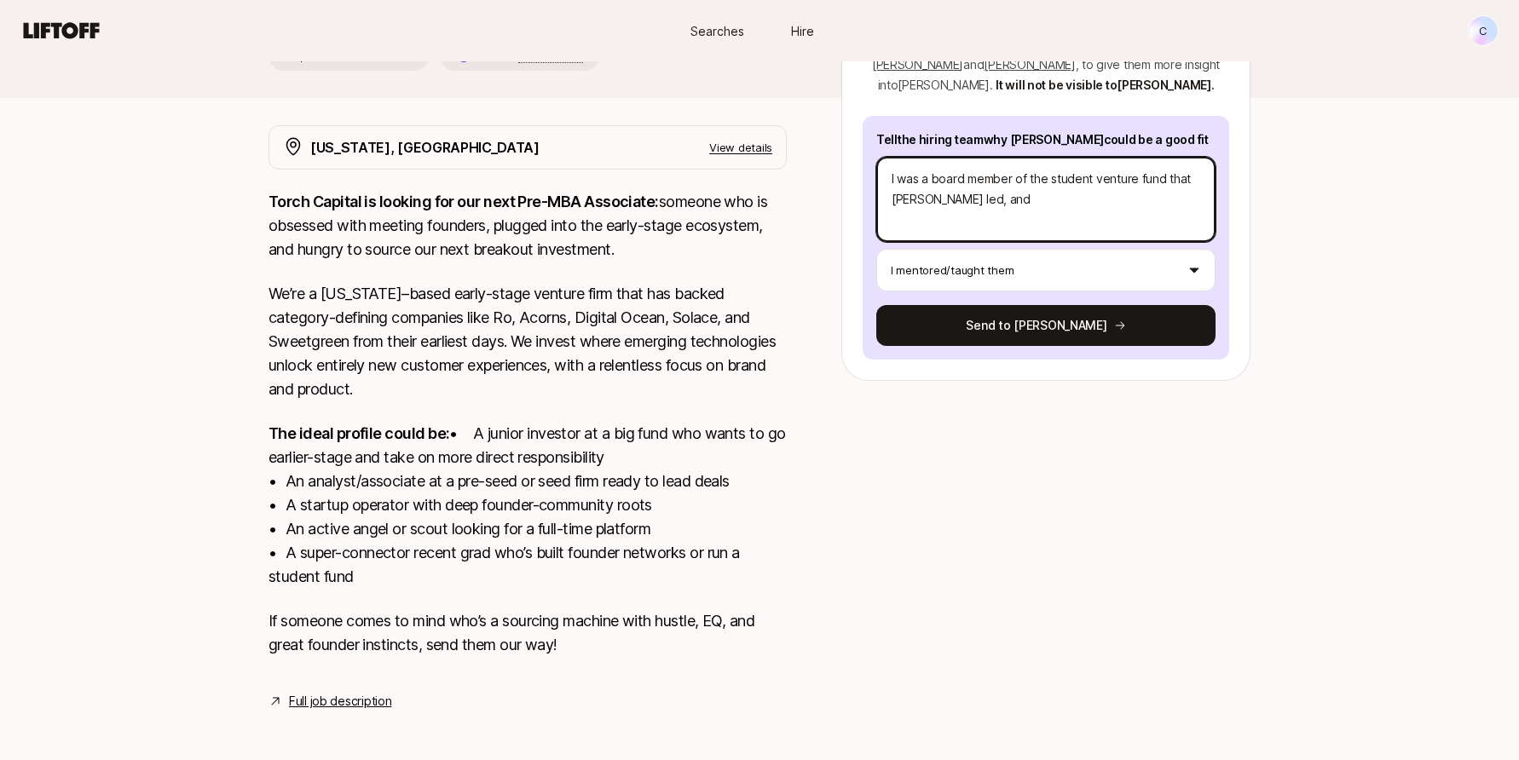
click at [861, 150] on div "Send an endorsement about [PERSON_NAME] to the hiring team Your endorsement wil…" at bounding box center [1045, 122] width 409 height 518
type textarea "H"
type textarea "x"
type textarea "He"
type textarea "x"
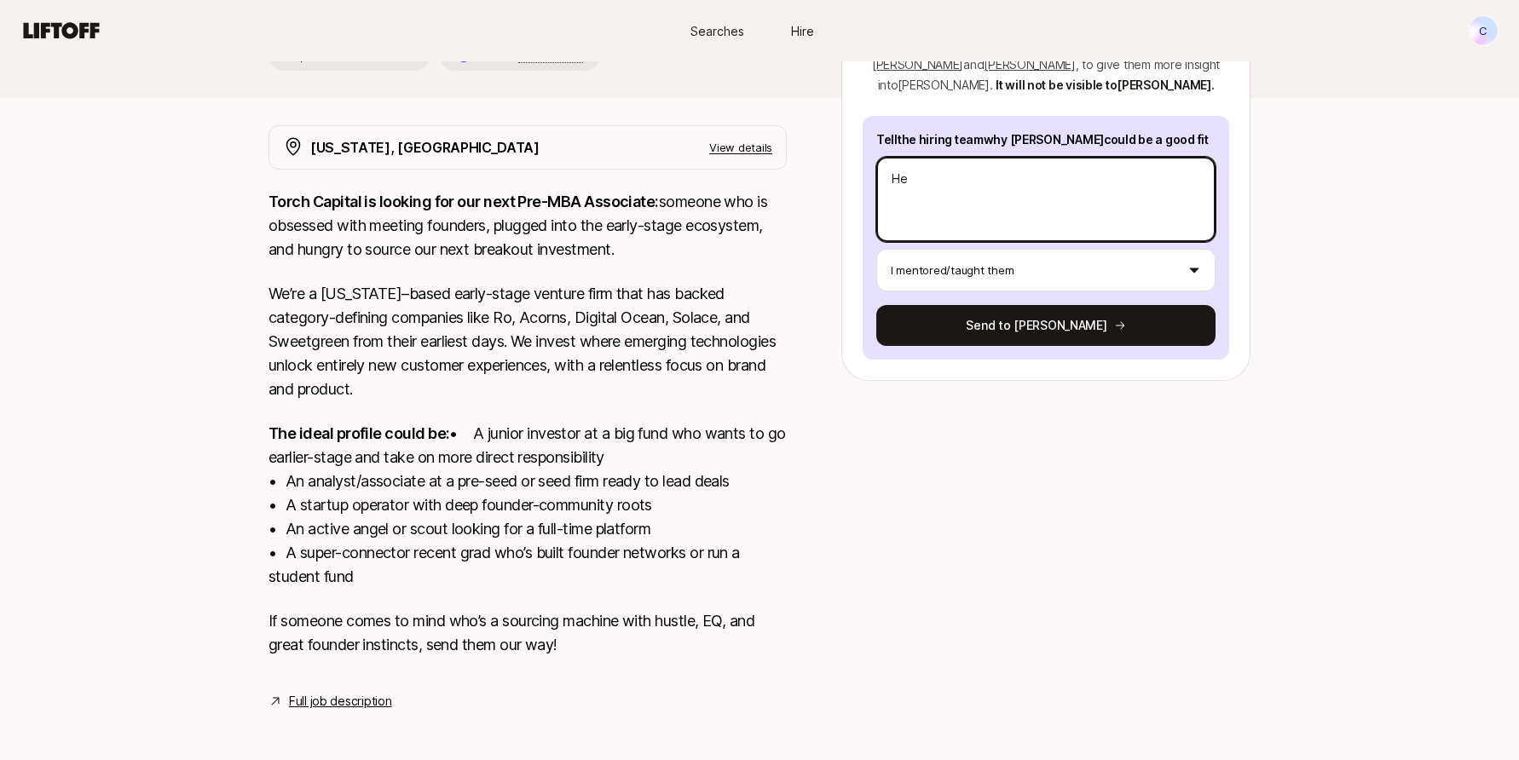
type textarea "Hey"
type textarea "x"
type textarea "Hey"
type textarea "x"
type textarea "Hey T"
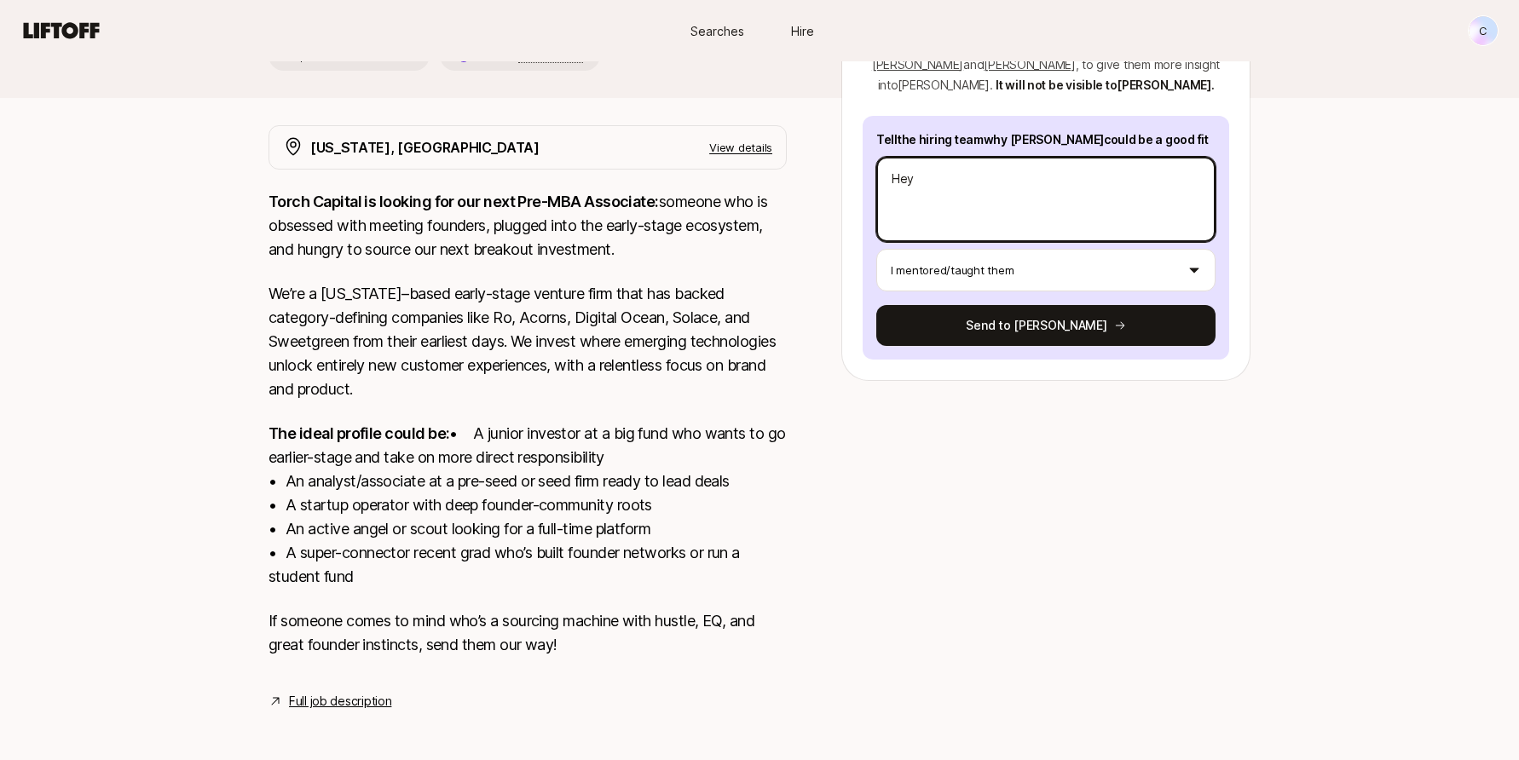
type textarea "x"
type textarea "Hey To"
type textarea "x"
type textarea "Hey [PERSON_NAME]"
type textarea "x"
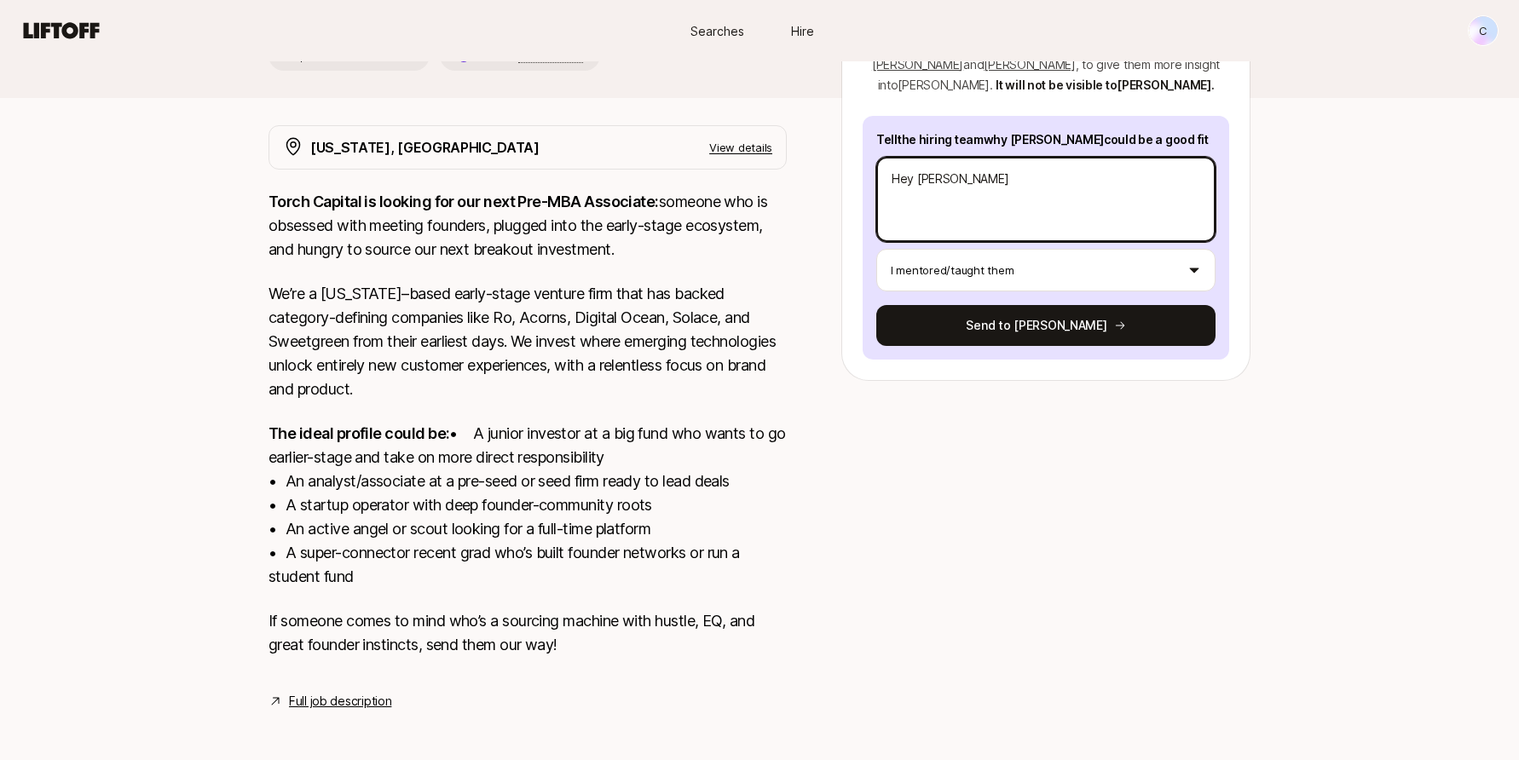
type textarea "Hey Torc"
type textarea "x"
type textarea "Hey Torch"
type textarea "x"
type textarea "Hey Torch"
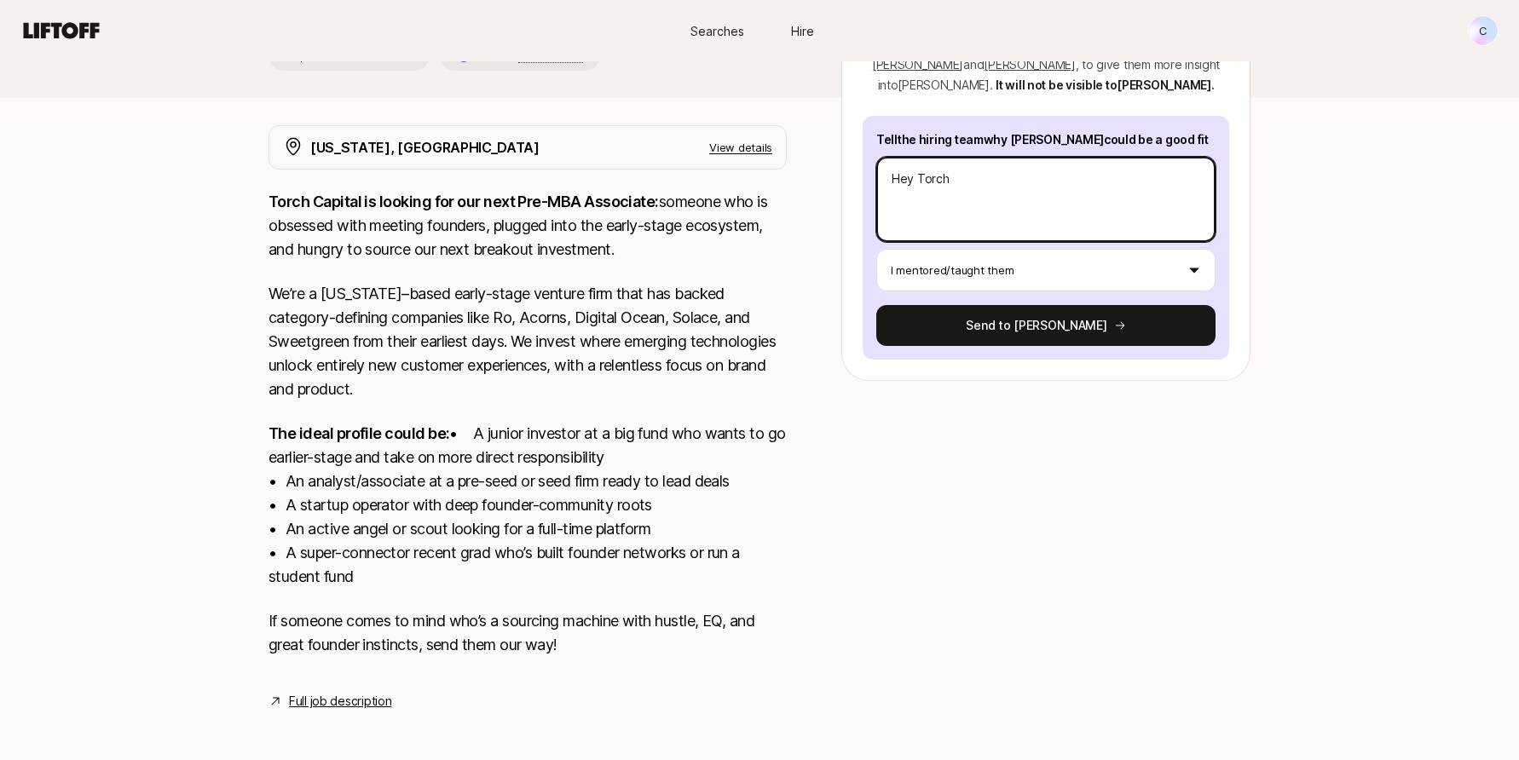
type textarea "x"
type textarea "Hey Torch t"
type textarea "x"
type textarea "Hey Torch te"
type textarea "x"
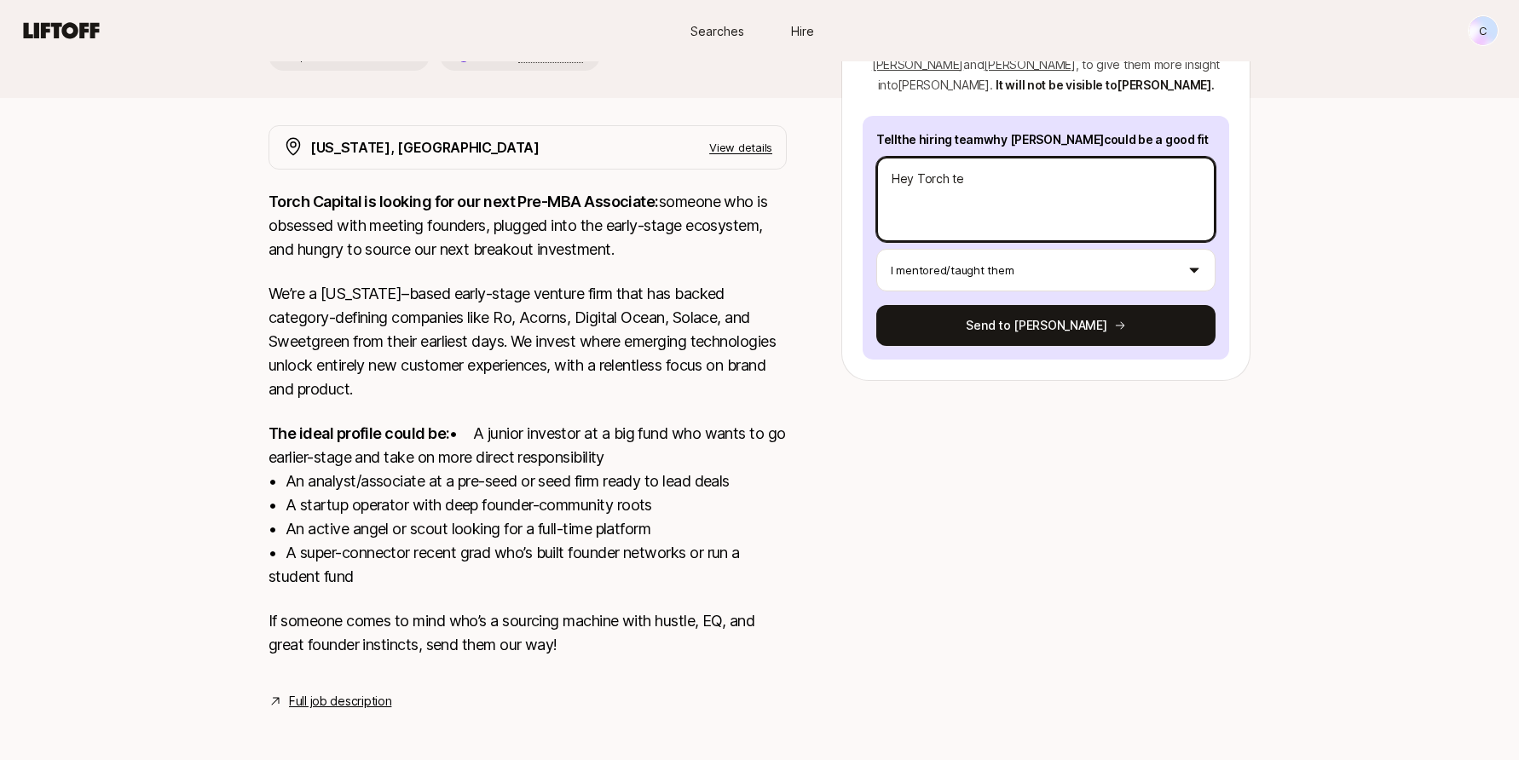
type textarea "Hey Torch tea"
type textarea "x"
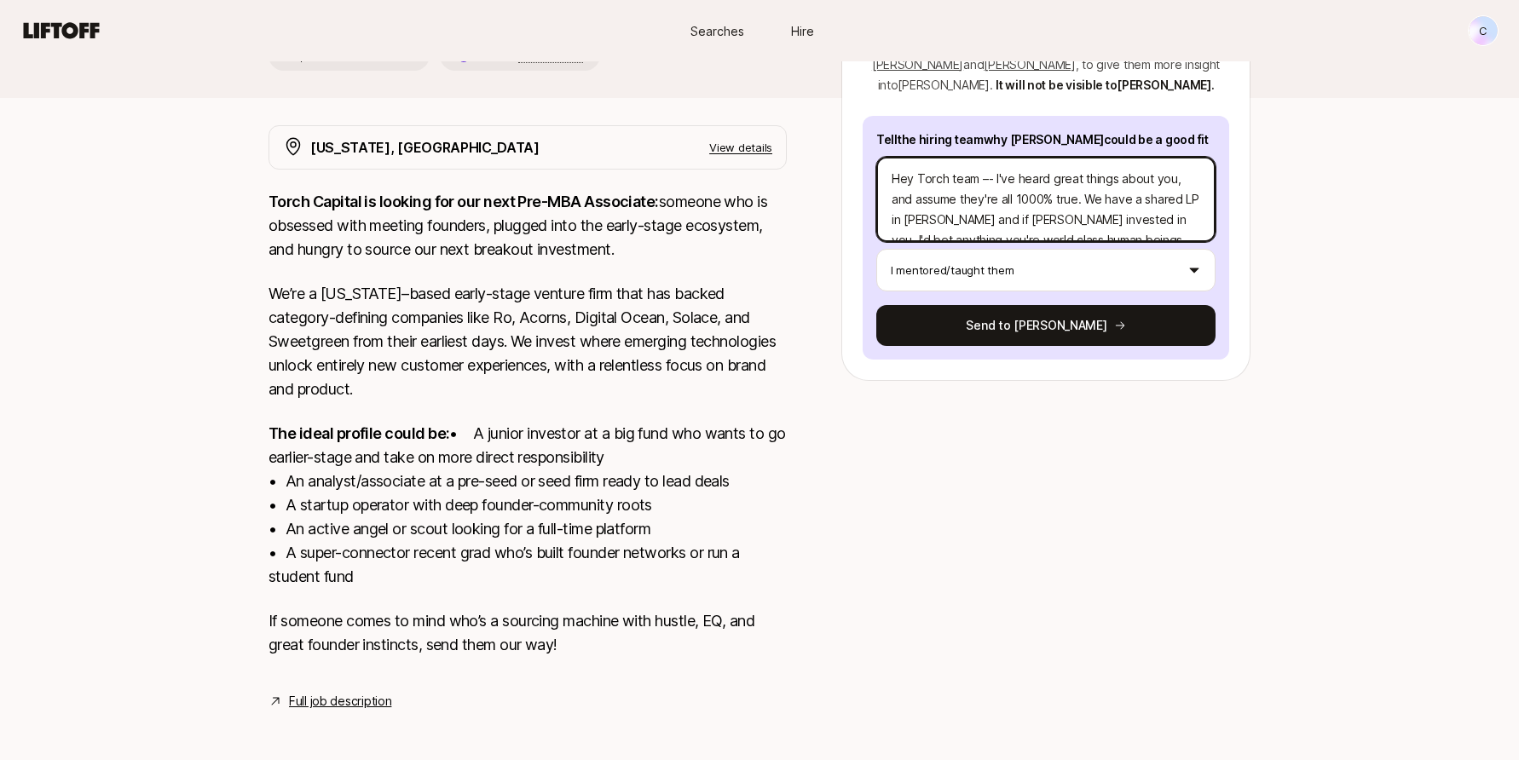
scroll to position [1, 0]
drag, startPoint x: 1062, startPoint y: 174, endPoint x: 1119, endPoint y: 158, distance: 59.1
click at [1119, 158] on textarea "Hey Torch team –- I've heard great things about you, and assume they're all 100…" at bounding box center [1045, 199] width 339 height 85
click at [1011, 175] on textarea "Hey Torch team –- I've heard great things about so I really hope that this is […" at bounding box center [1045, 199] width 339 height 85
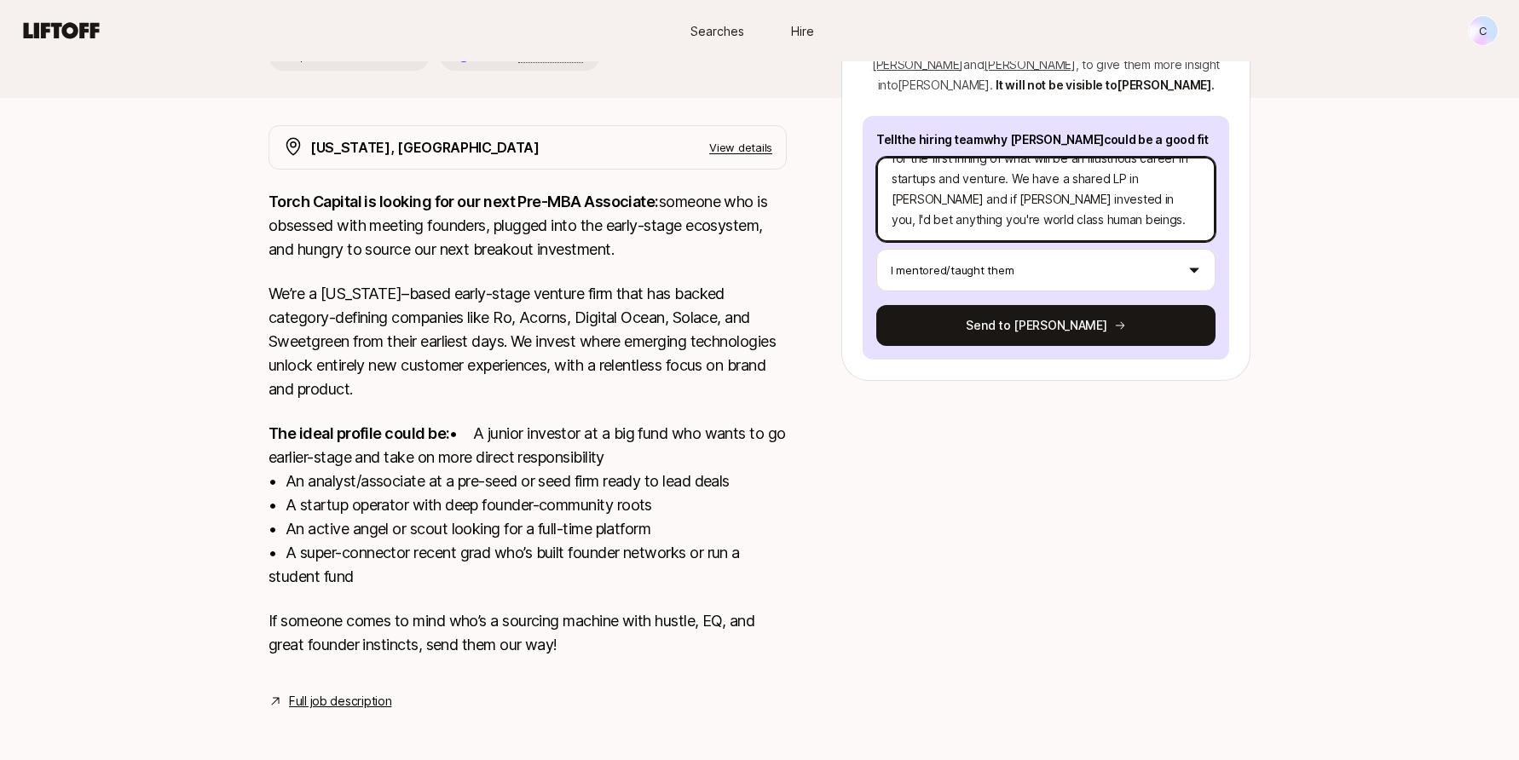
scroll to position [0, 0]
drag, startPoint x: 992, startPoint y: 192, endPoint x: 758, endPoint y: 48, distance: 274.3
click at [758, 48] on div "C Searches Hire Searches Hire C [PERSON_NAME] and [PERSON_NAME] are looking for…" at bounding box center [759, 270] width 1519 height 992
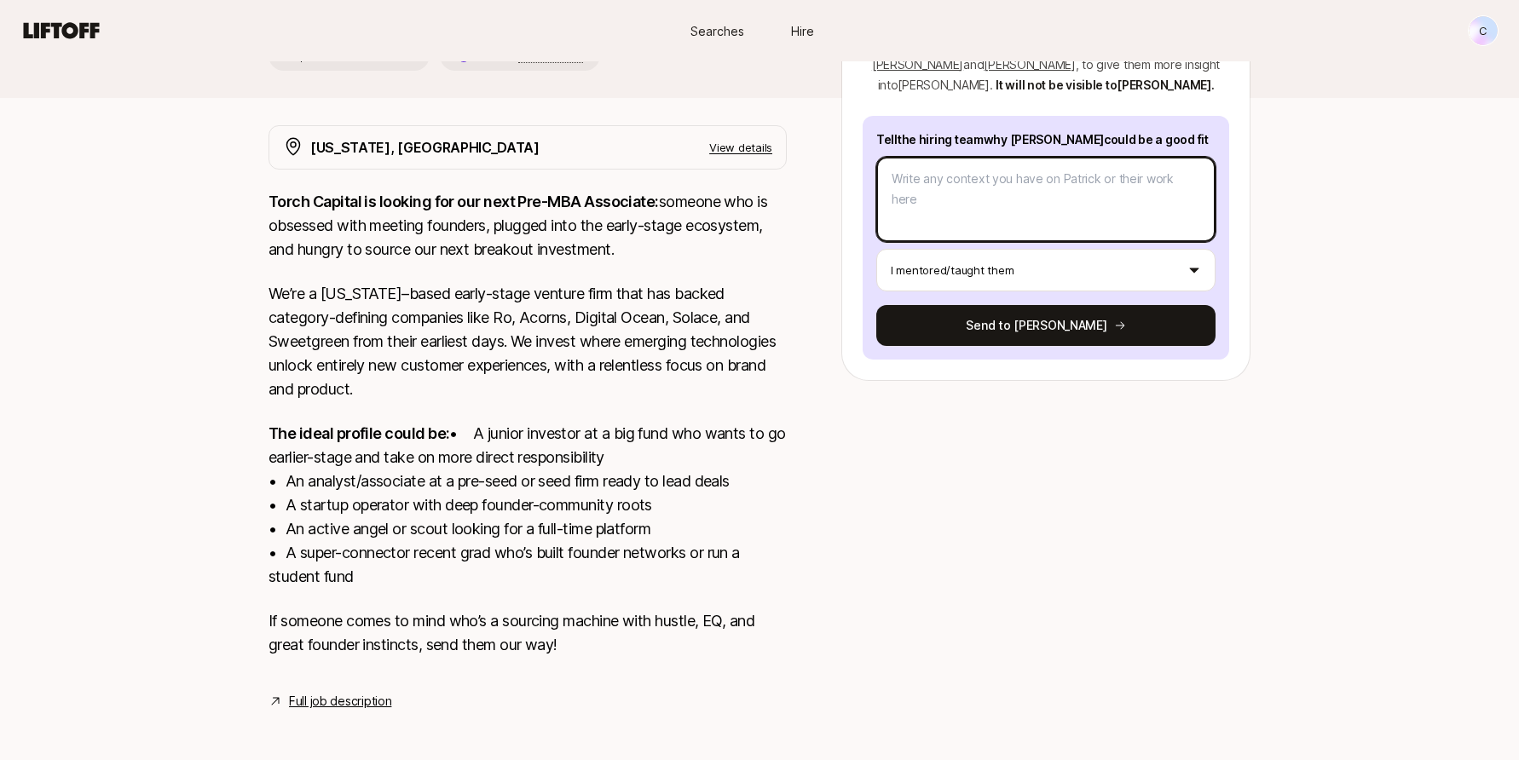
paste textarea "Lor Ipsum dolo –- S'am conse adipi elitse doeiu tem, in U labore etdo magn aliq…"
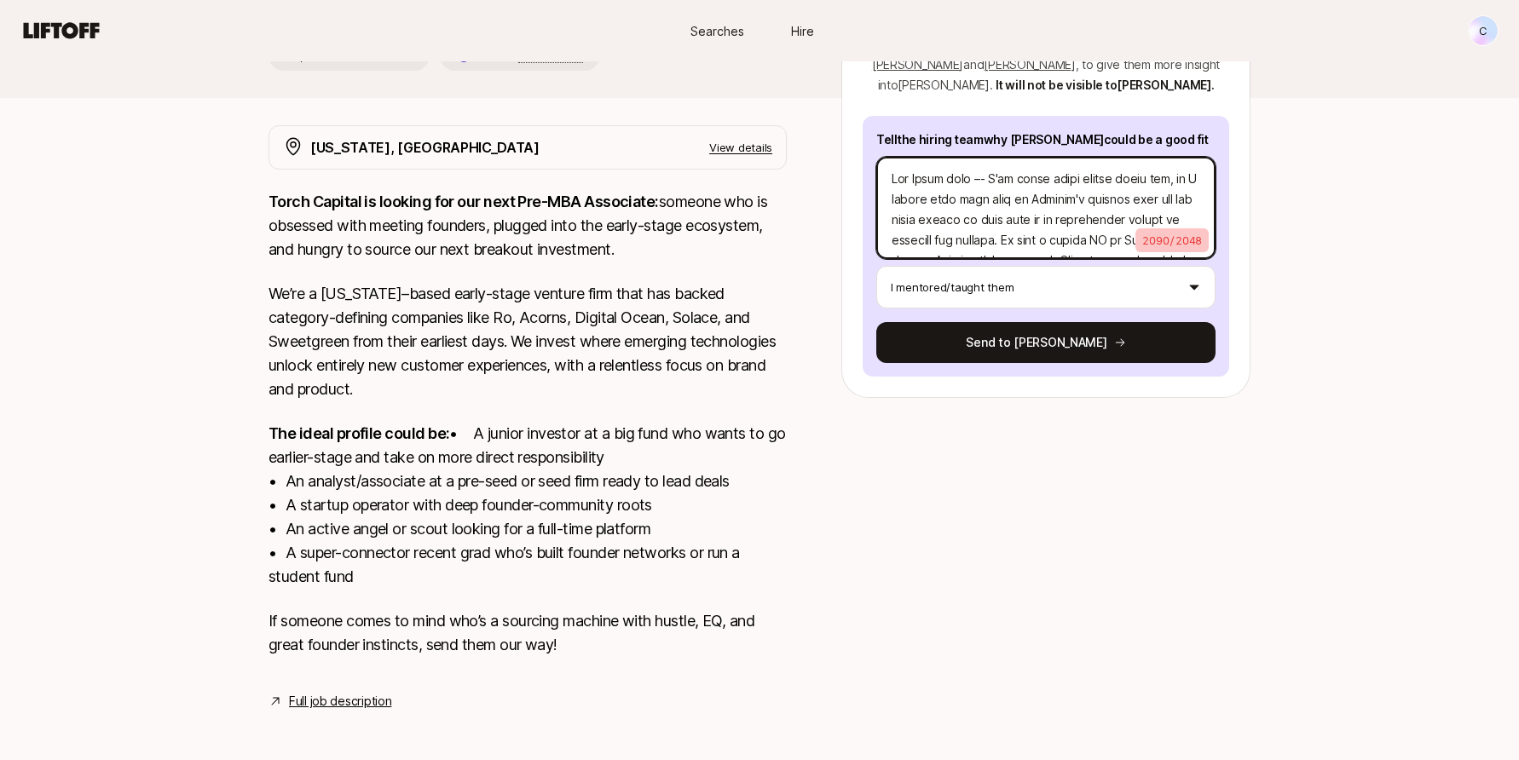
scroll to position [760, 0]
